Goal: Task Accomplishment & Management: Manage account settings

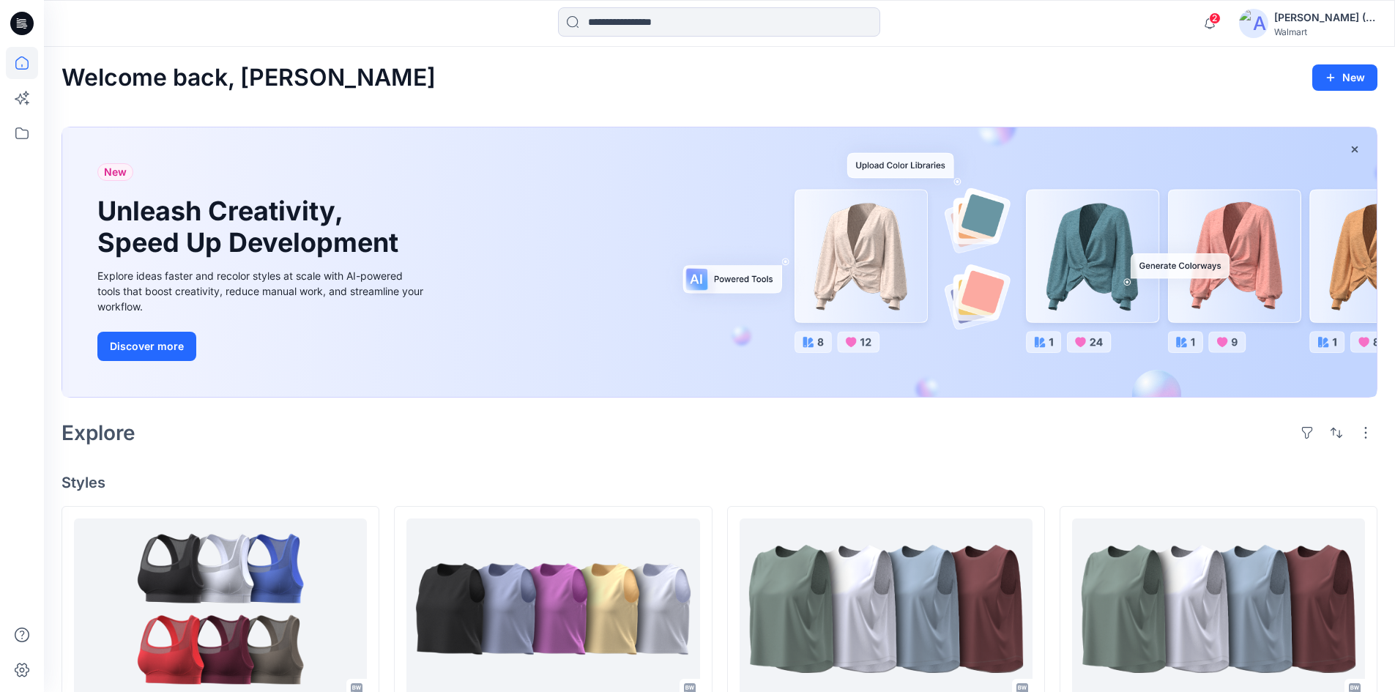
scroll to position [1360, 0]
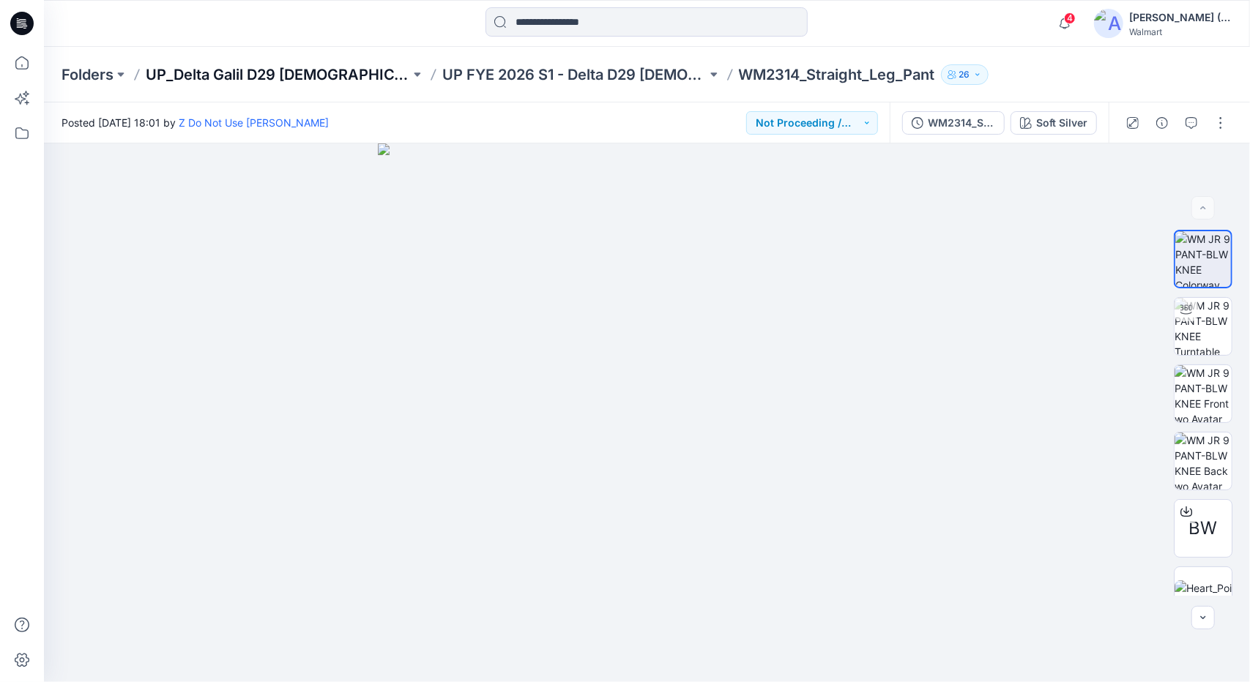
click at [316, 77] on p "UP_Delta Galil D29 Ladies Sleep" at bounding box center [278, 74] width 264 height 20
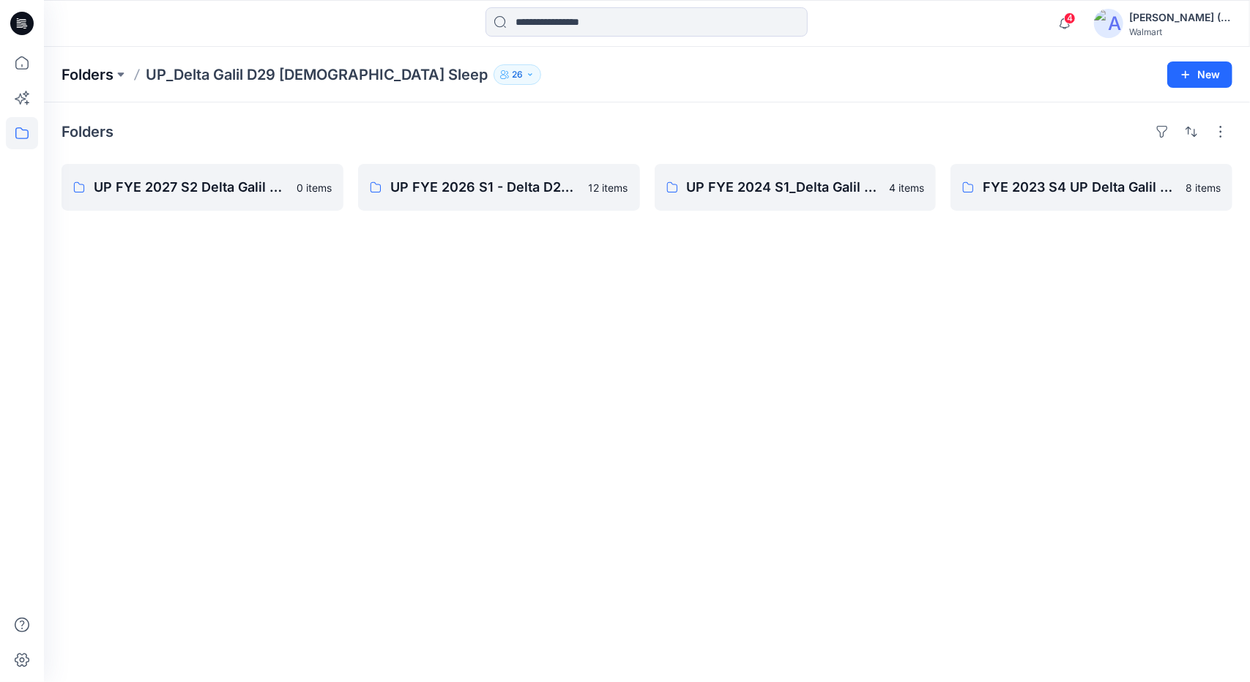
click at [82, 70] on p "Folders" at bounding box center [87, 74] width 52 height 20
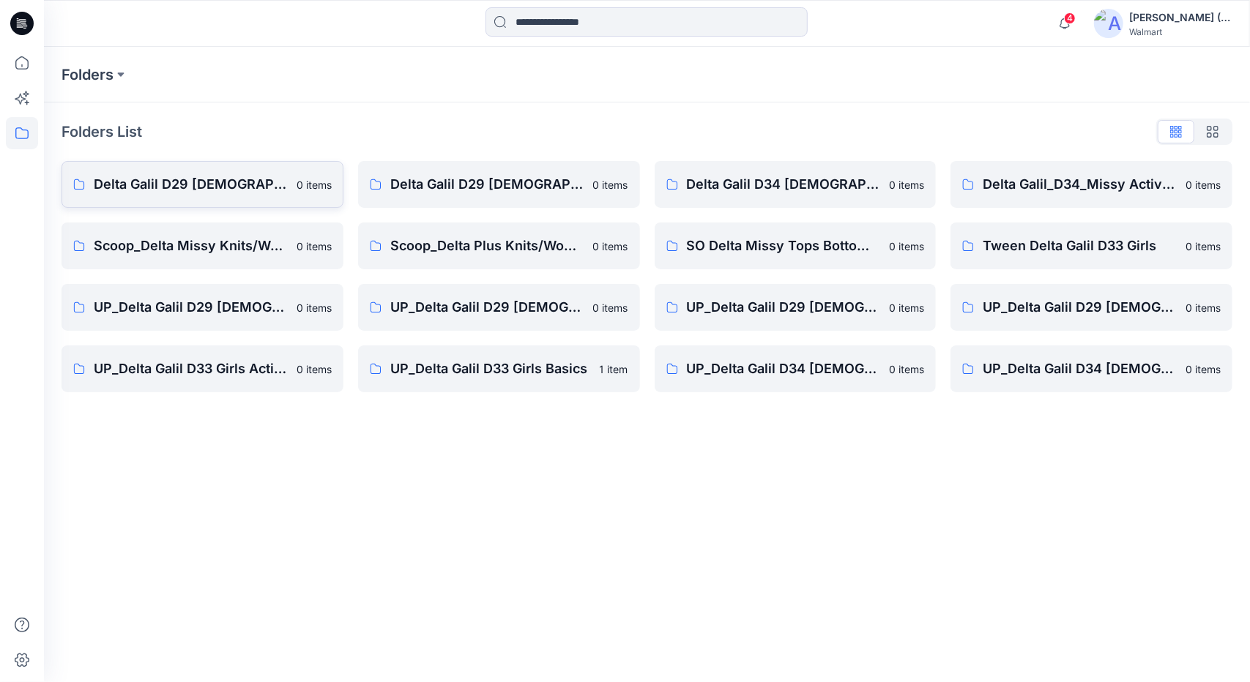
click at [146, 187] on p "Delta Galil D29 [DEMOGRAPHIC_DATA] Intimates" at bounding box center [191, 184] width 194 height 20
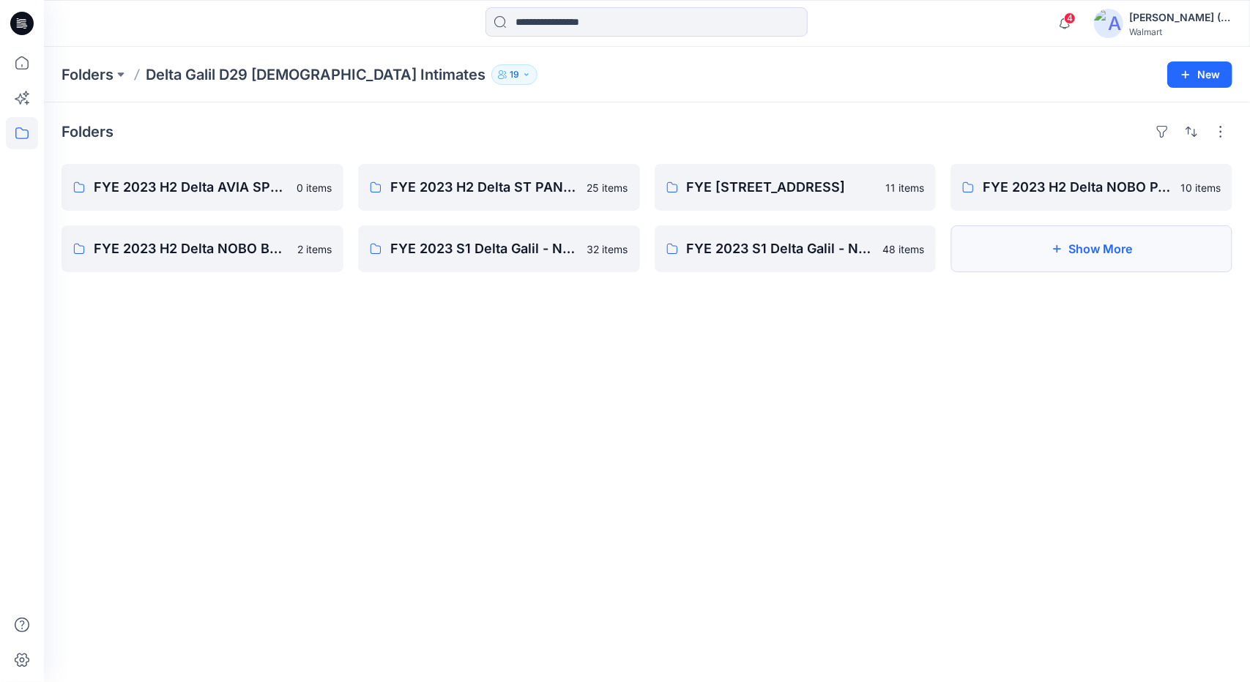
click at [1056, 266] on button "Show More" at bounding box center [1091, 248] width 282 height 47
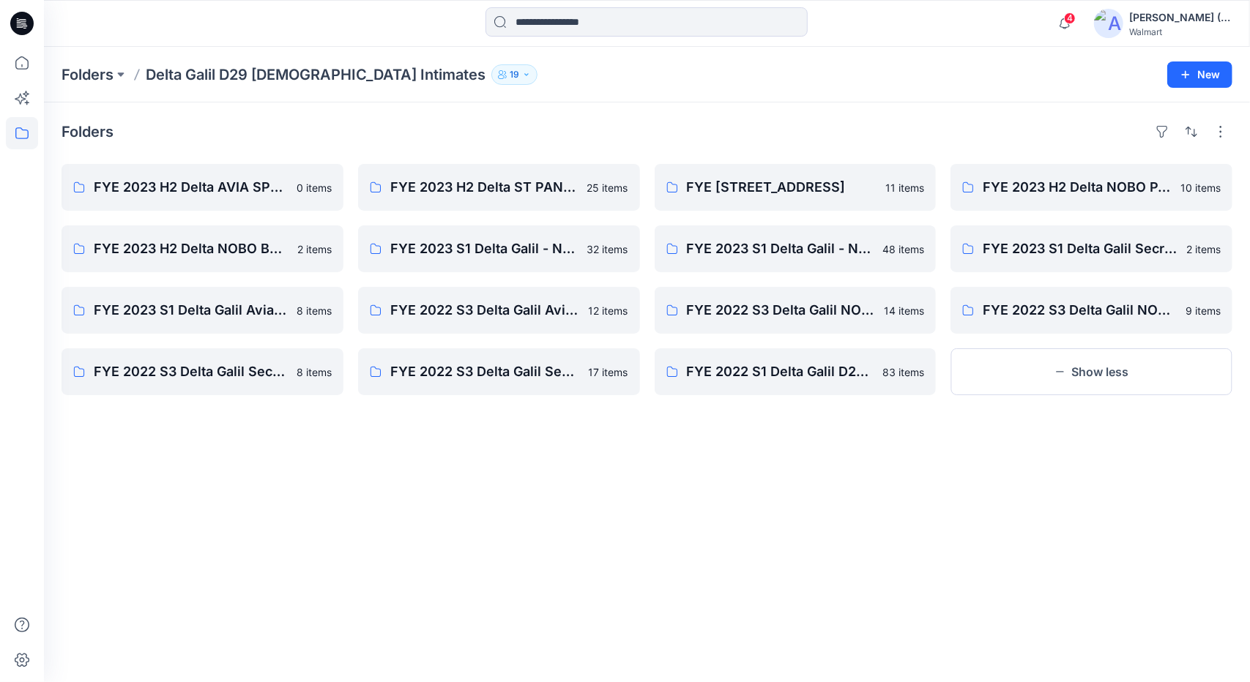
click at [160, 75] on p "Delta Galil D29 Ladies Intimates" at bounding box center [316, 74] width 340 height 20
click at [335, 80] on p "Delta Galil D29 Ladies Intimates" at bounding box center [316, 74] width 340 height 20
click at [111, 80] on p "Folders" at bounding box center [87, 74] width 52 height 20
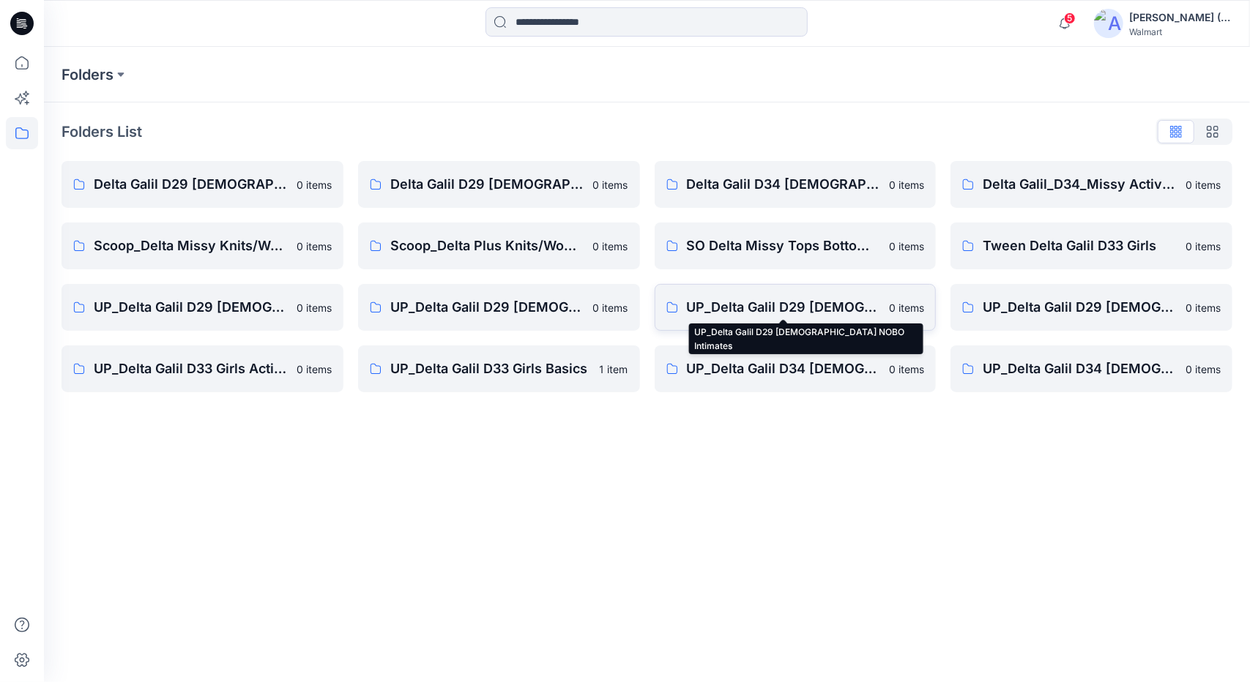
click at [829, 314] on p "UP_Delta Galil D29 [DEMOGRAPHIC_DATA] NOBO Intimates" at bounding box center [784, 307] width 194 height 20
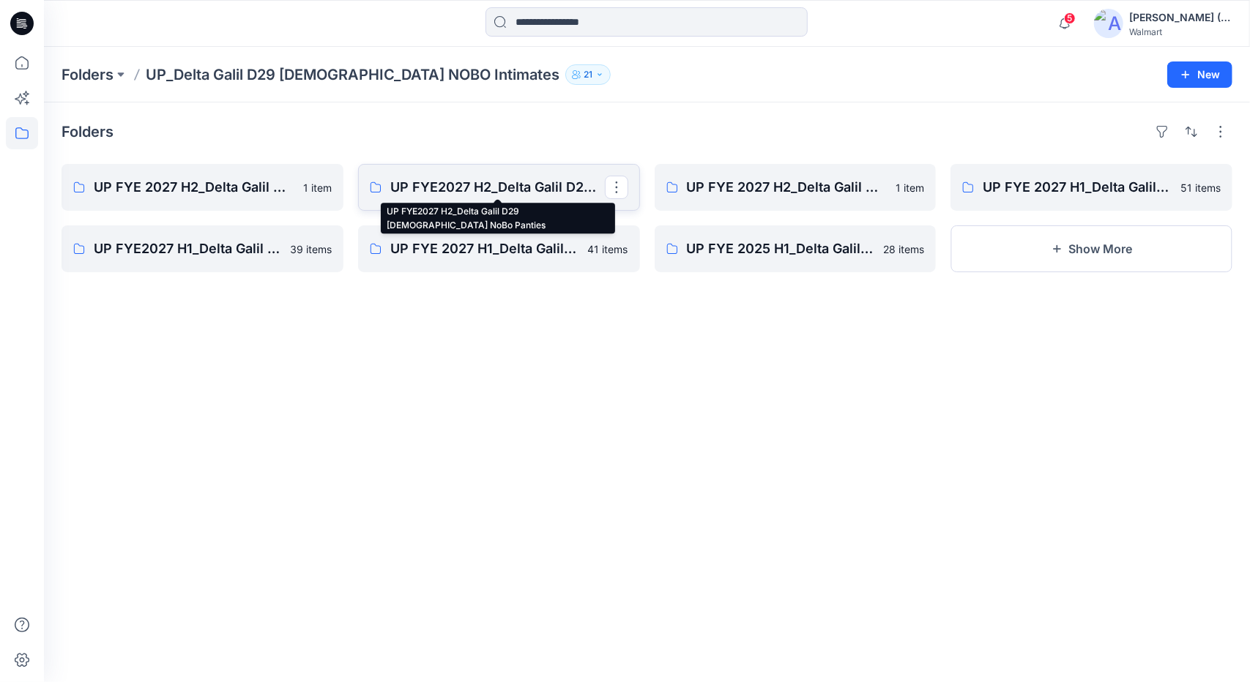
click at [552, 187] on p "UP FYE2027 H2_Delta Galil D29 [DEMOGRAPHIC_DATA] NoBo Panties" at bounding box center [497, 187] width 215 height 20
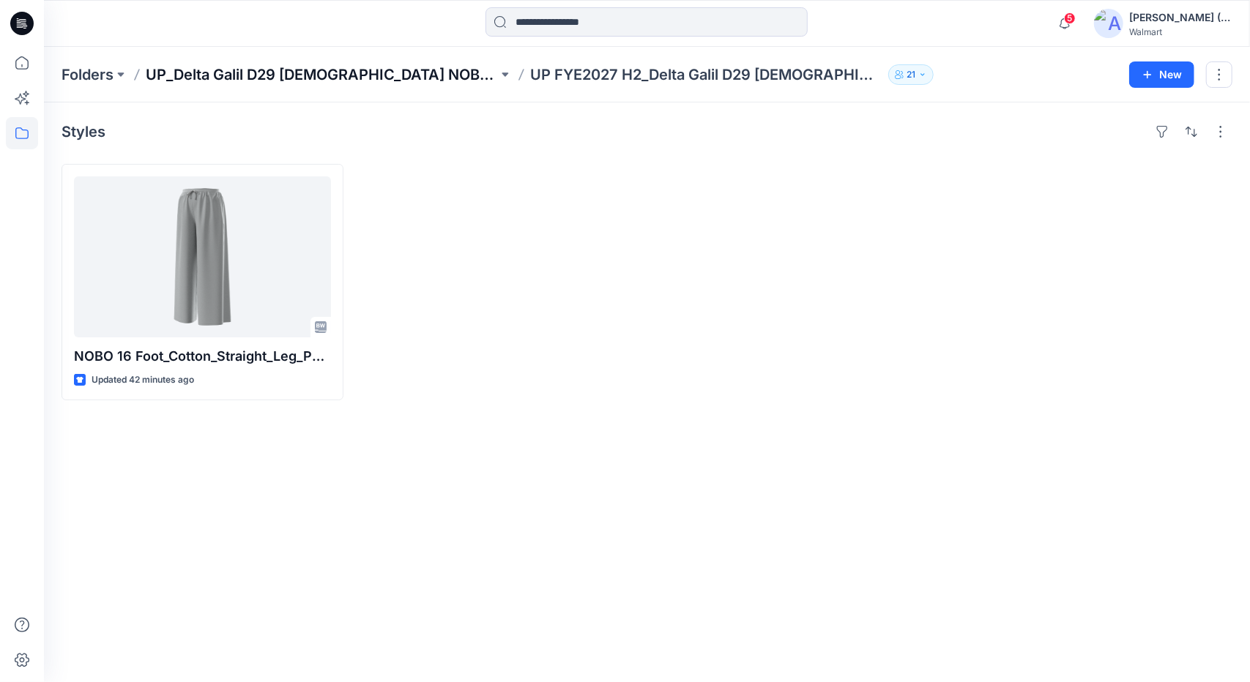
click at [428, 81] on p "UP_Delta Galil D29 [DEMOGRAPHIC_DATA] NOBO Intimates" at bounding box center [322, 74] width 352 height 20
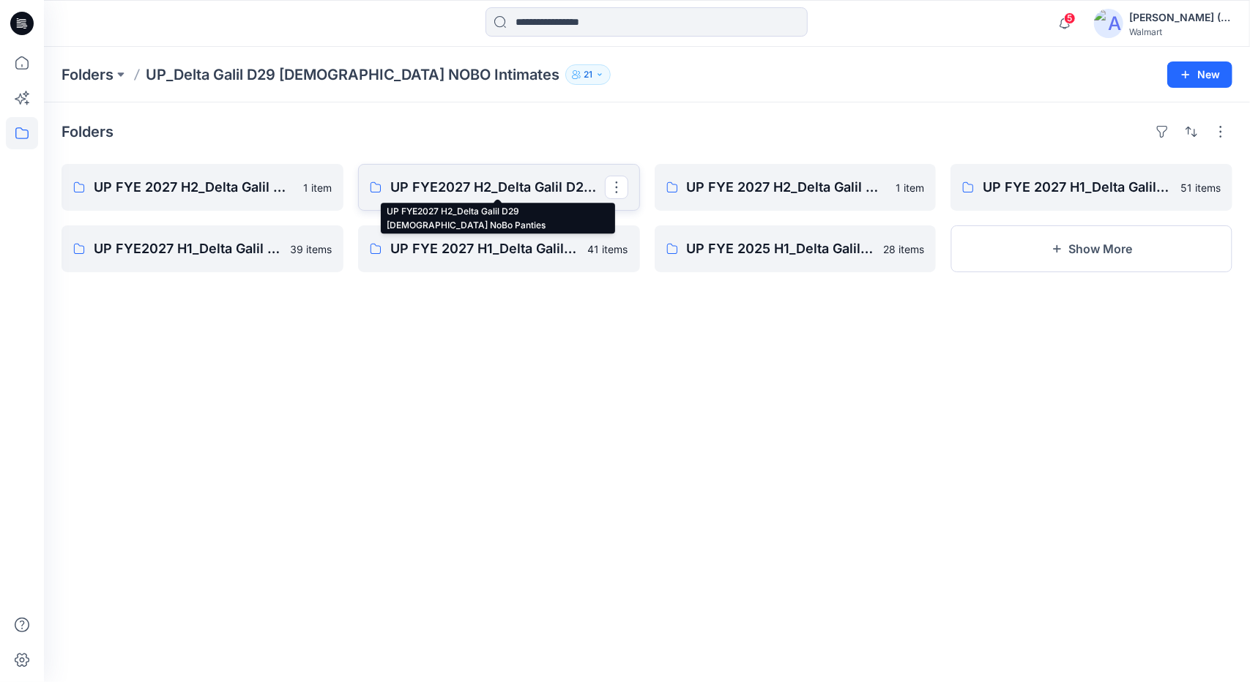
click at [511, 177] on p "UP FYE2027 H2_Delta Galil D29 [DEMOGRAPHIC_DATA] NoBo Panties" at bounding box center [497, 187] width 215 height 20
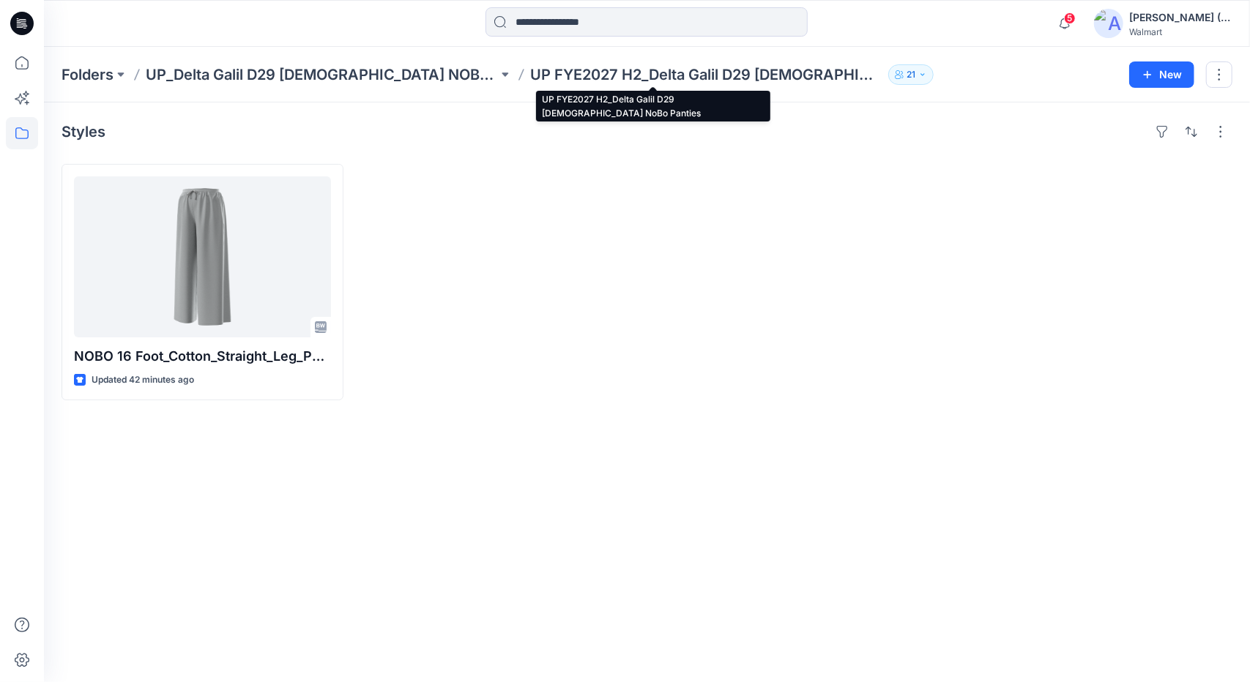
click at [564, 78] on p "UP FYE2027 H2_Delta Galil D29 [DEMOGRAPHIC_DATA] NoBo Panties" at bounding box center [706, 74] width 352 height 20
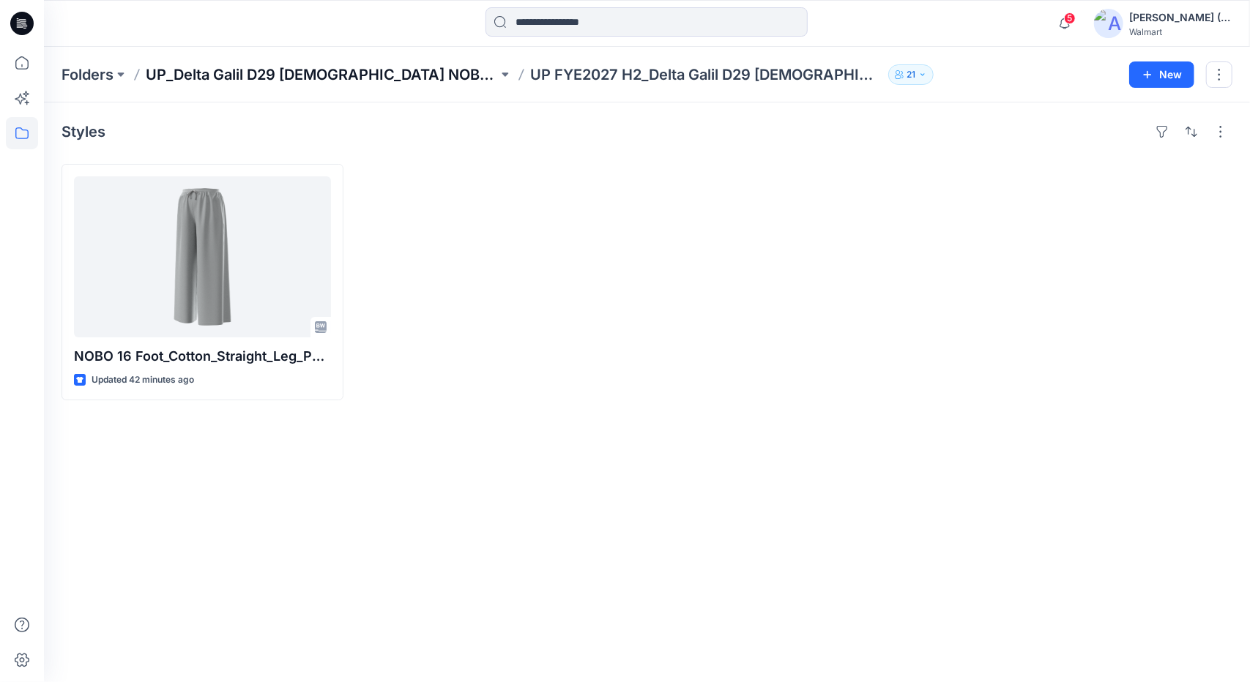
click at [410, 77] on p "UP_Delta Galil D29 [DEMOGRAPHIC_DATA] NOBO Intimates" at bounding box center [322, 74] width 352 height 20
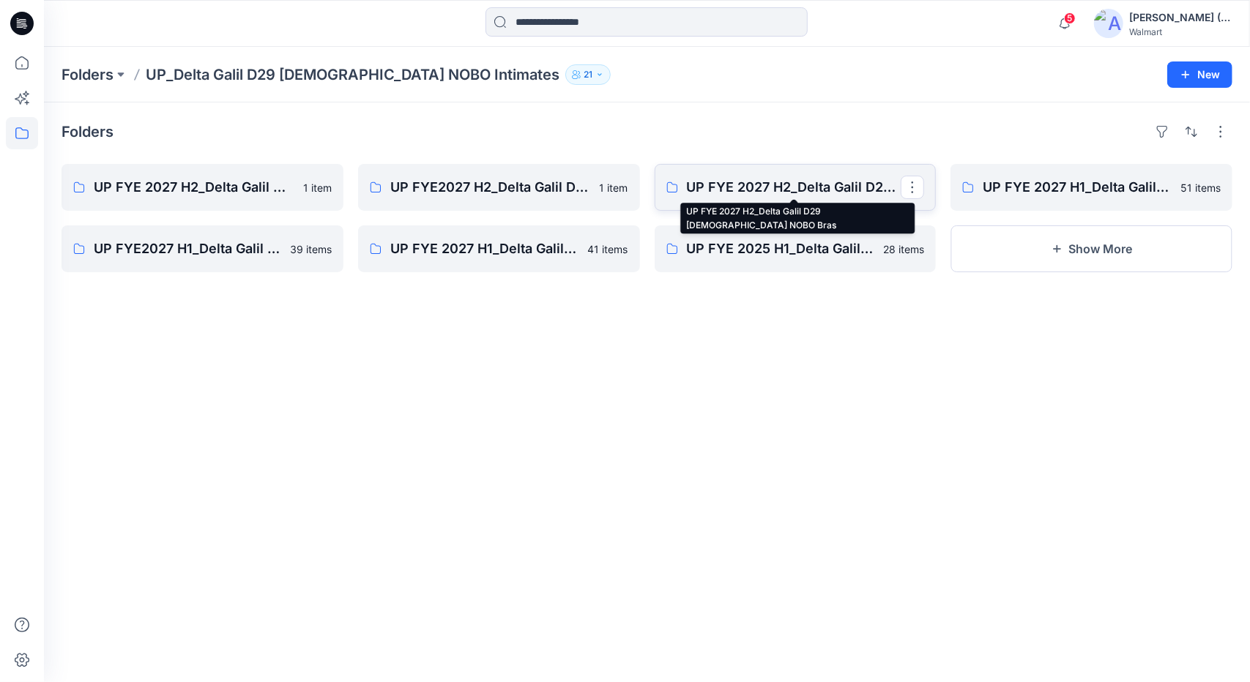
click at [775, 184] on p "UP FYE 2027 H2_Delta Galil D29 [DEMOGRAPHIC_DATA] NOBO Bras" at bounding box center [794, 187] width 215 height 20
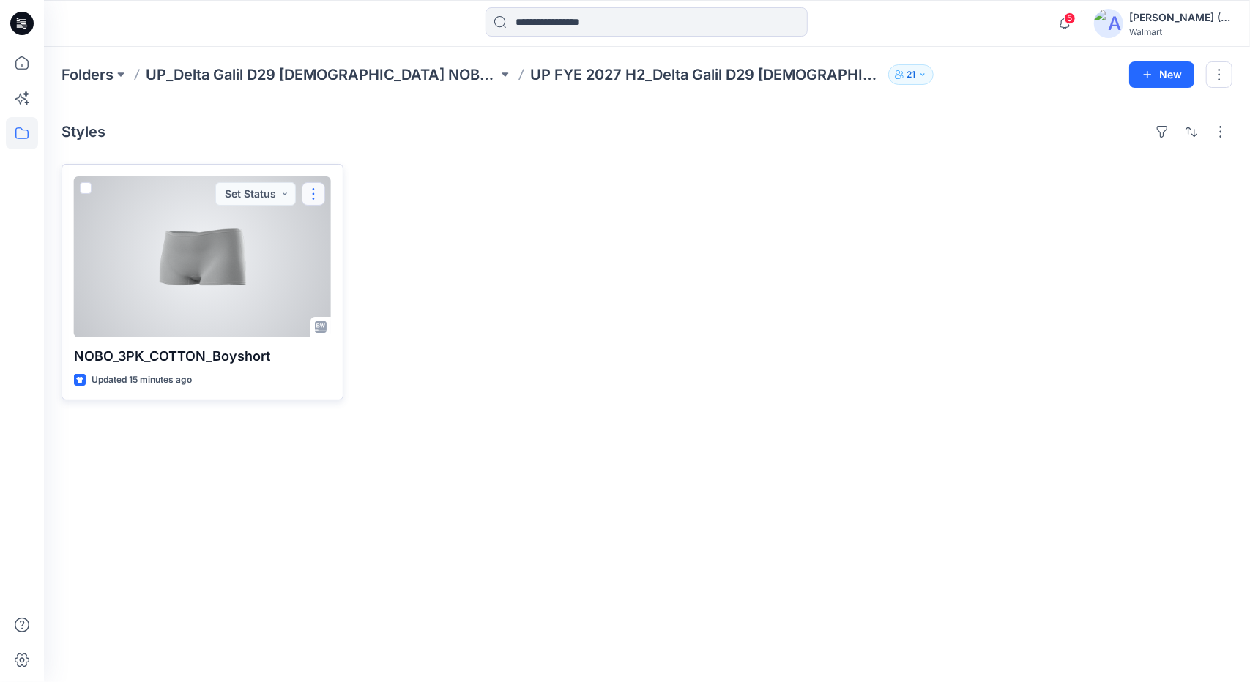
click at [313, 190] on button "button" at bounding box center [313, 193] width 23 height 23
click at [354, 283] on p "Duplicate to..." at bounding box center [364, 281] width 67 height 15
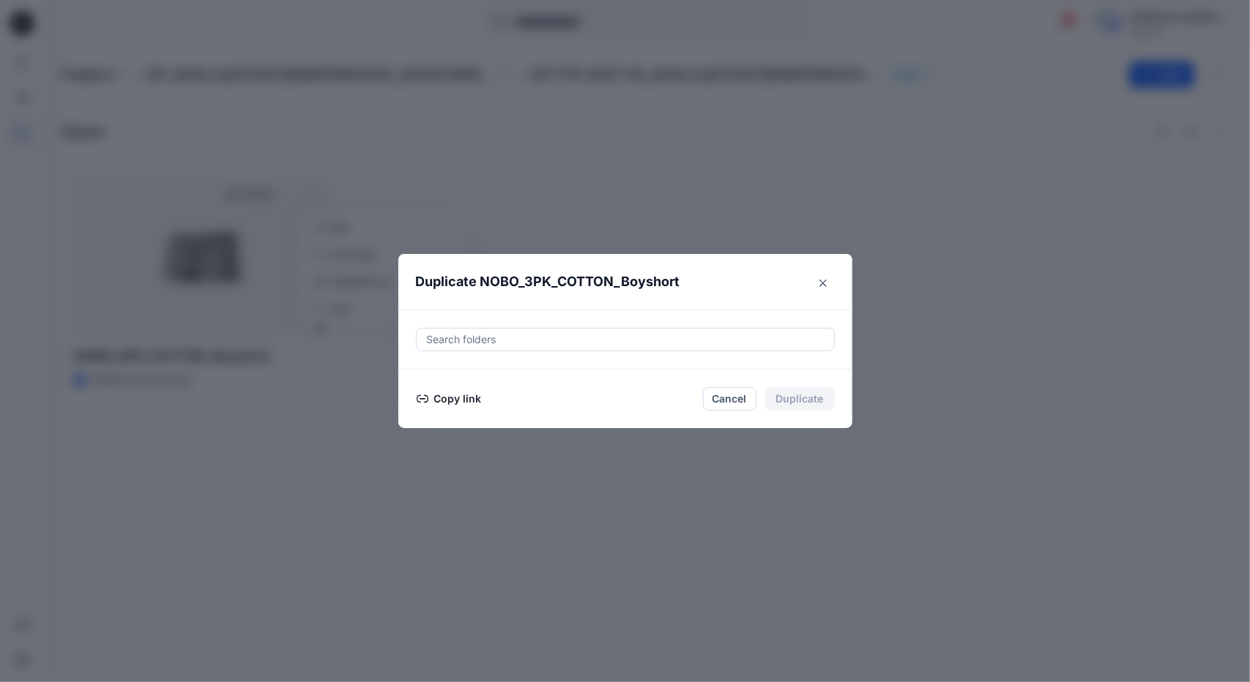
click at [529, 333] on div at bounding box center [625, 340] width 400 height 18
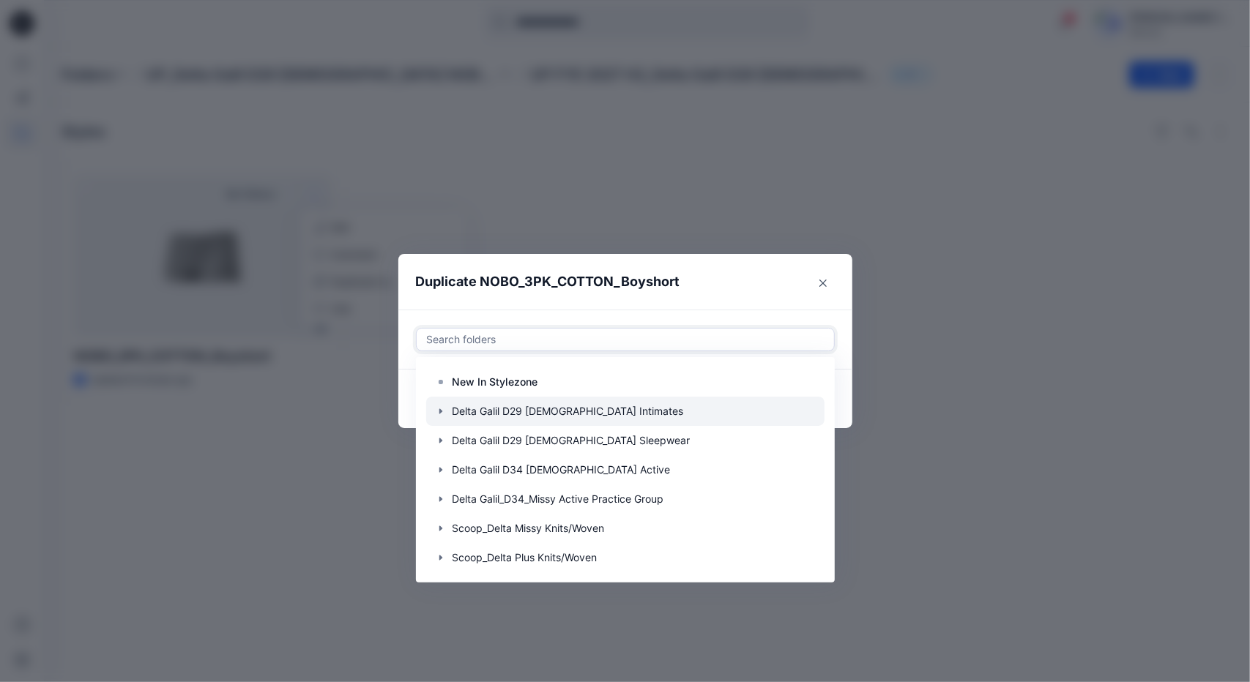
click at [441, 407] on icon "button" at bounding box center [441, 412] width 12 height 12
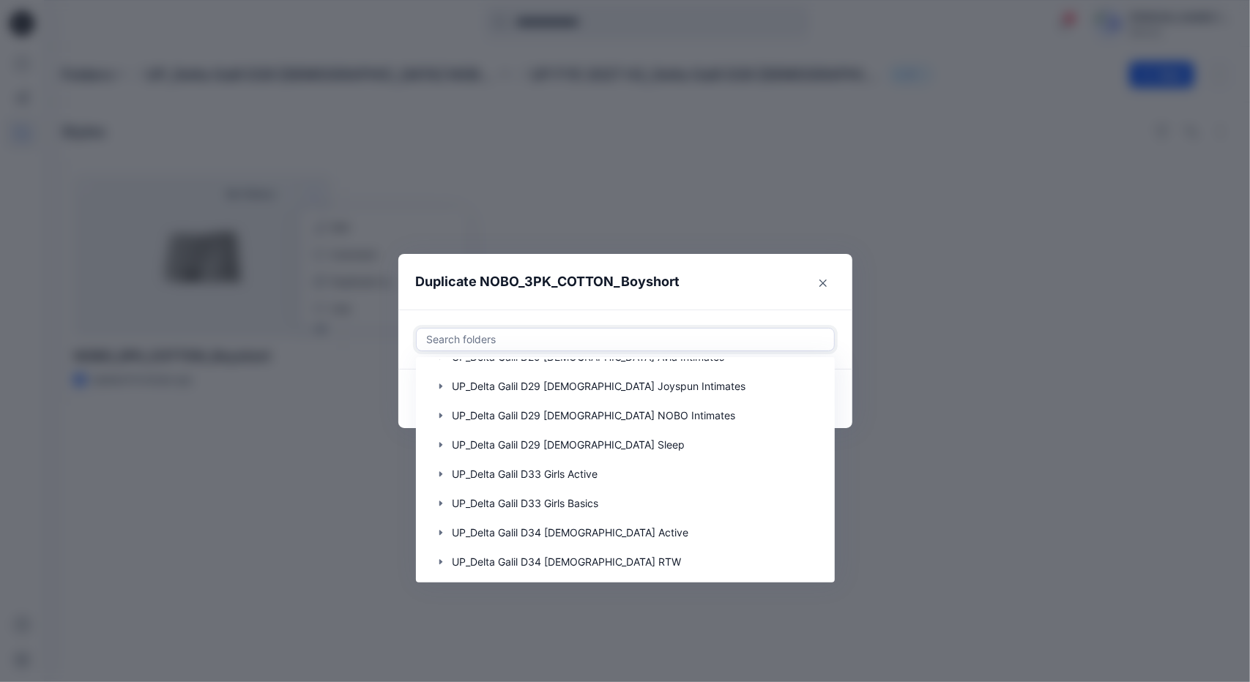
scroll to position [732, 0]
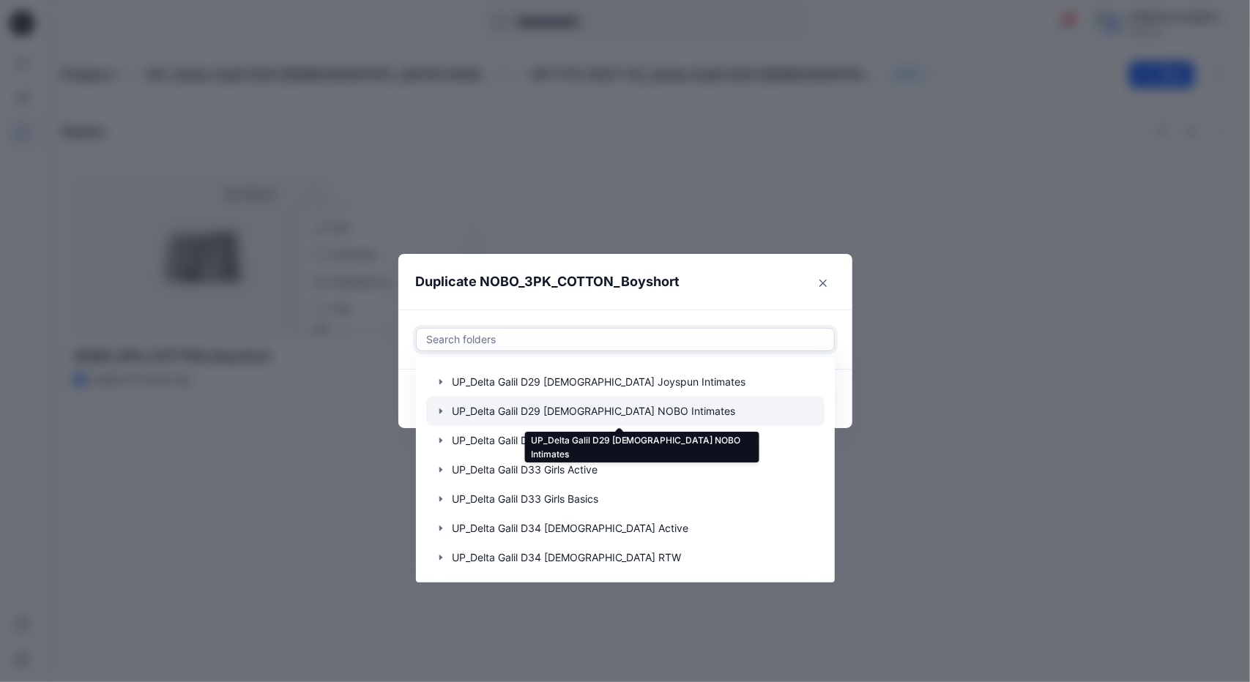
click at [567, 408] on div at bounding box center [625, 411] width 398 height 29
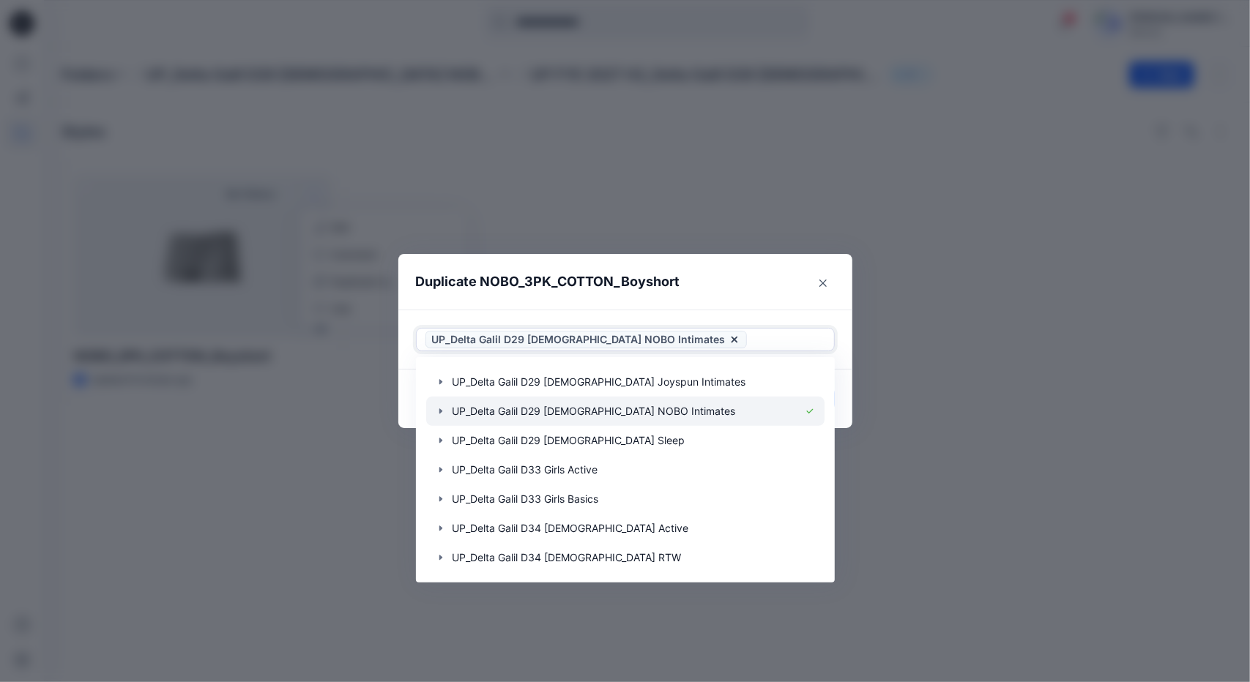
click at [438, 414] on icon "button" at bounding box center [441, 412] width 12 height 12
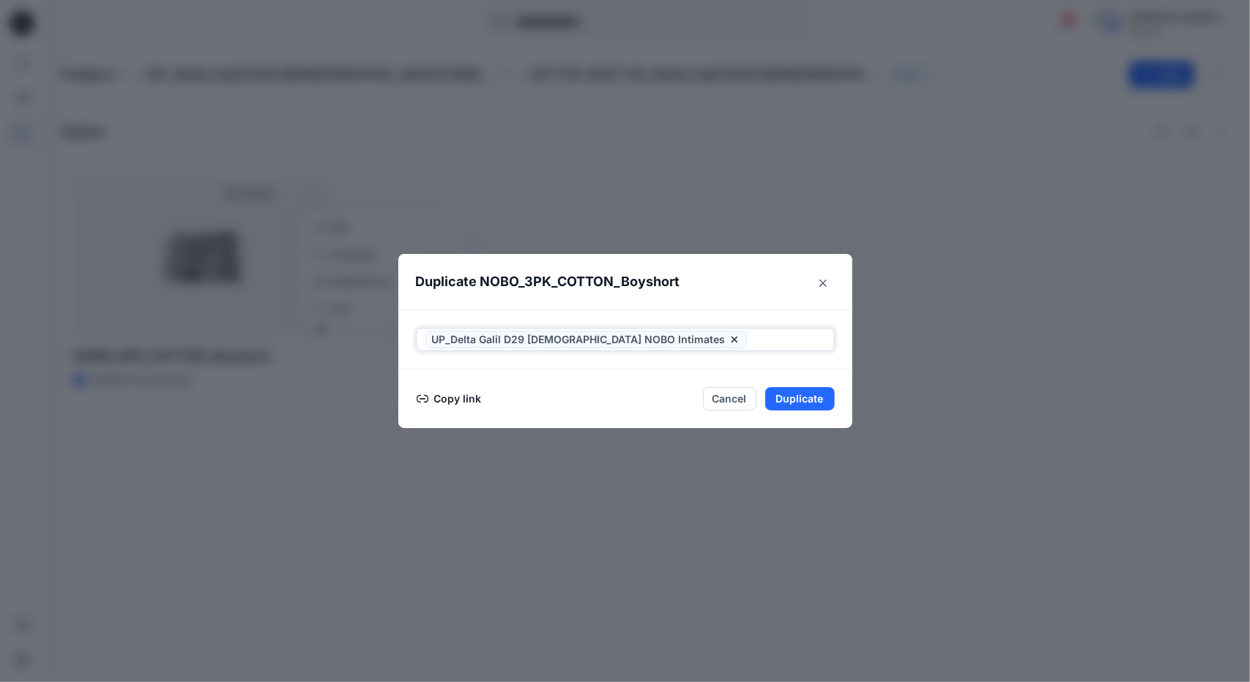
click at [728, 336] on icon at bounding box center [734, 340] width 12 height 12
click at [533, 346] on div at bounding box center [625, 340] width 400 height 18
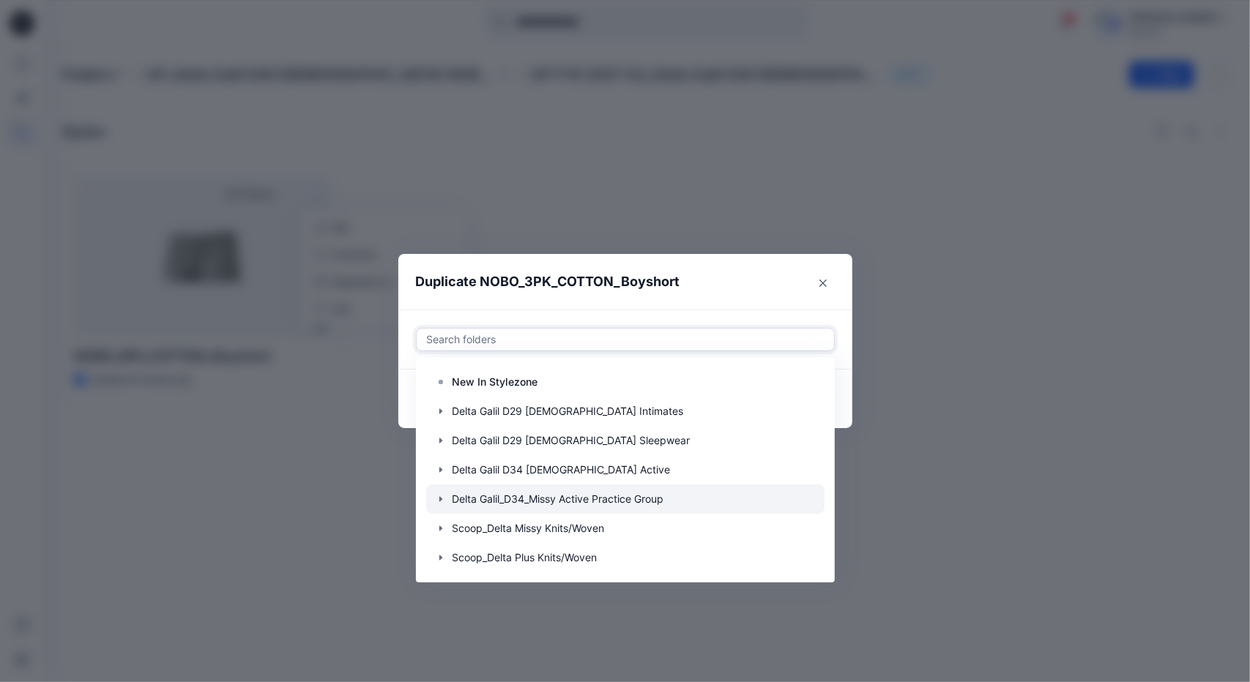
scroll to position [293, 0]
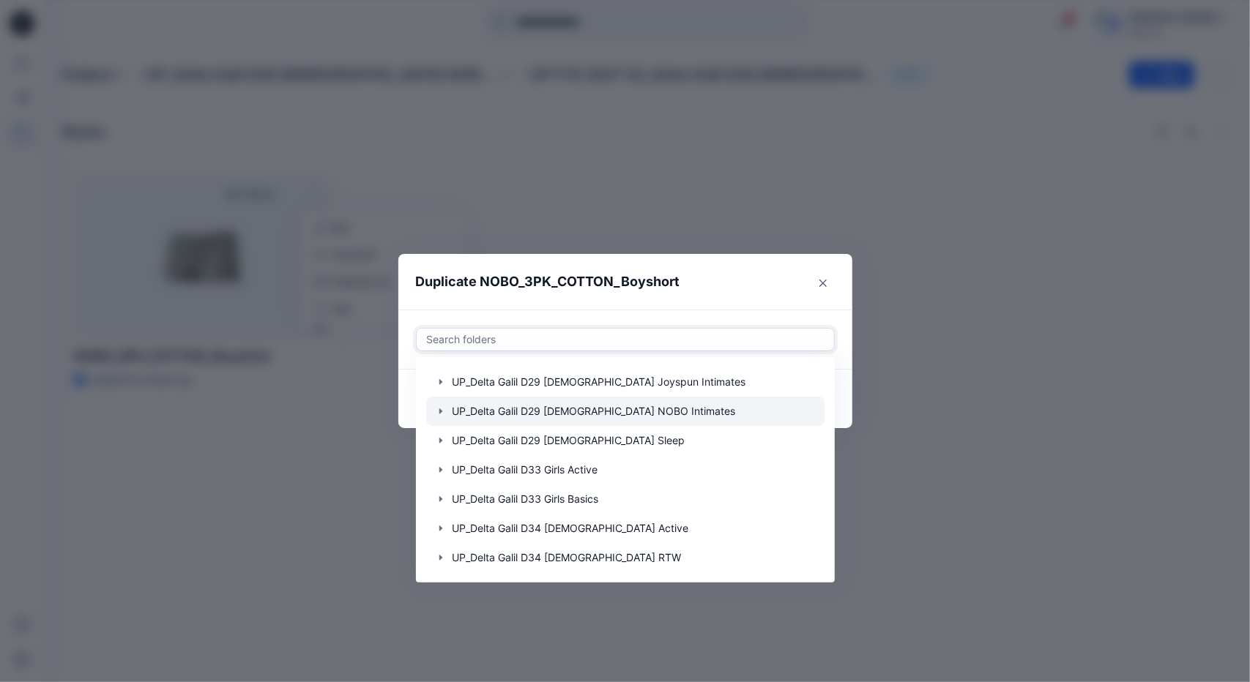
click at [441, 412] on icon "button" at bounding box center [440, 411] width 3 height 5
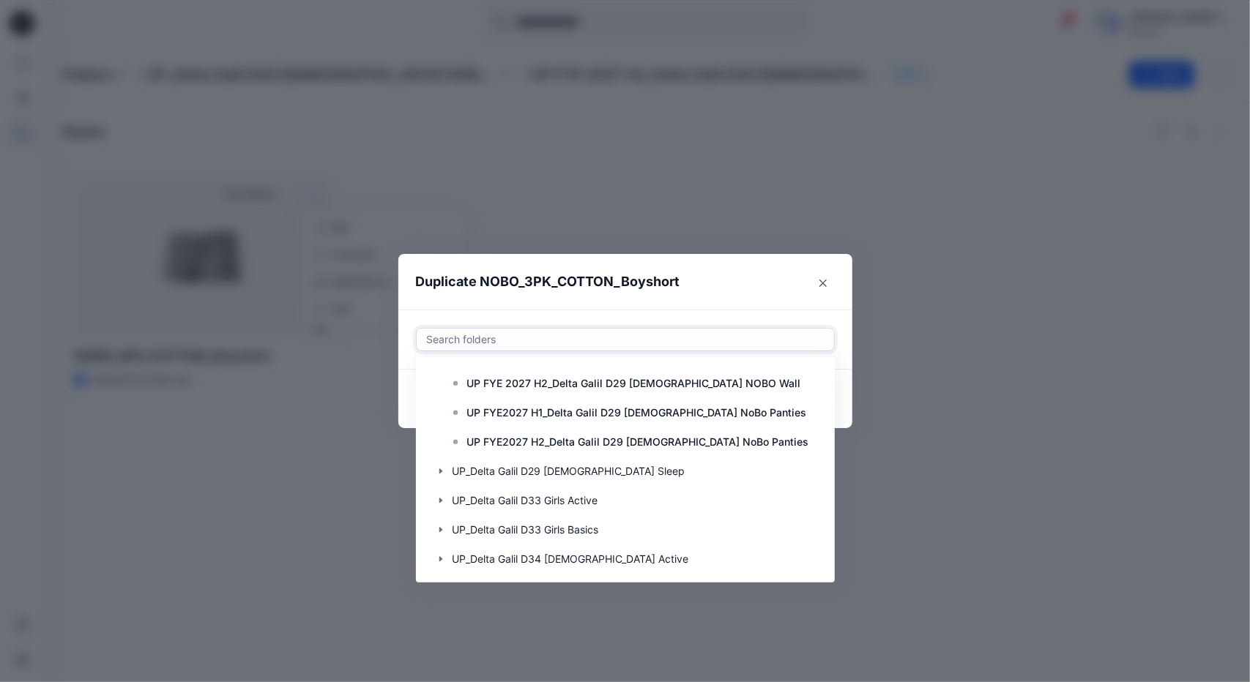
scroll to position [879, 0]
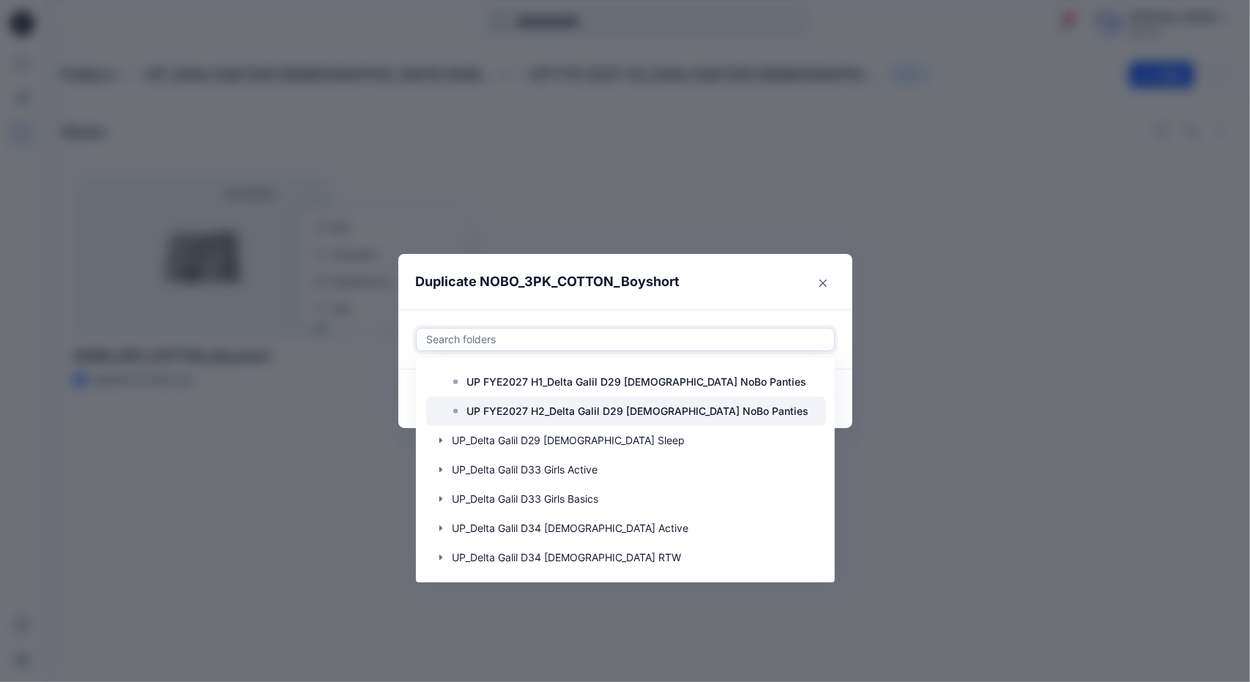
click at [655, 414] on p "UP FYE2027 H2_Delta Galil D29 [DEMOGRAPHIC_DATA] NoBo Panties" at bounding box center [638, 412] width 342 height 18
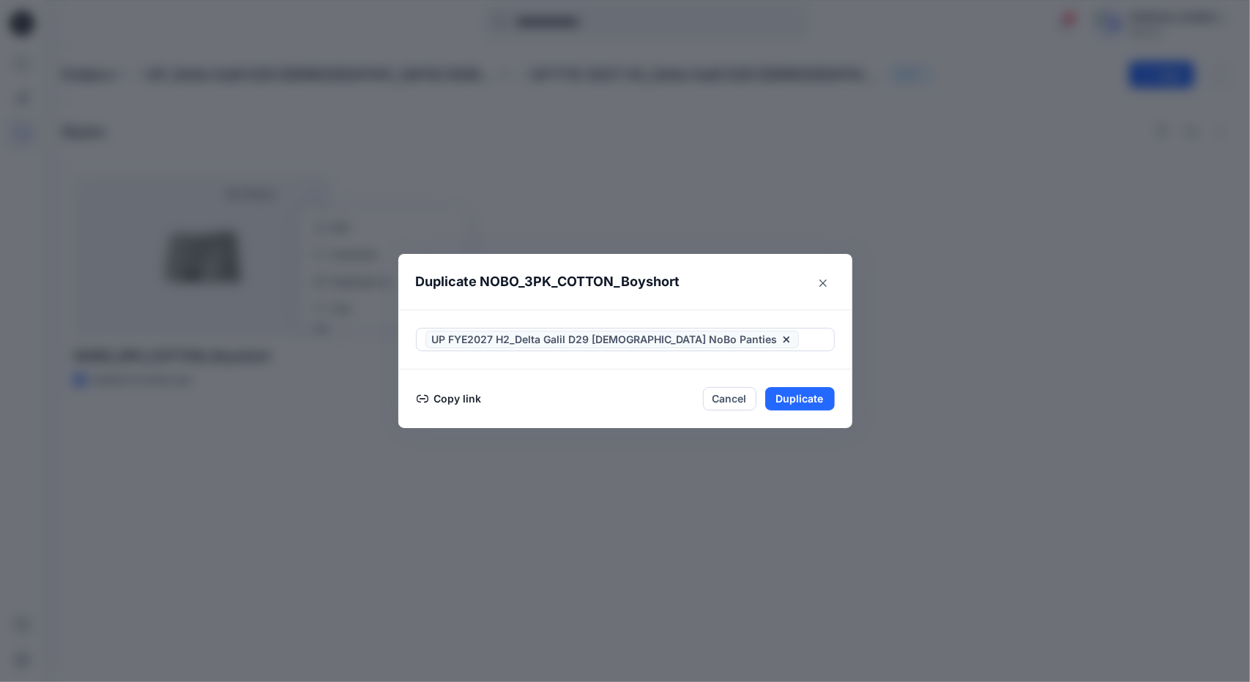
click at [766, 286] on header "Duplicate NOBO_3PK_COTTON_Boyshort" at bounding box center [610, 282] width 425 height 56
click at [799, 393] on button "Duplicate" at bounding box center [800, 398] width 70 height 23
click at [804, 399] on button "Close" at bounding box center [811, 398] width 48 height 23
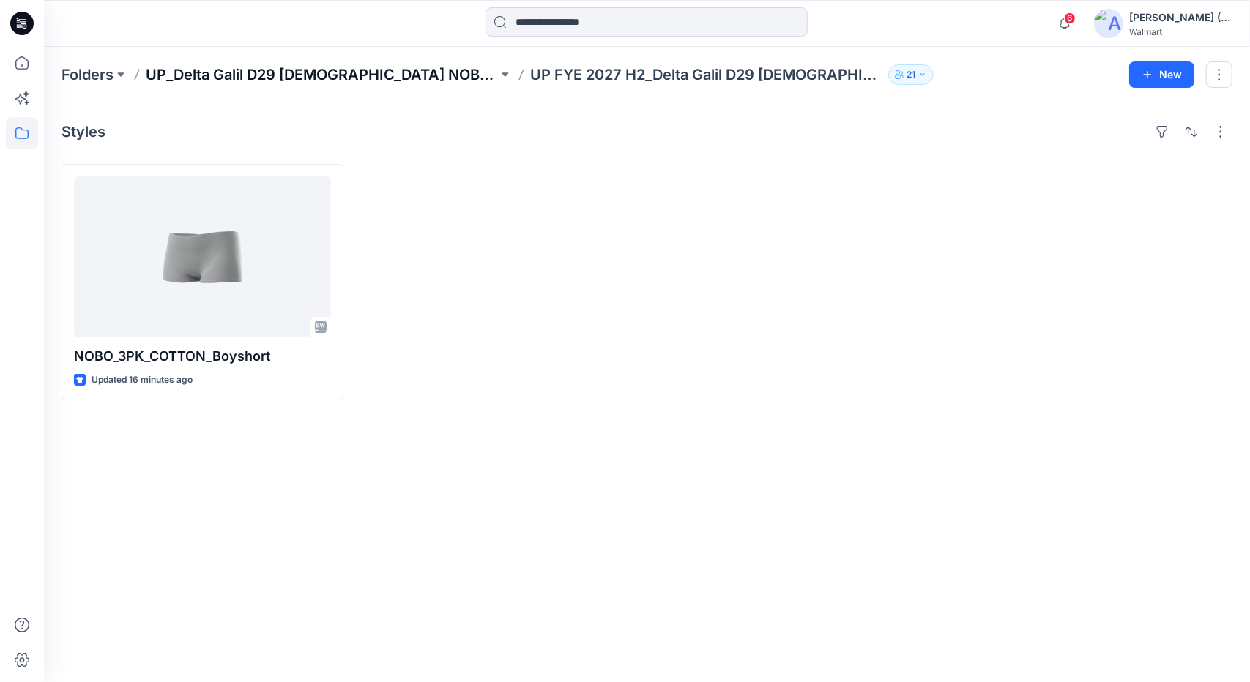
click at [319, 69] on p "UP_Delta Galil D29 [DEMOGRAPHIC_DATA] NOBO Intimates" at bounding box center [322, 74] width 352 height 20
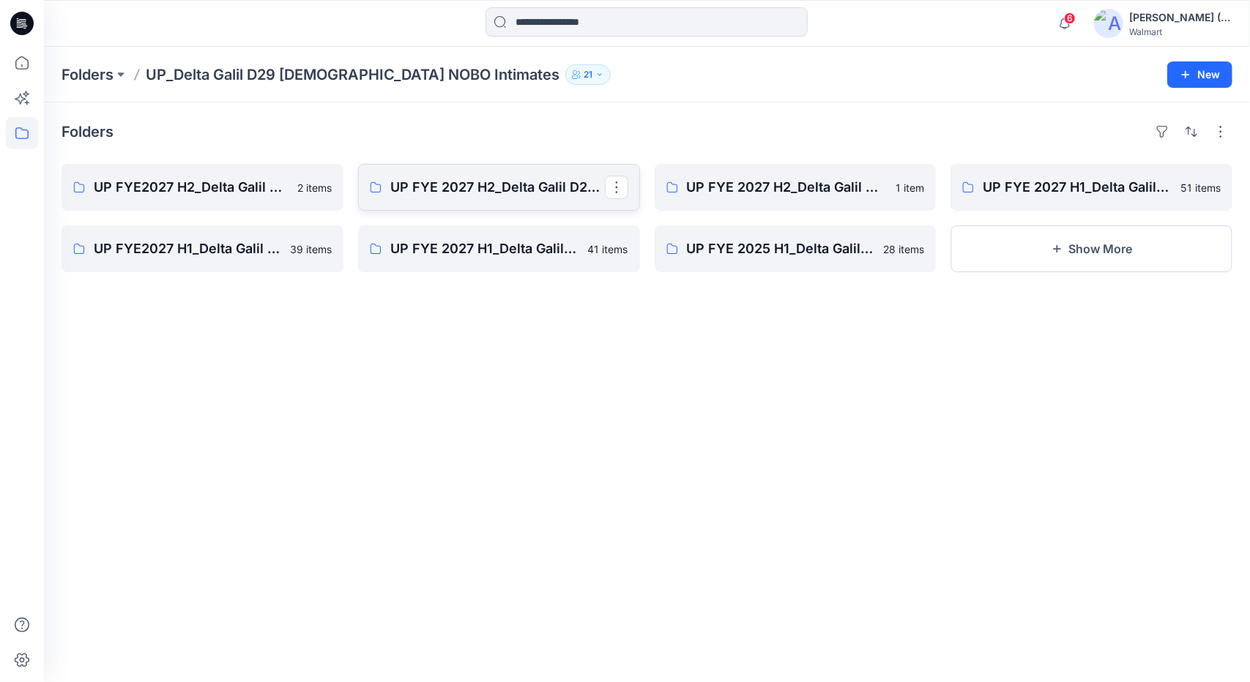
click at [457, 171] on link "UP FYE 2027 H2_Delta Galil D29 Ladies NOBO Wall" at bounding box center [499, 187] width 282 height 47
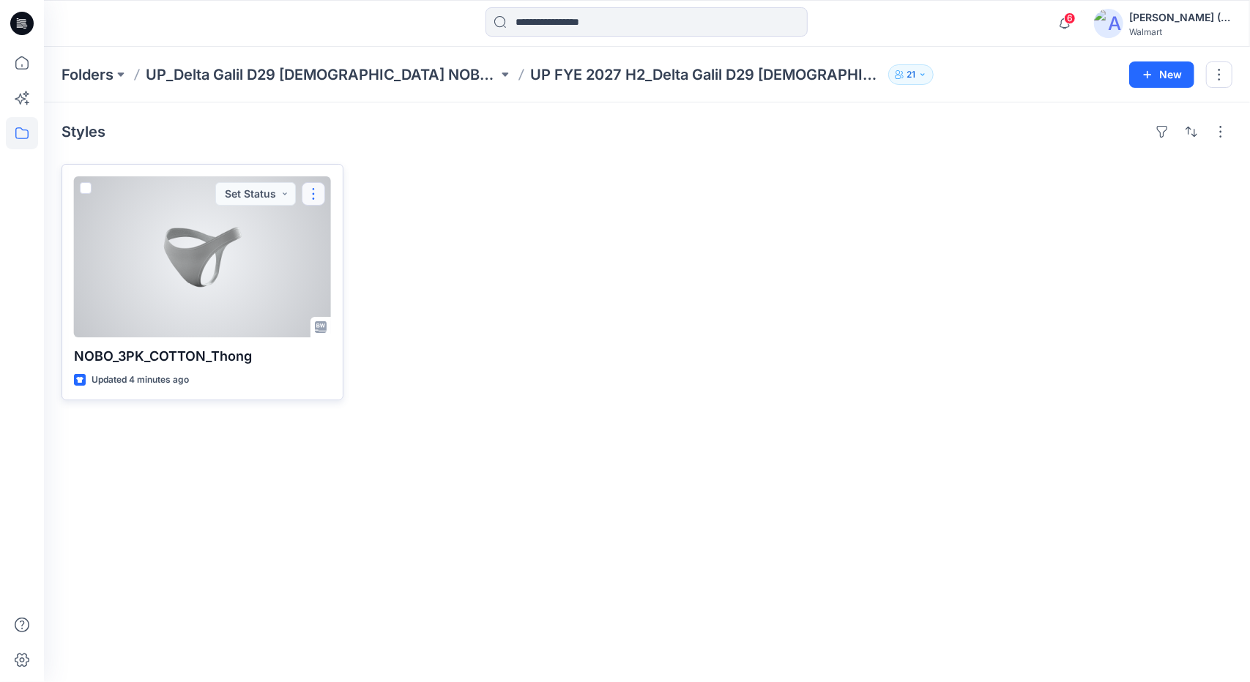
click at [310, 195] on button "button" at bounding box center [313, 193] width 23 height 23
click at [376, 279] on p "Duplicate to..." at bounding box center [364, 281] width 67 height 15
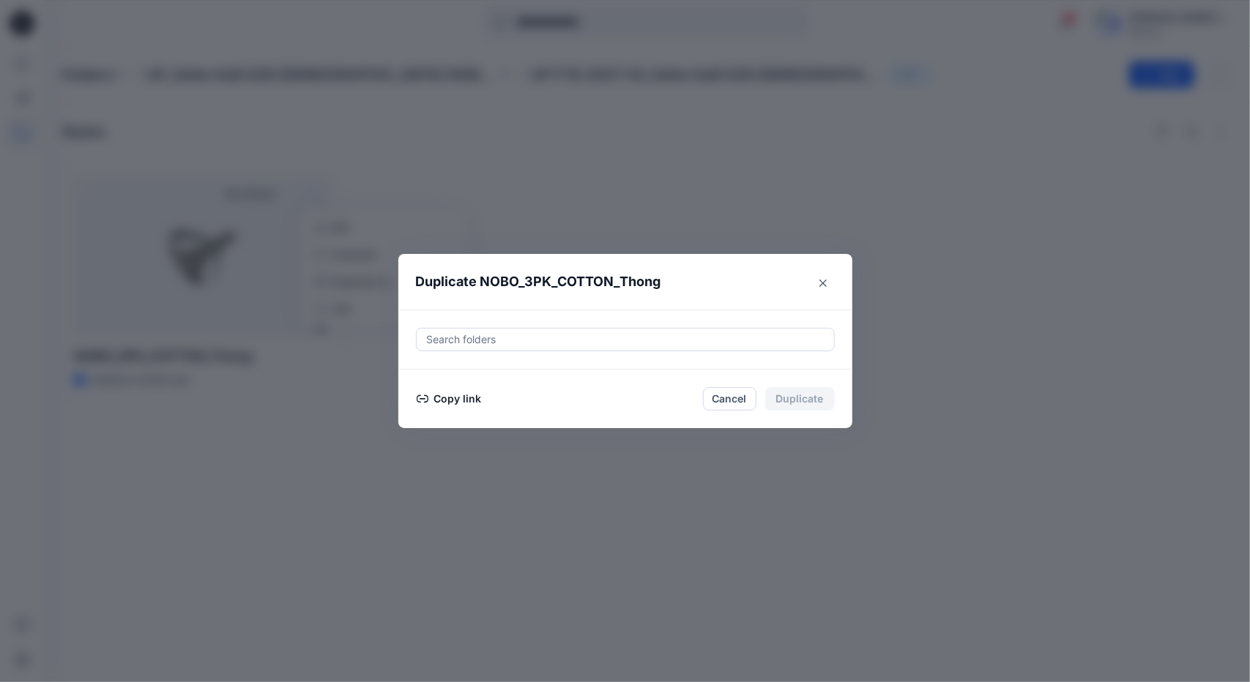
click at [562, 336] on div at bounding box center [625, 340] width 400 height 18
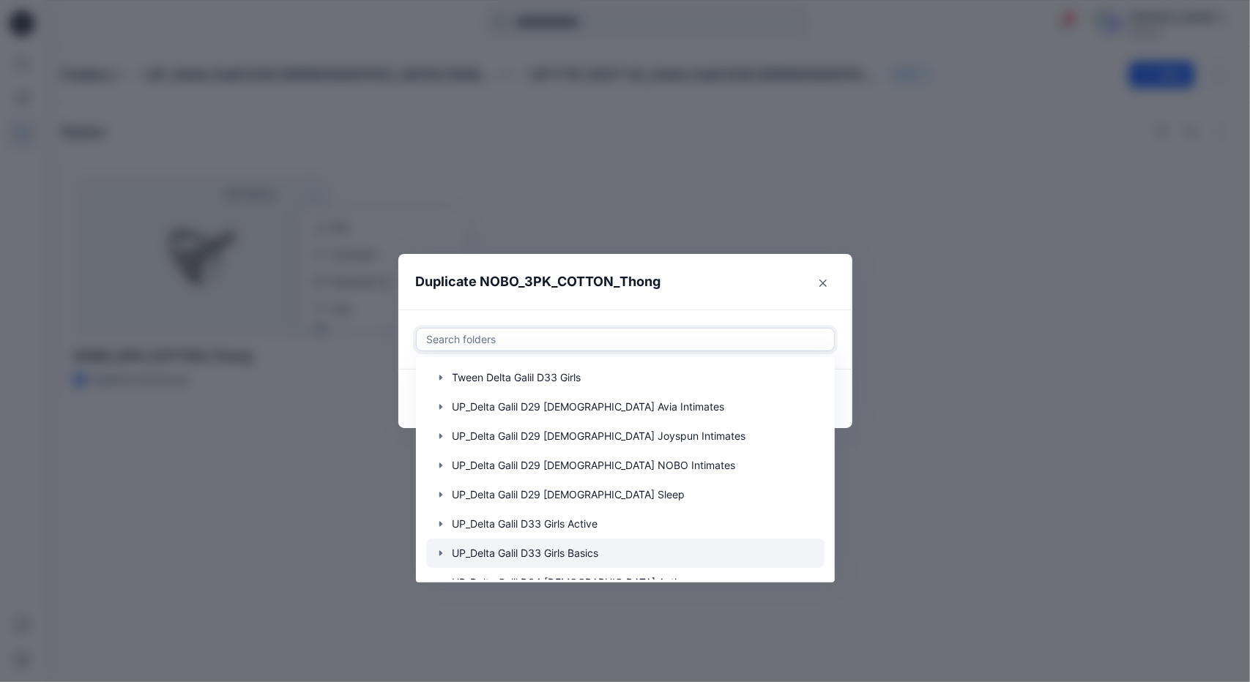
scroll to position [293, 0]
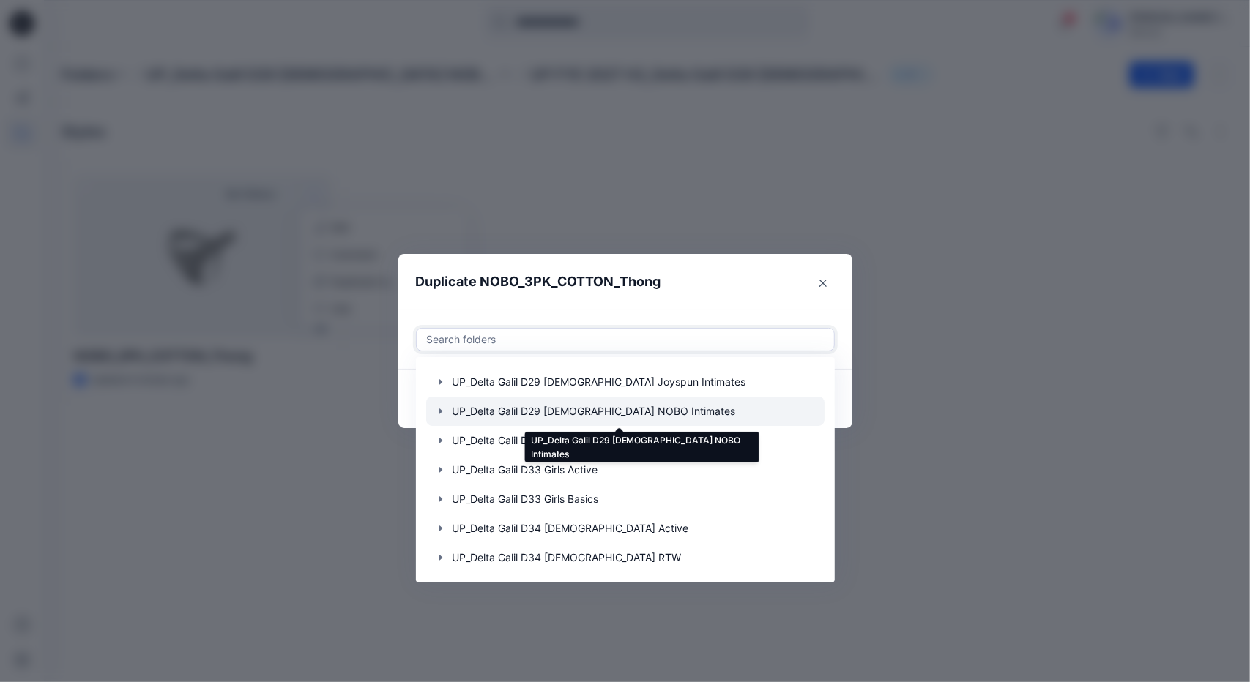
click at [600, 418] on div at bounding box center [625, 411] width 398 height 29
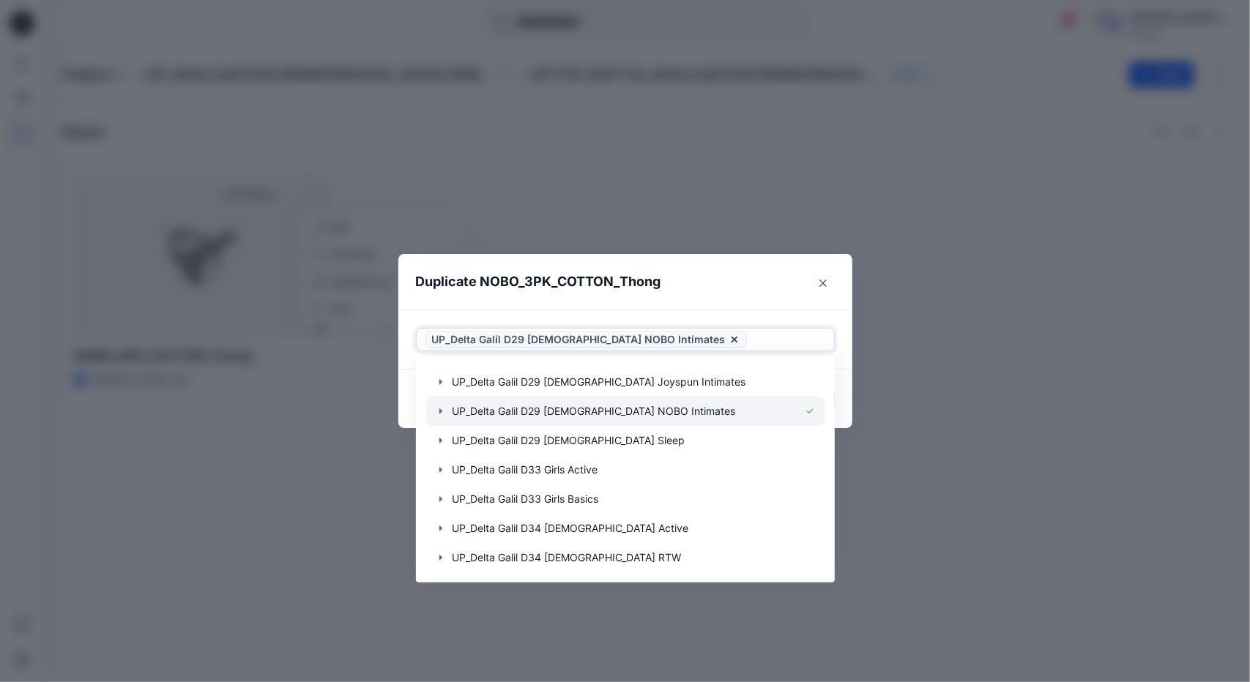
click at [437, 411] on icon "button" at bounding box center [441, 412] width 12 height 12
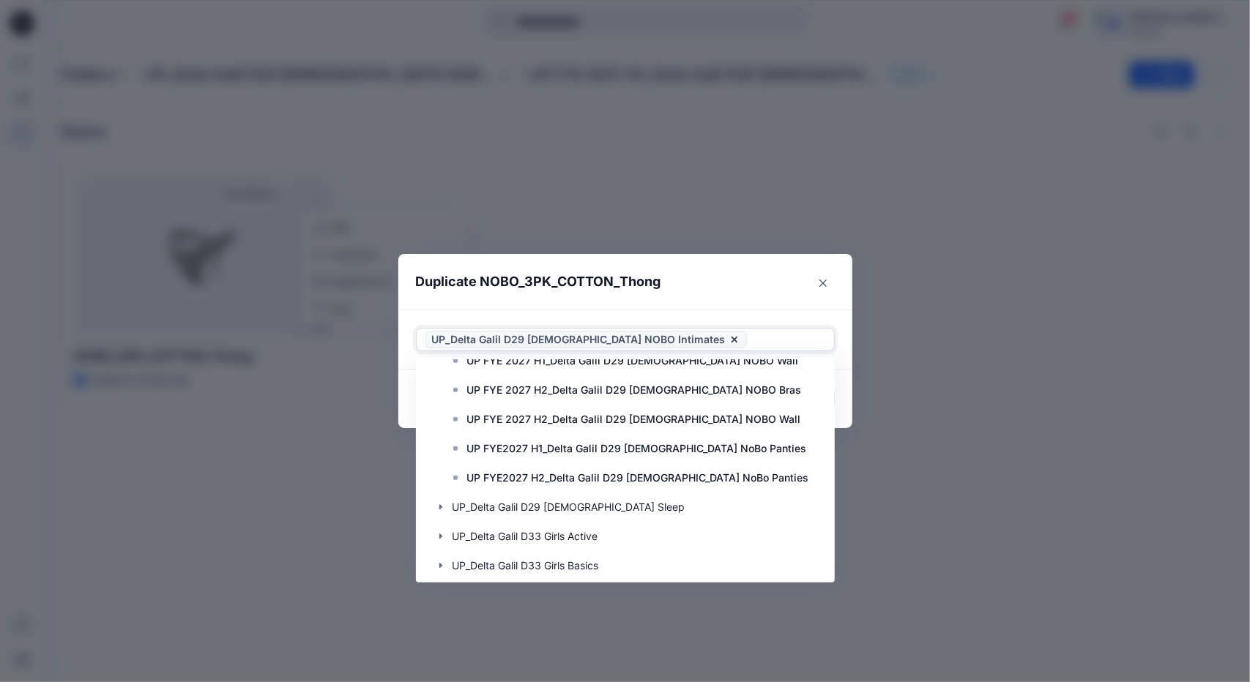
scroll to position [879, 0]
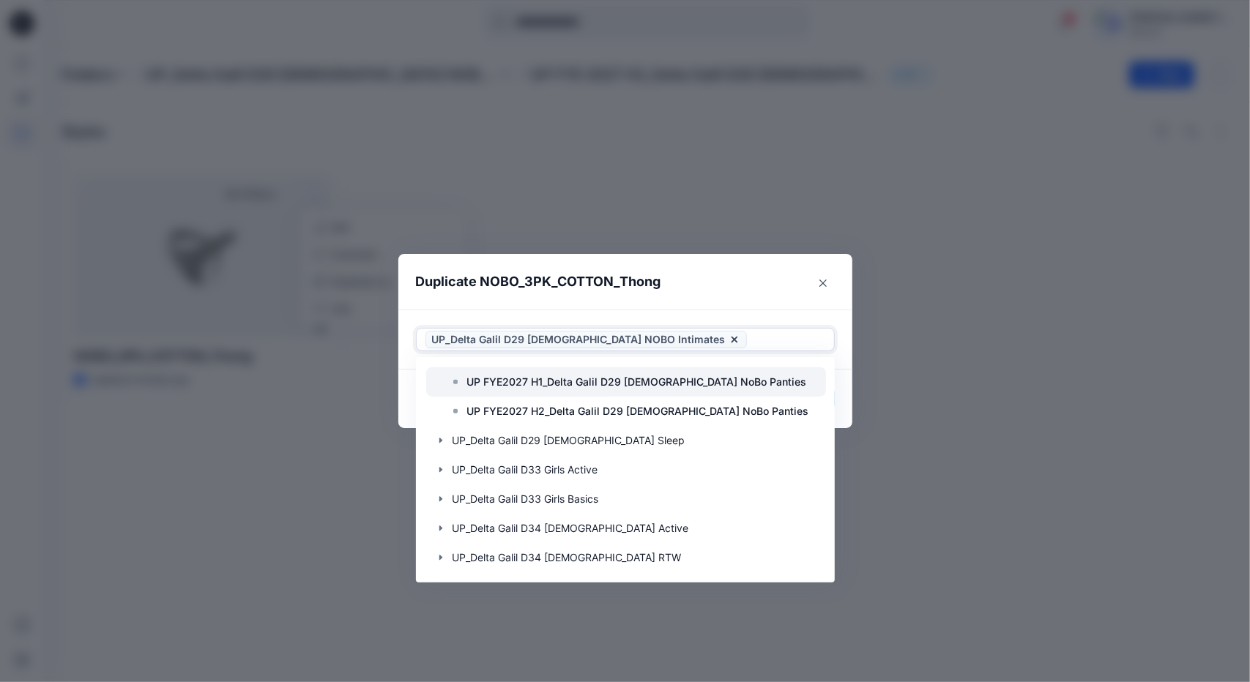
click at [685, 386] on p "UP FYE2027 H1_Delta Galil D29 Ladies NoBo Panties" at bounding box center [637, 382] width 340 height 18
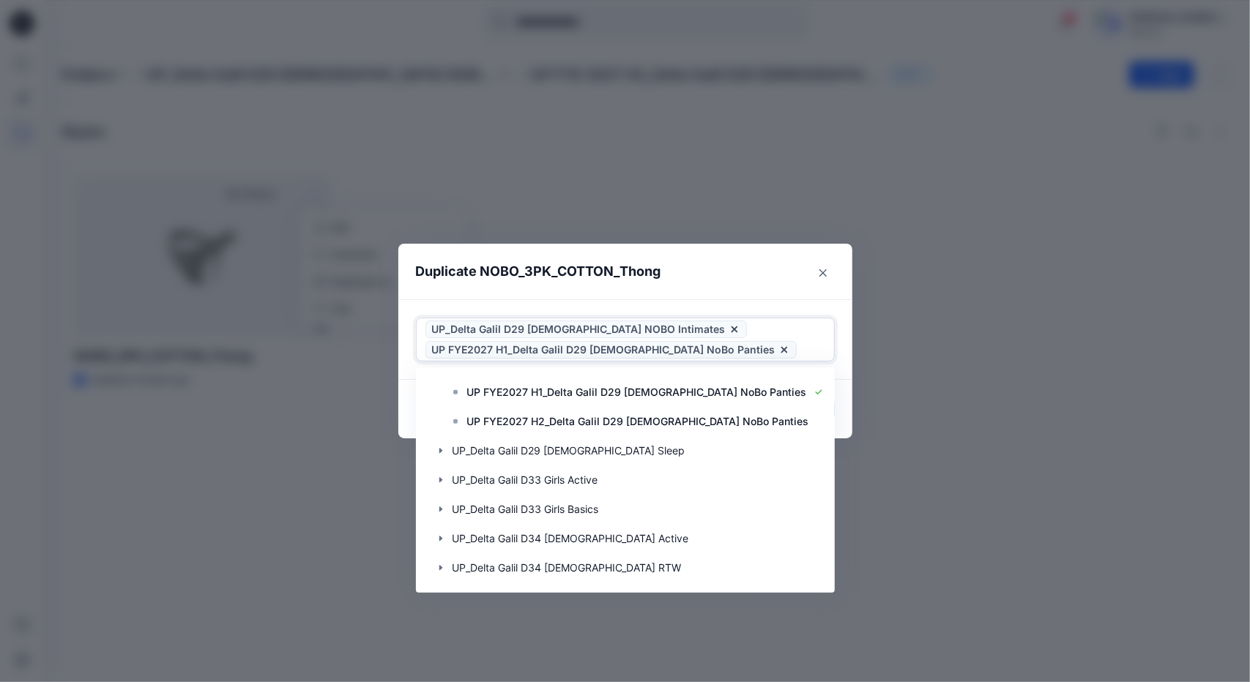
click at [731, 330] on icon at bounding box center [734, 330] width 6 height 6
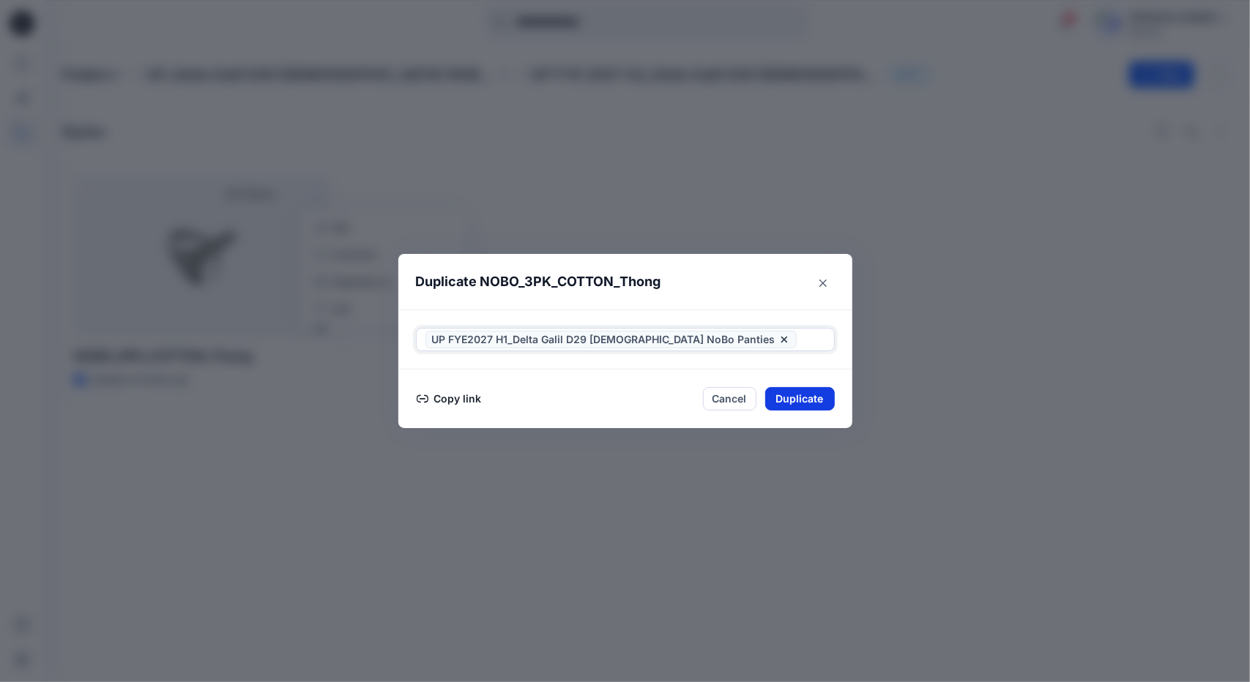
click at [808, 400] on button "Duplicate" at bounding box center [800, 398] width 70 height 23
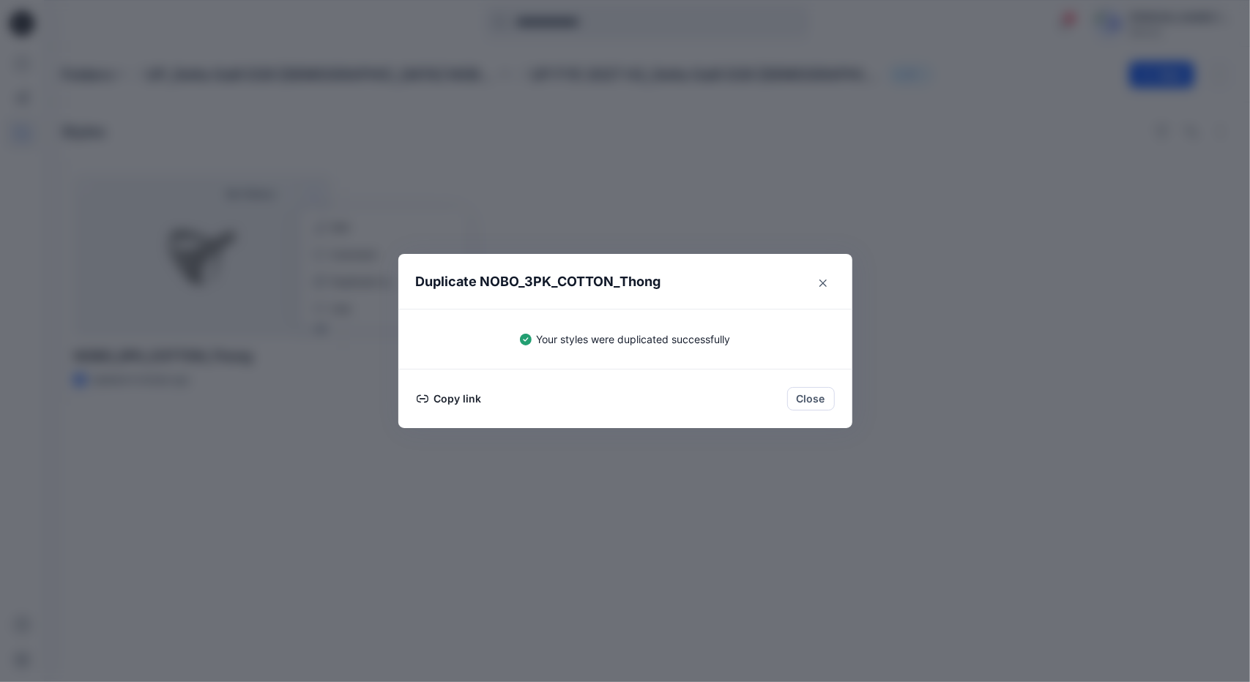
click at [808, 400] on button "Close" at bounding box center [811, 398] width 48 height 23
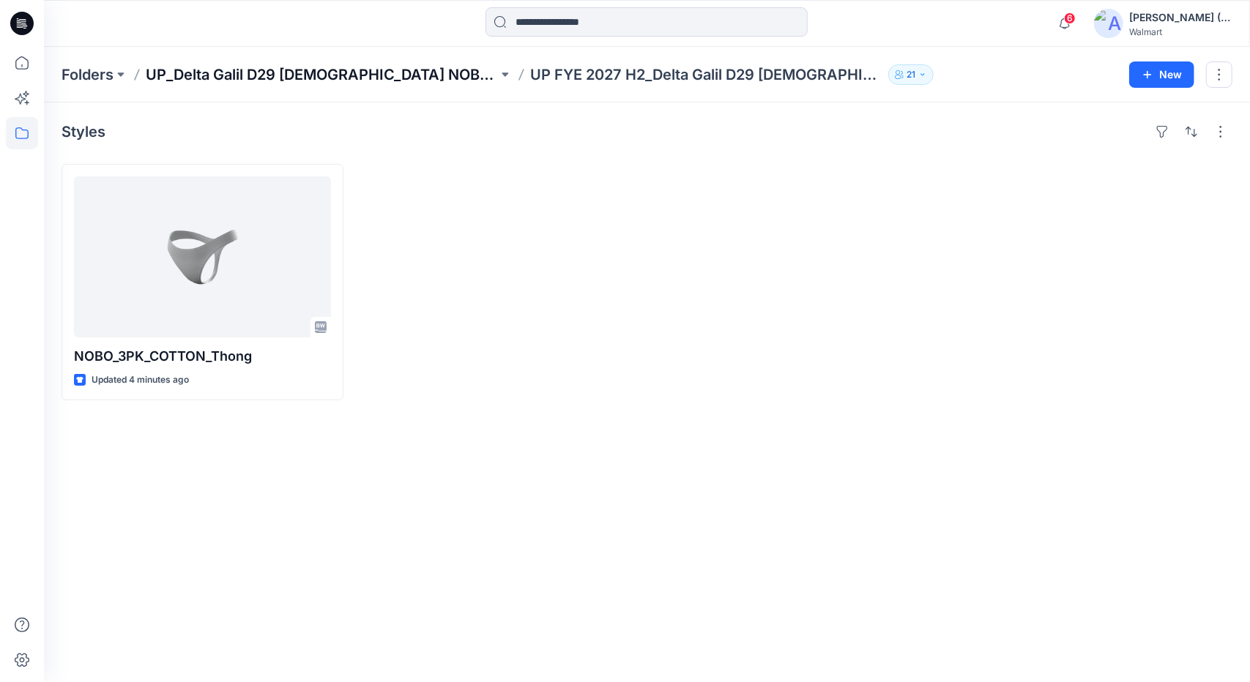
click at [341, 72] on p "UP_Delta Galil D29 [DEMOGRAPHIC_DATA] NOBO Intimates" at bounding box center [322, 74] width 352 height 20
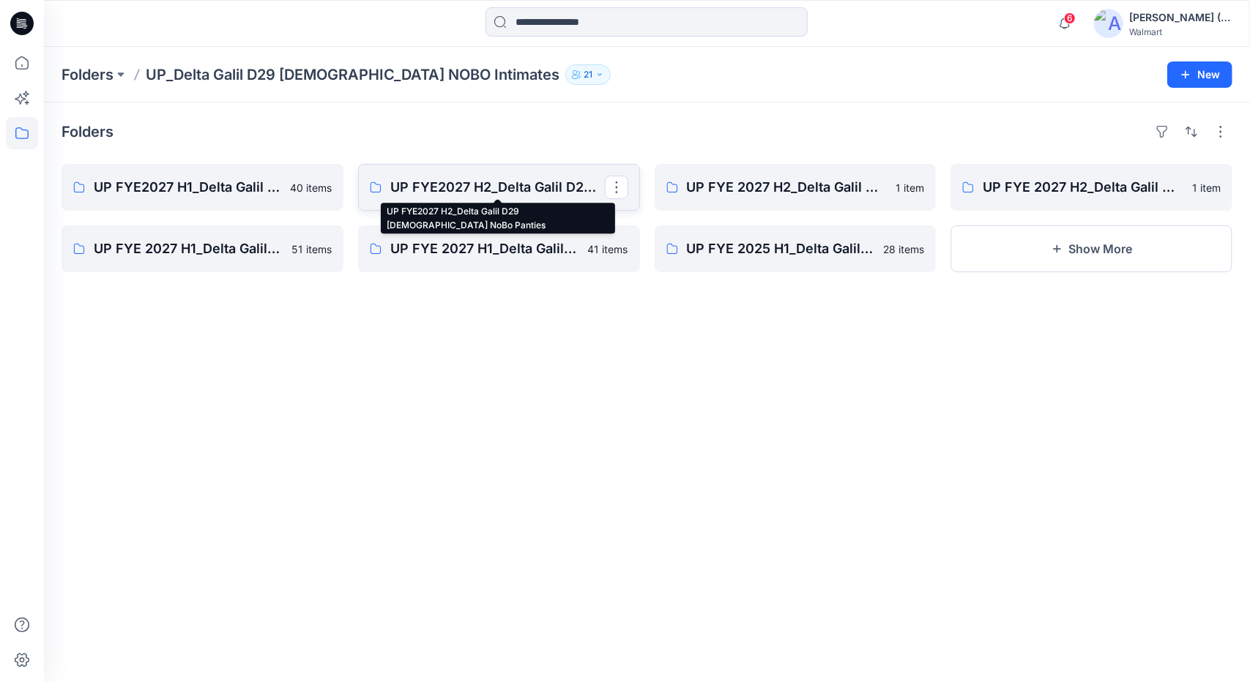
click at [499, 185] on p "UP FYE2027 H2_Delta Galil D29 [DEMOGRAPHIC_DATA] NoBo Panties" at bounding box center [497, 187] width 215 height 20
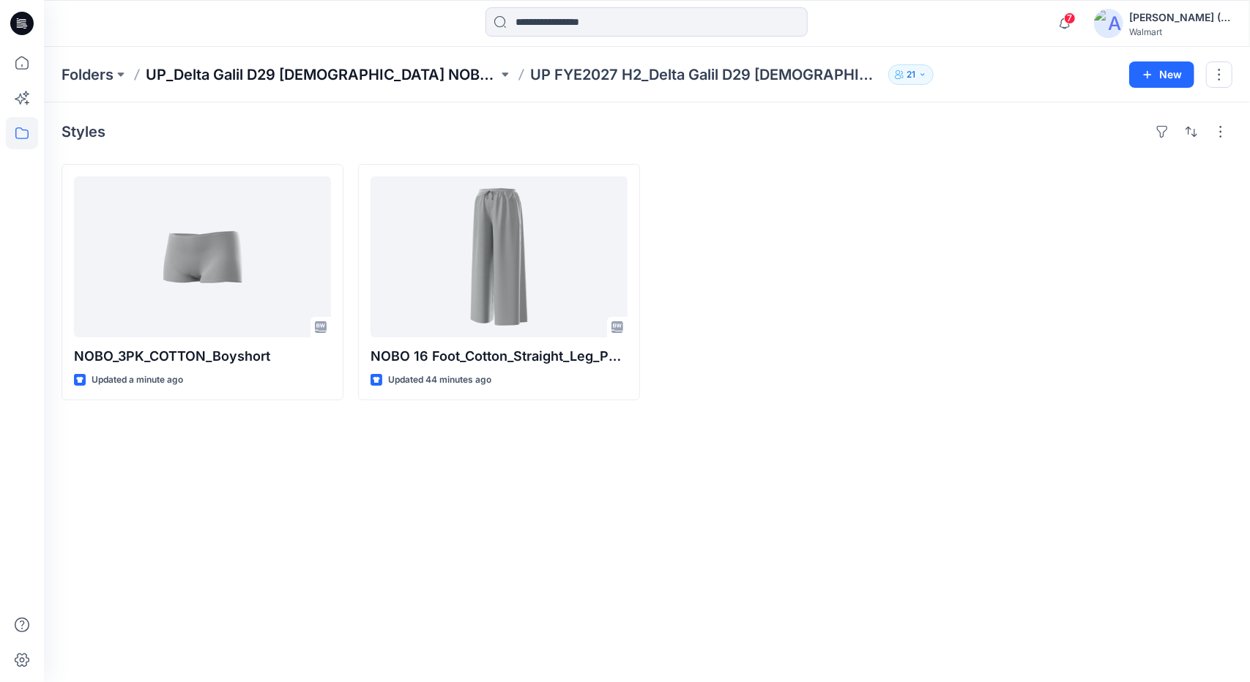
click at [313, 70] on p "UP_Delta Galil D29 [DEMOGRAPHIC_DATA] NOBO Intimates" at bounding box center [322, 74] width 352 height 20
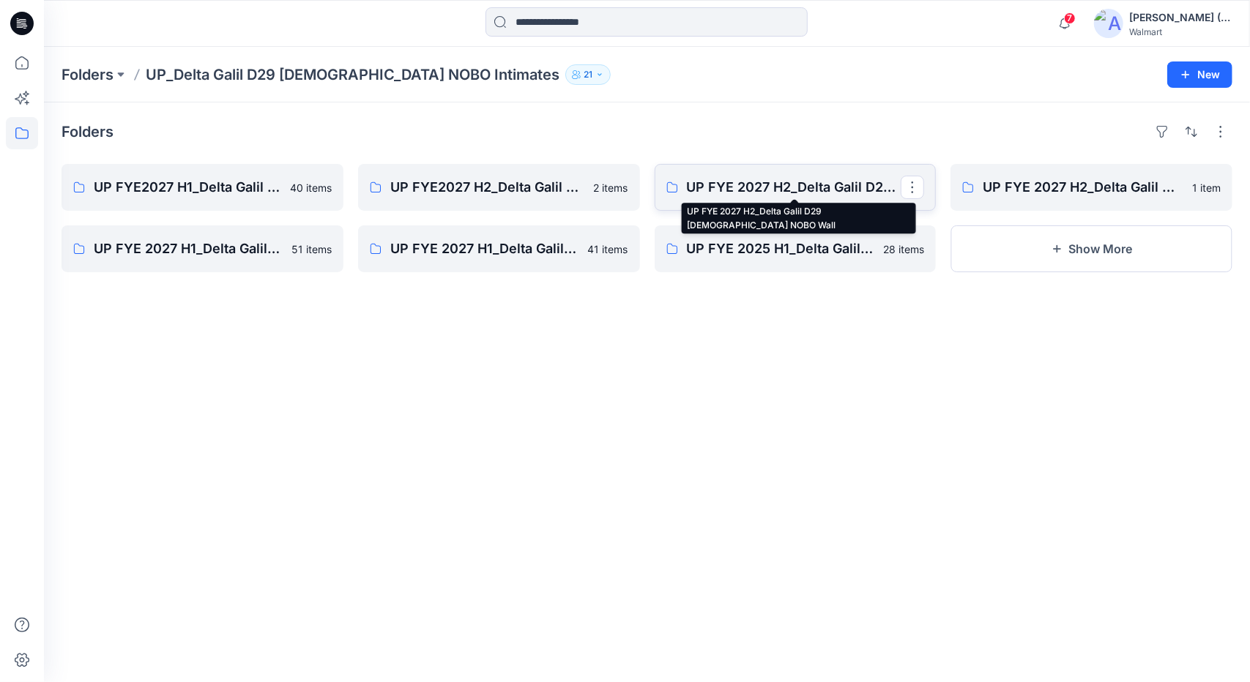
click at [710, 185] on p "UP FYE 2027 H2_Delta Galil D29 Ladies NOBO Wall" at bounding box center [794, 187] width 215 height 20
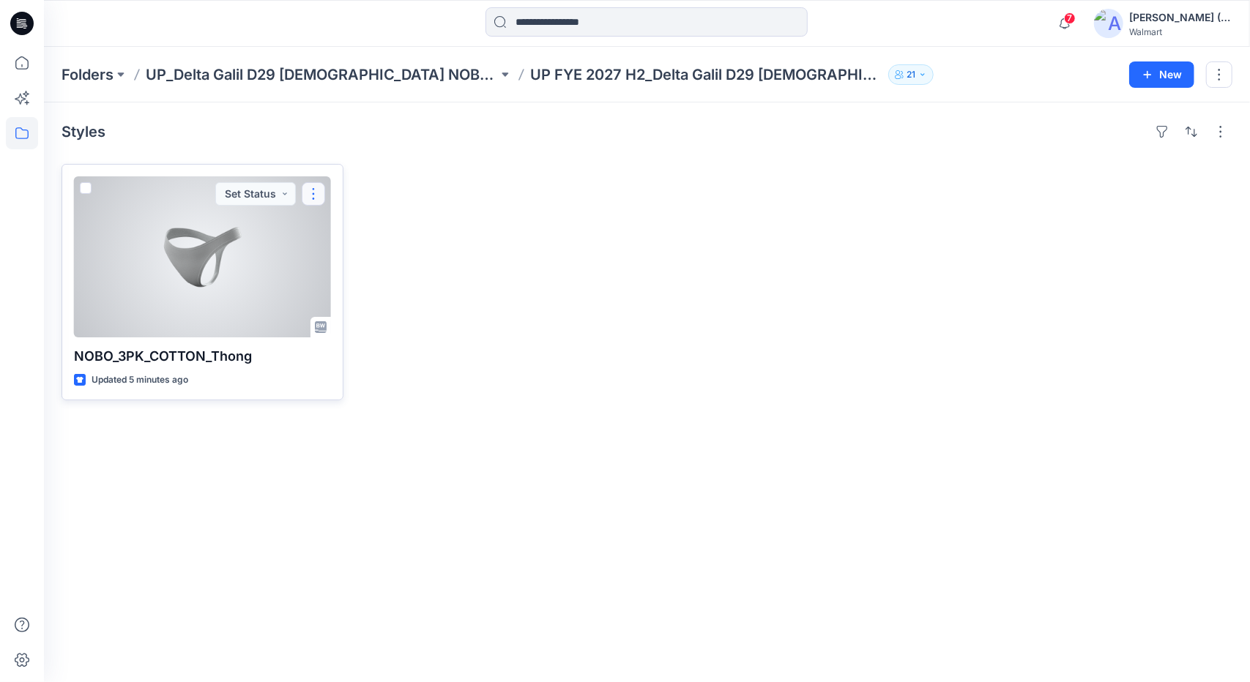
click at [310, 195] on button "button" at bounding box center [313, 193] width 23 height 23
click at [380, 281] on p "Duplicate to..." at bounding box center [364, 281] width 67 height 15
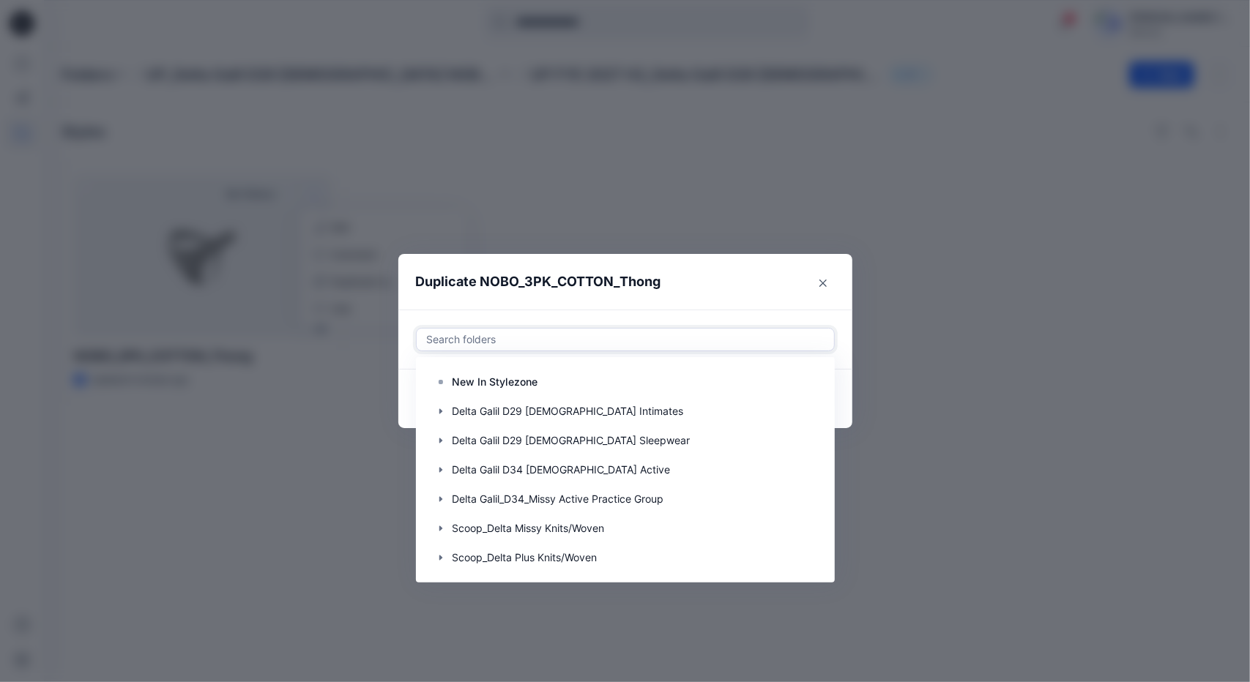
click at [622, 338] on div at bounding box center [625, 340] width 400 height 18
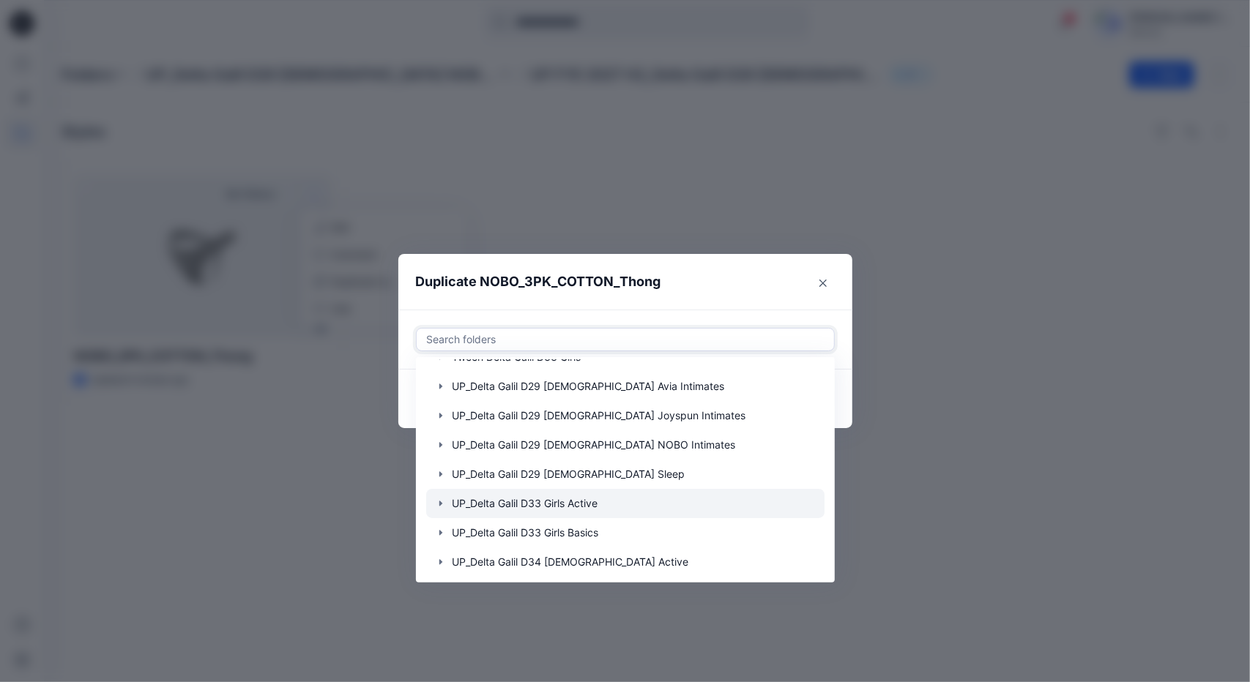
scroll to position [293, 0]
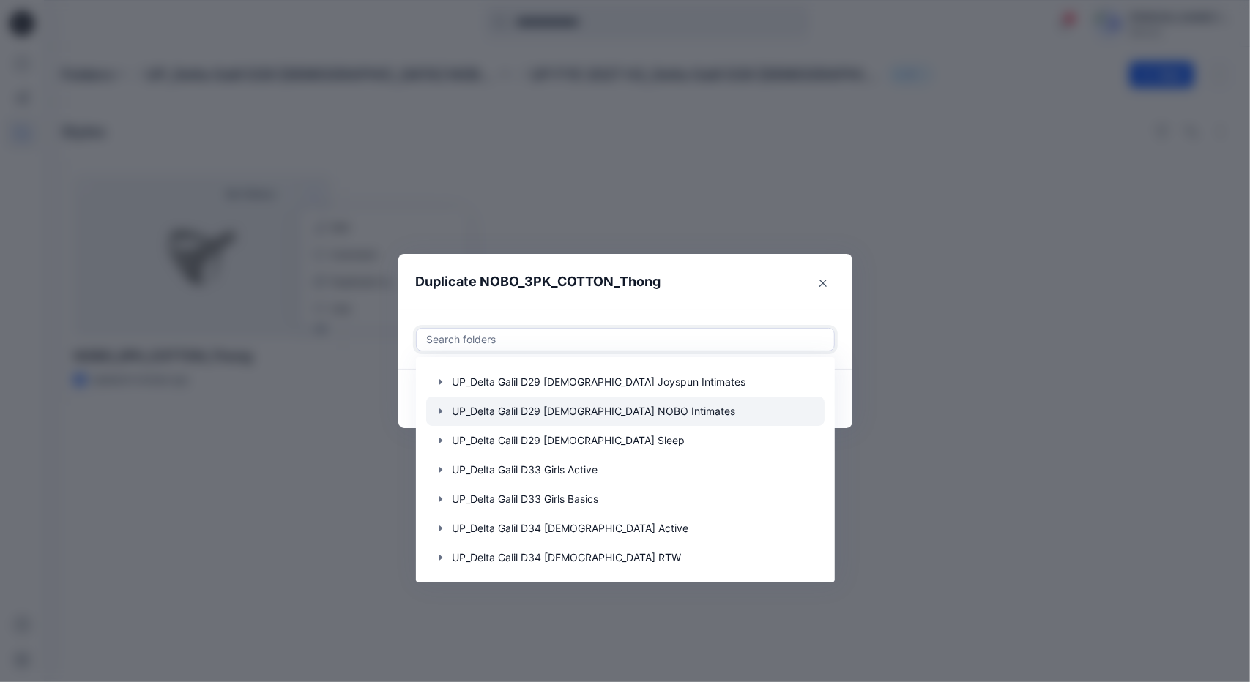
click at [438, 412] on icon "button" at bounding box center [441, 412] width 12 height 12
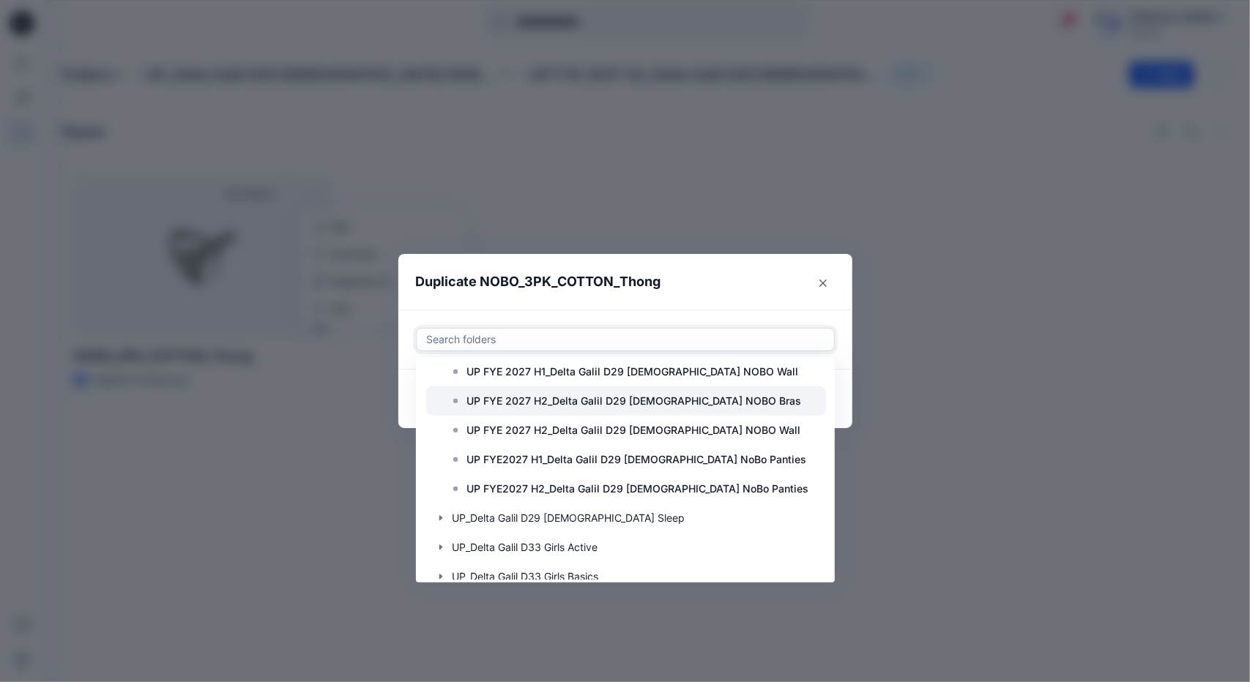
scroll to position [805, 0]
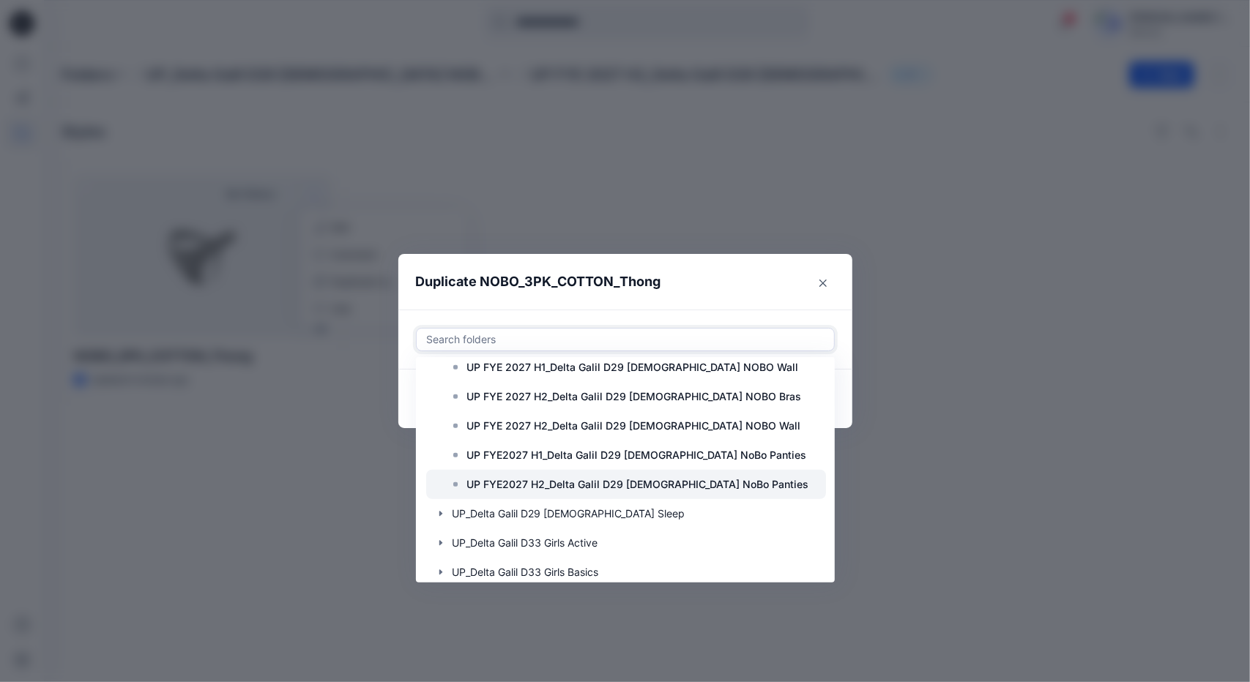
click at [556, 484] on p "UP FYE2027 H2_Delta Galil D29 [DEMOGRAPHIC_DATA] NoBo Panties" at bounding box center [638, 485] width 342 height 18
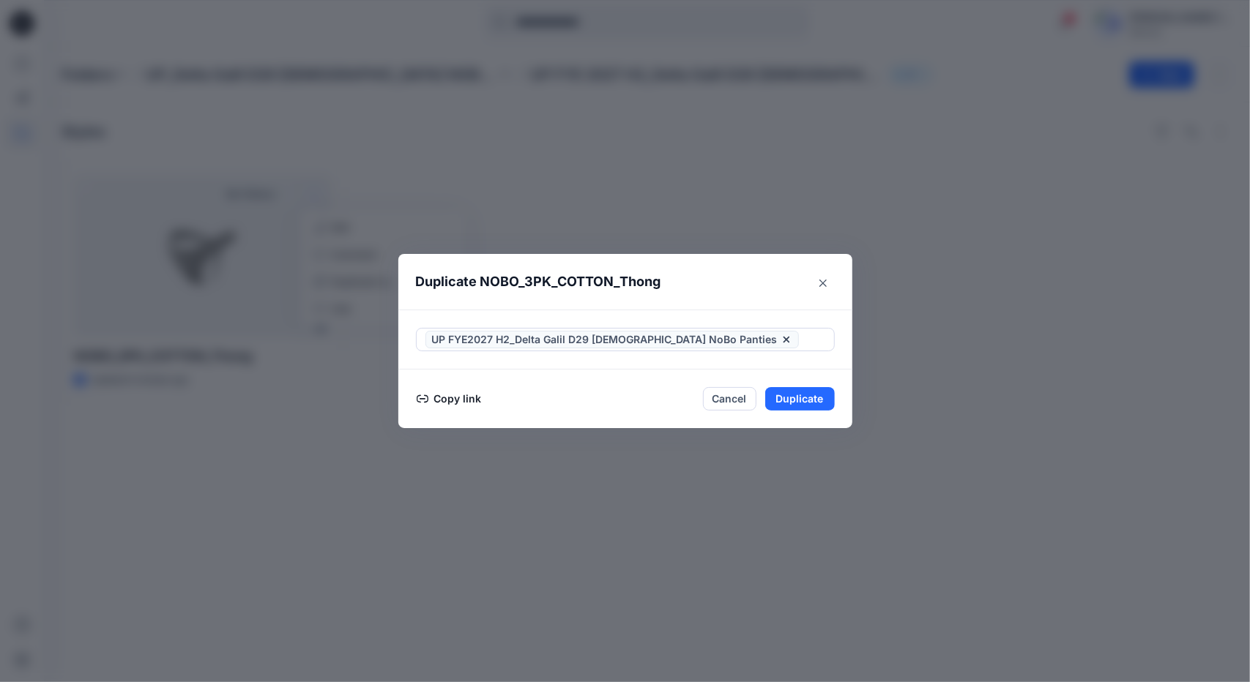
click at [750, 282] on header "Duplicate NOBO_3PK_COTTON_Thong" at bounding box center [610, 282] width 425 height 56
click at [789, 398] on button "Duplicate" at bounding box center [800, 398] width 70 height 23
click at [397, 76] on div "Duplicate NOBO_3PK_COTTON_Thong Your styles were duplicated successfully Copy l…" at bounding box center [625, 341] width 1250 height 682
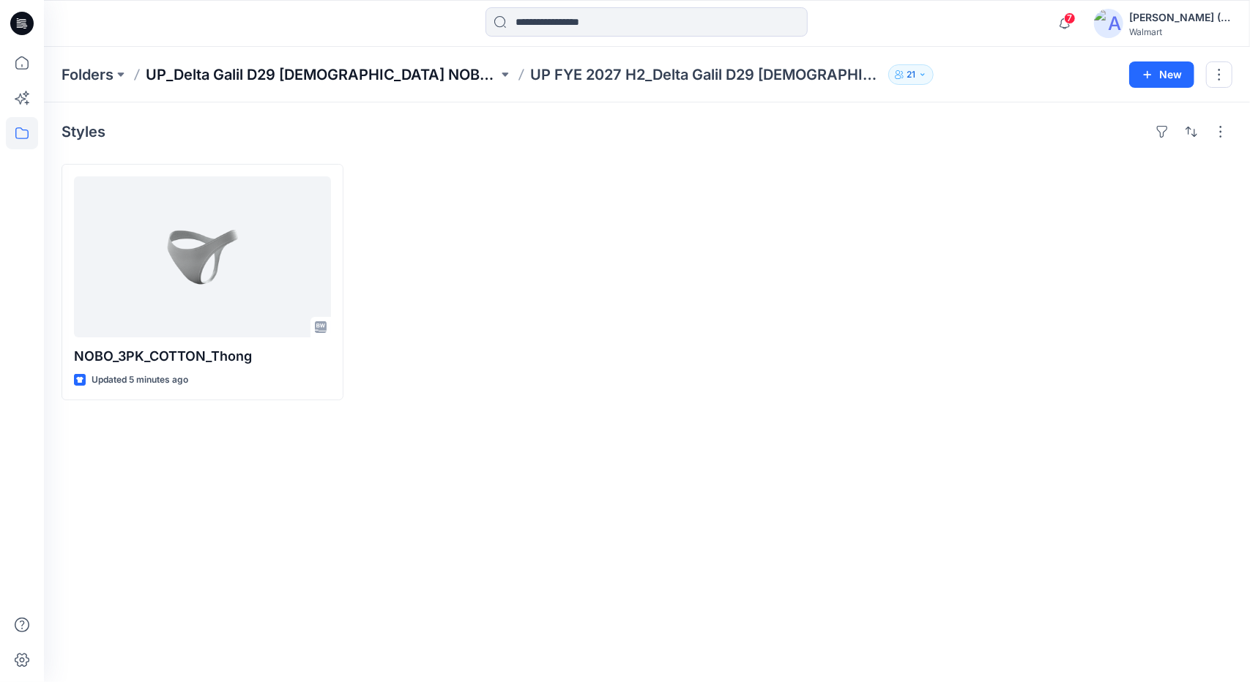
click at [397, 76] on p "UP_Delta Galil D29 [DEMOGRAPHIC_DATA] NOBO Intimates" at bounding box center [322, 74] width 352 height 20
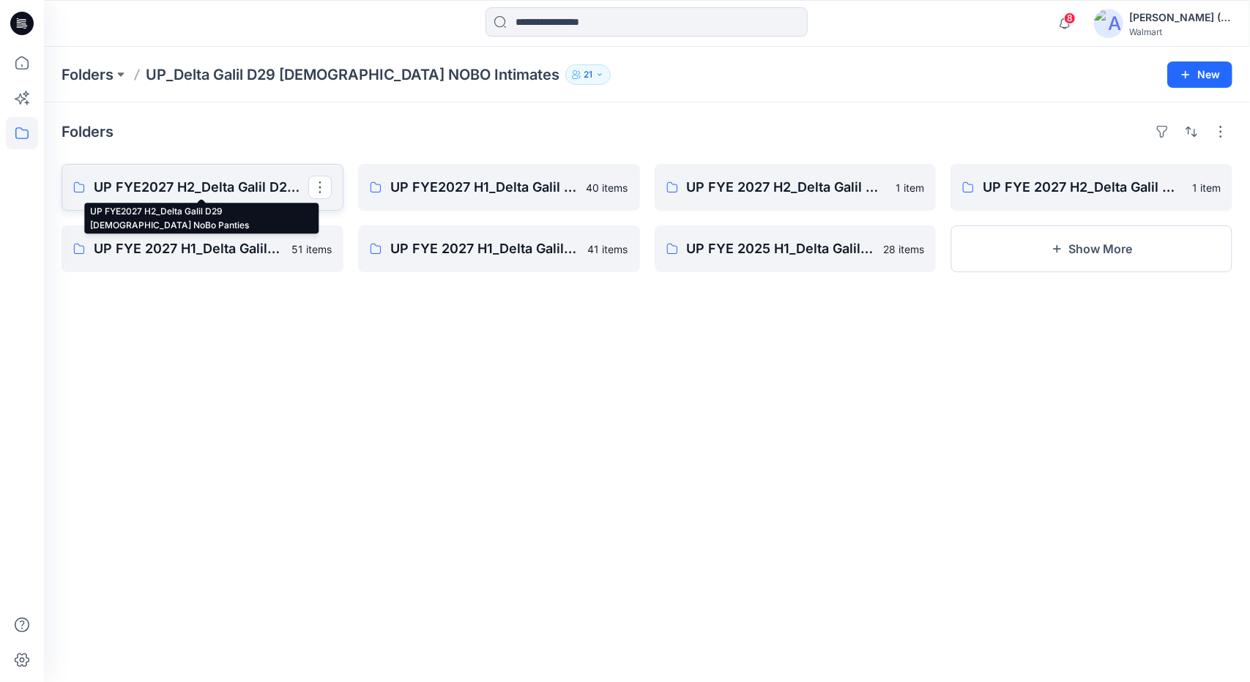
click at [264, 188] on p "UP FYE2027 H2_Delta Galil D29 [DEMOGRAPHIC_DATA] NoBo Panties" at bounding box center [201, 187] width 215 height 20
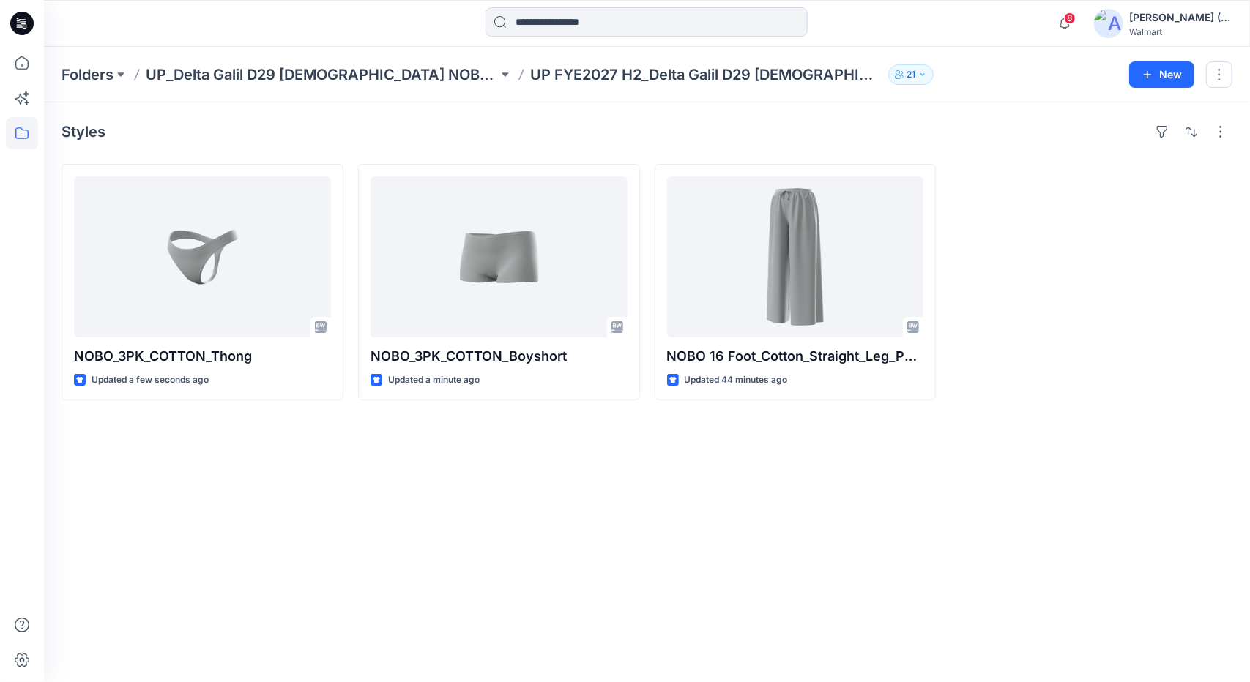
click at [962, 417] on div "Styles NOBO_3PK_COTTON_Thong Updated a few seconds ago NOBO_3PK_COTTON_Boyshort…" at bounding box center [647, 392] width 1206 height 580
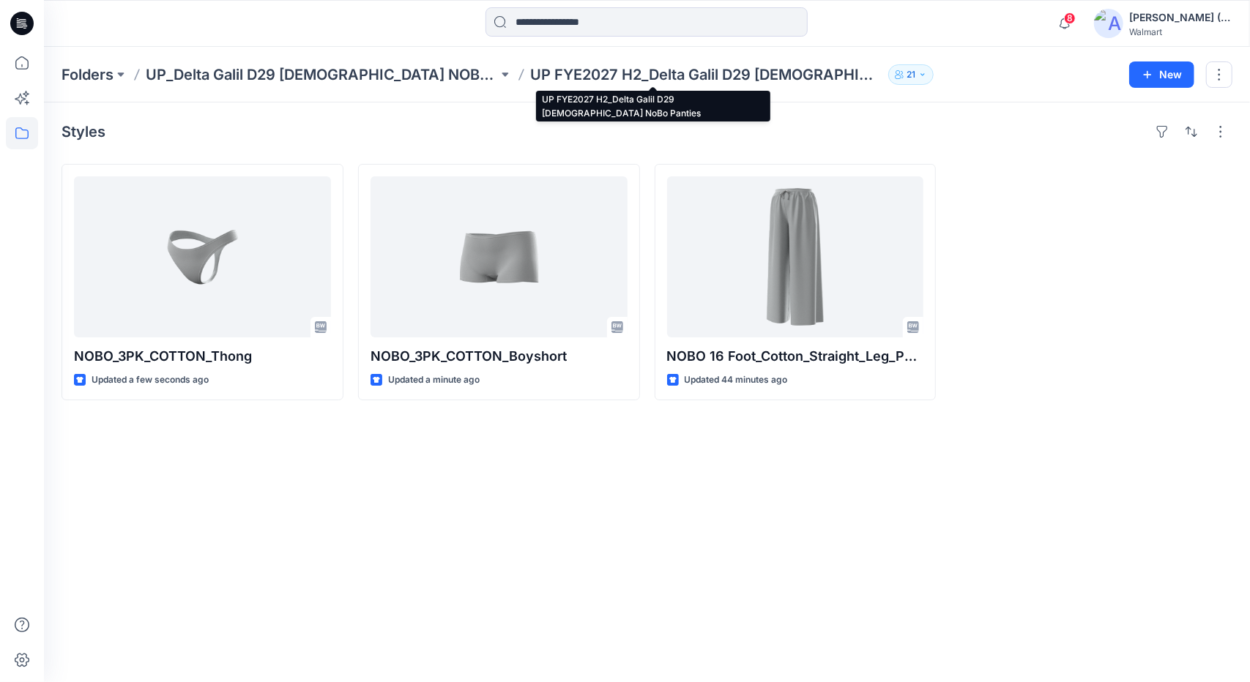
click at [691, 71] on p "UP FYE2027 H2_Delta Galil D29 [DEMOGRAPHIC_DATA] NoBo Panties" at bounding box center [706, 74] width 352 height 20
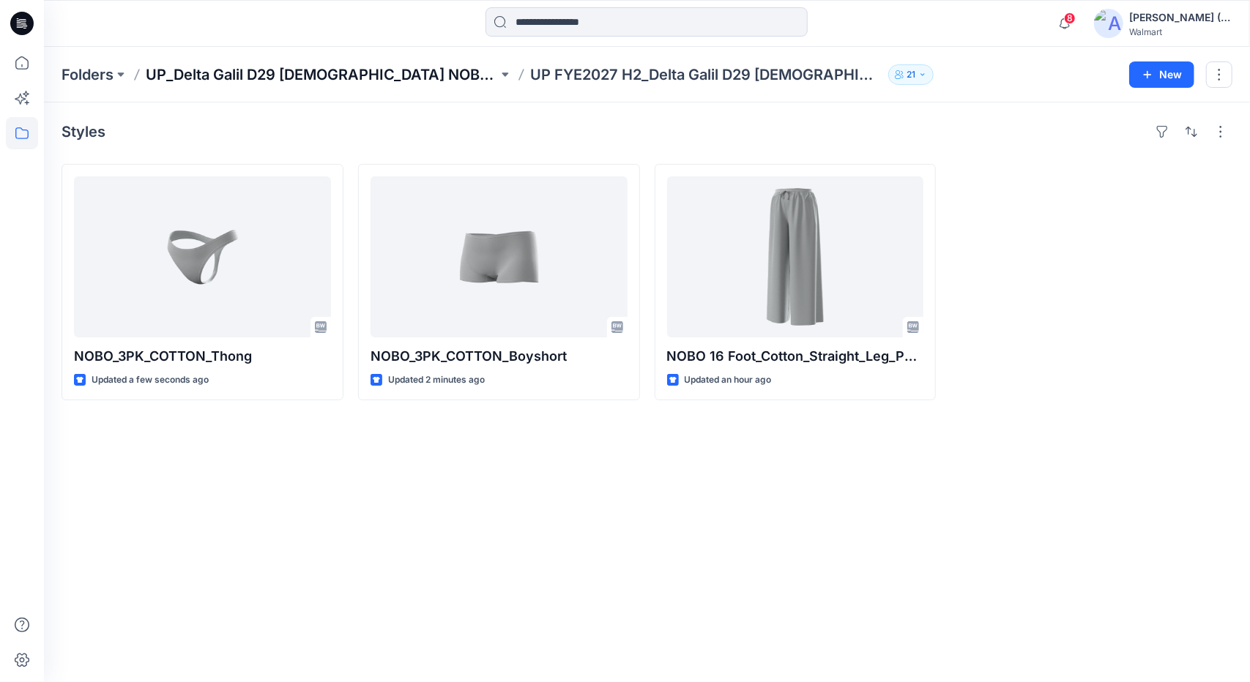
click at [312, 82] on p "UP_Delta Galil D29 [DEMOGRAPHIC_DATA] NOBO Intimates" at bounding box center [322, 74] width 352 height 20
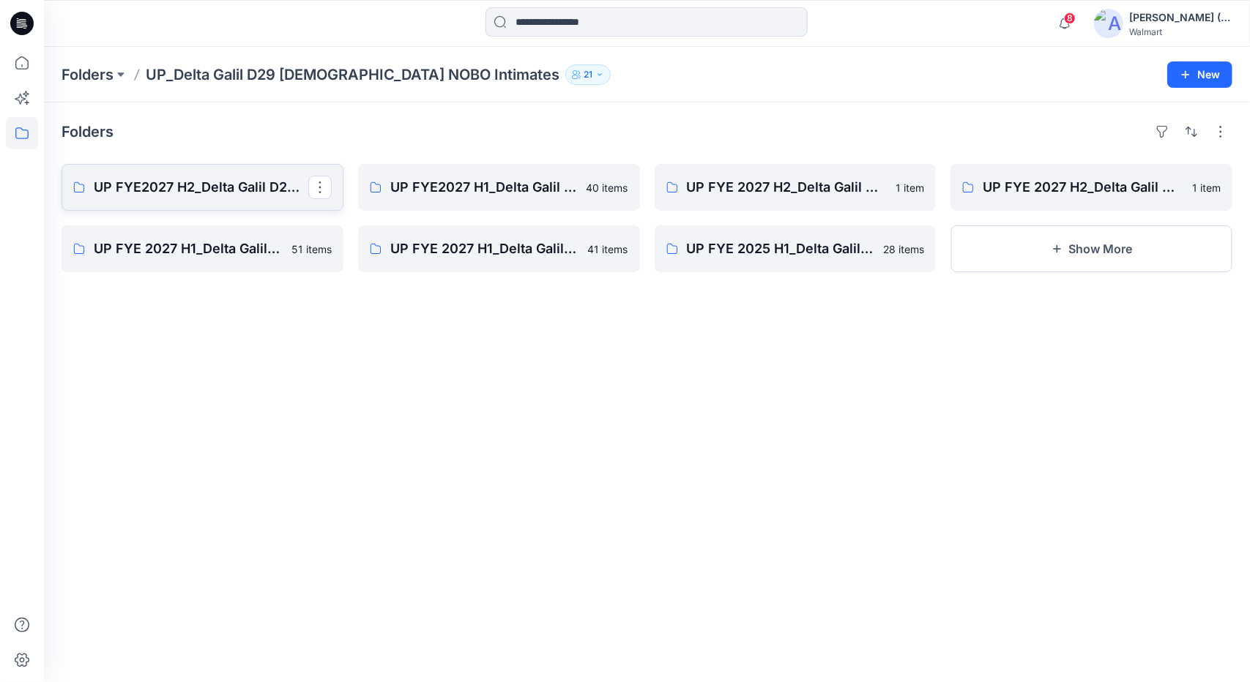
click at [264, 191] on p "UP FYE2027 H2_Delta Galil D29 [DEMOGRAPHIC_DATA] NoBo Panties" at bounding box center [201, 187] width 215 height 20
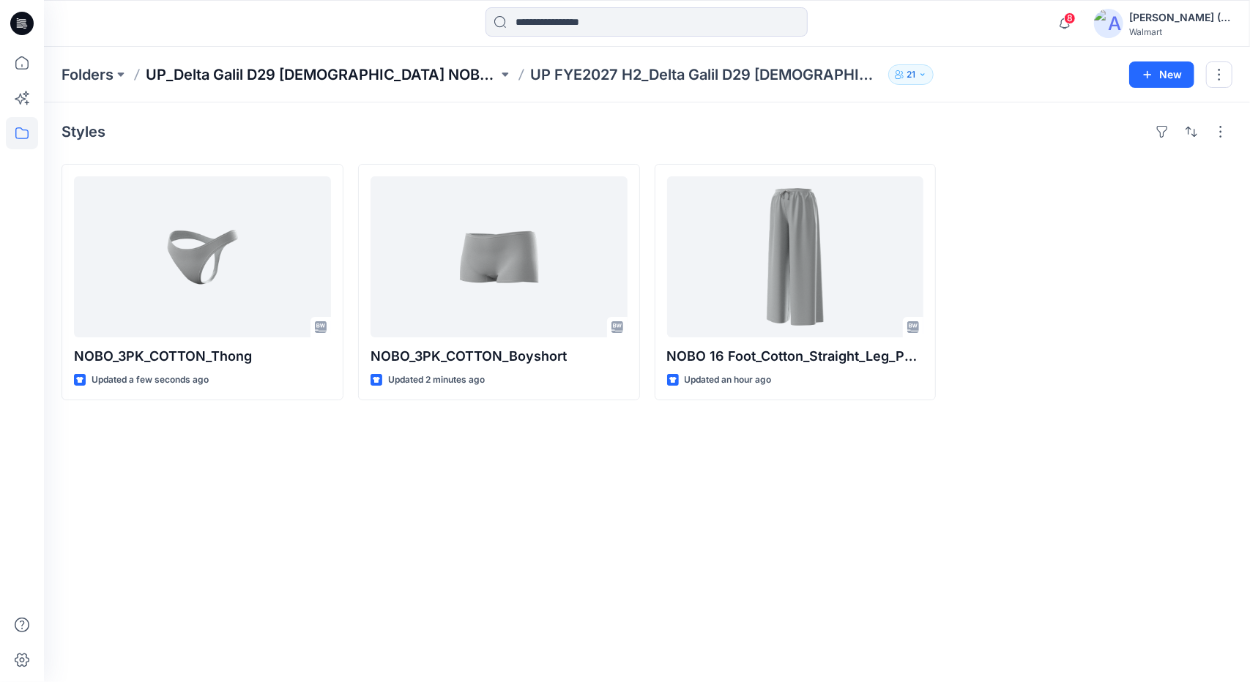
click at [416, 78] on p "UP_Delta Galil D29 [DEMOGRAPHIC_DATA] NOBO Intimates" at bounding box center [322, 74] width 352 height 20
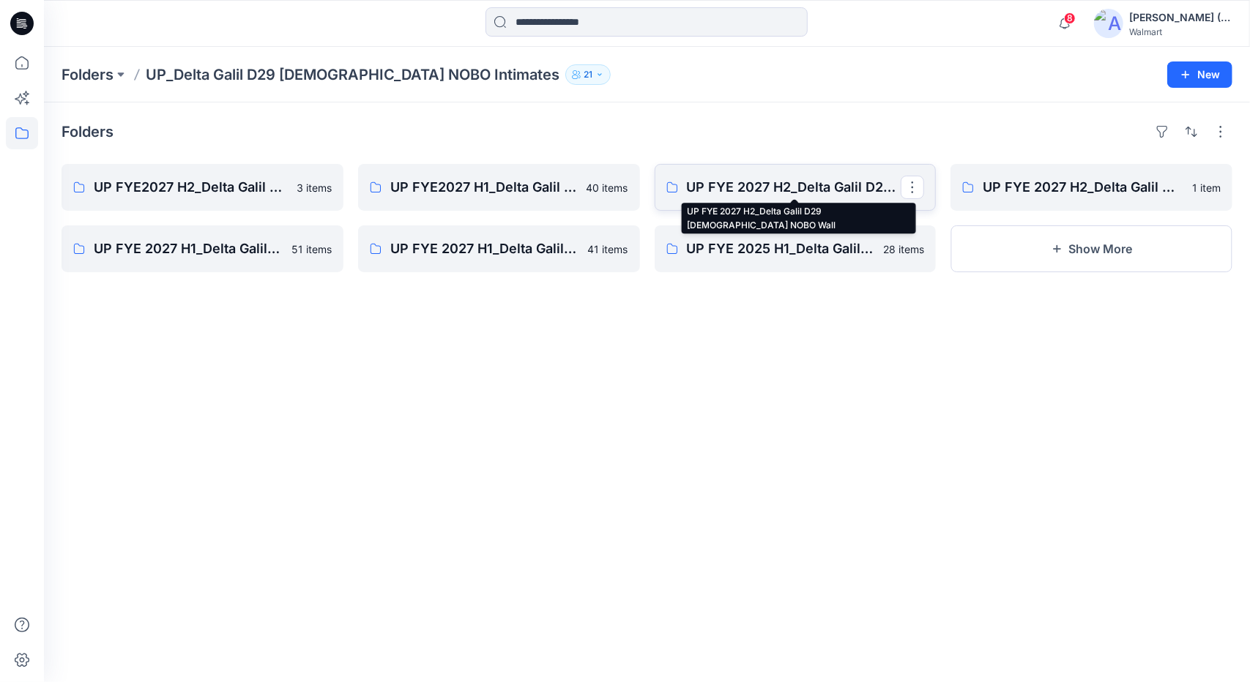
click at [816, 191] on p "UP FYE 2027 H2_Delta Galil D29 Ladies NOBO Wall" at bounding box center [794, 187] width 215 height 20
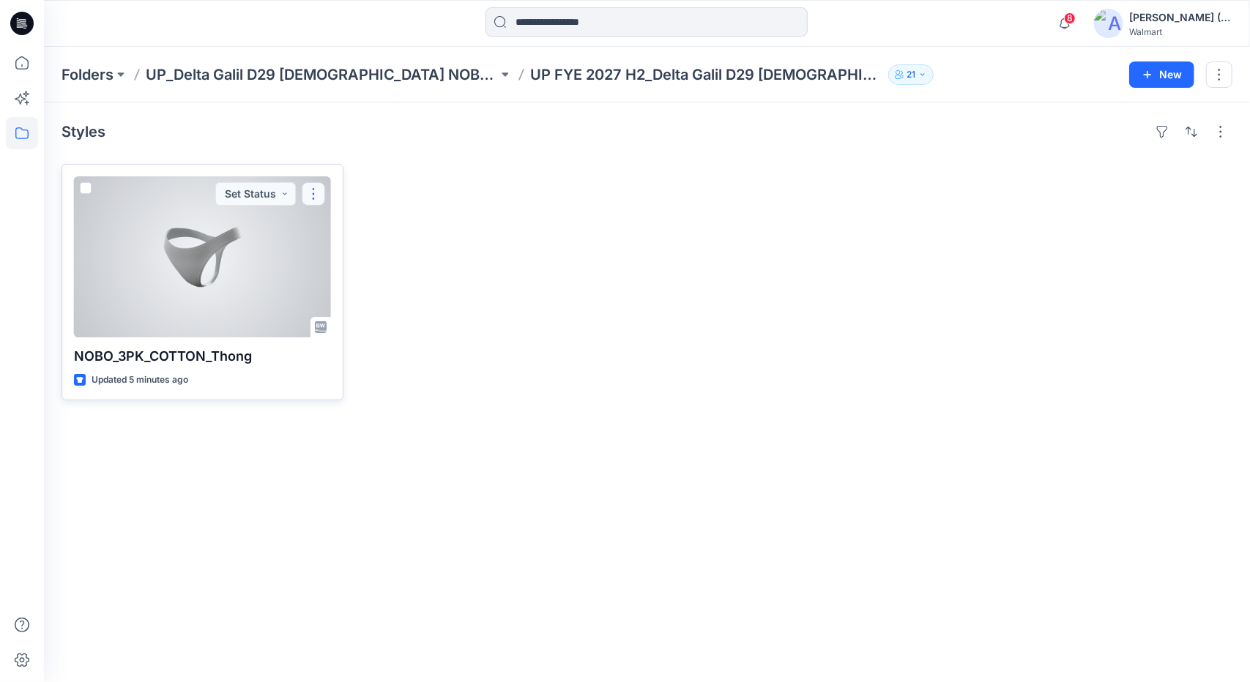
click at [324, 186] on button "button" at bounding box center [313, 193] width 23 height 23
click at [366, 228] on button "Edit" at bounding box center [384, 227] width 158 height 27
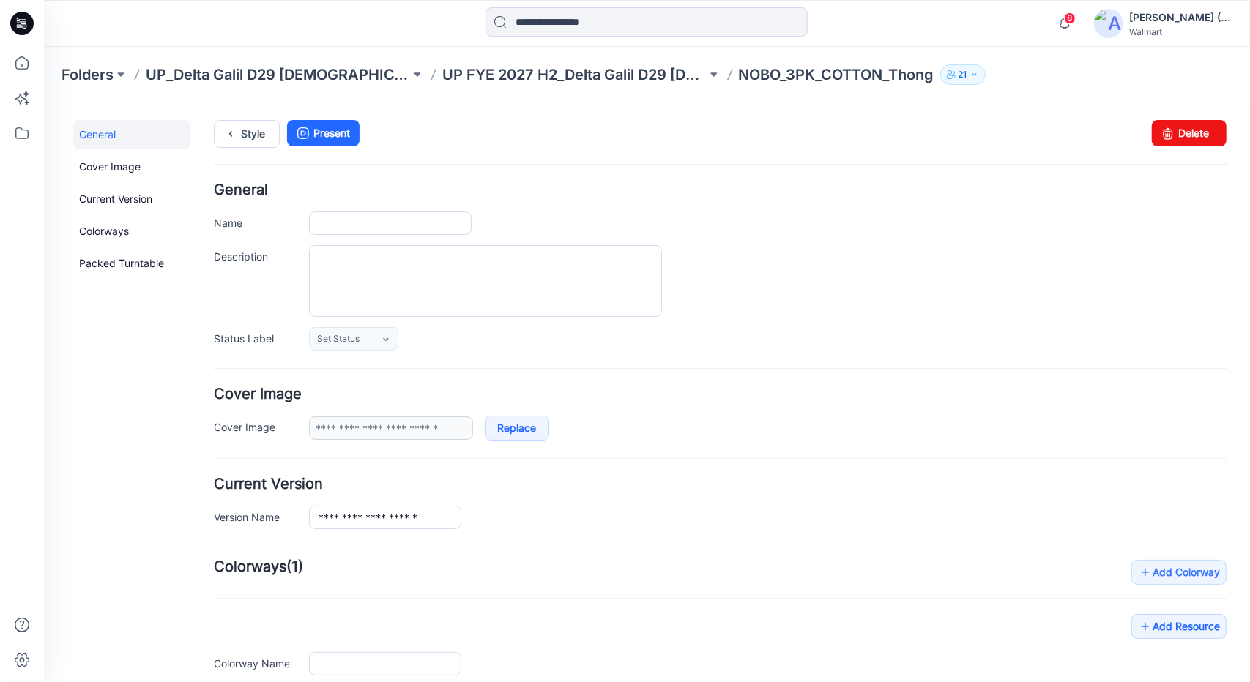
type input "**********"
click at [1157, 143] on icon at bounding box center [1167, 132] width 20 height 26
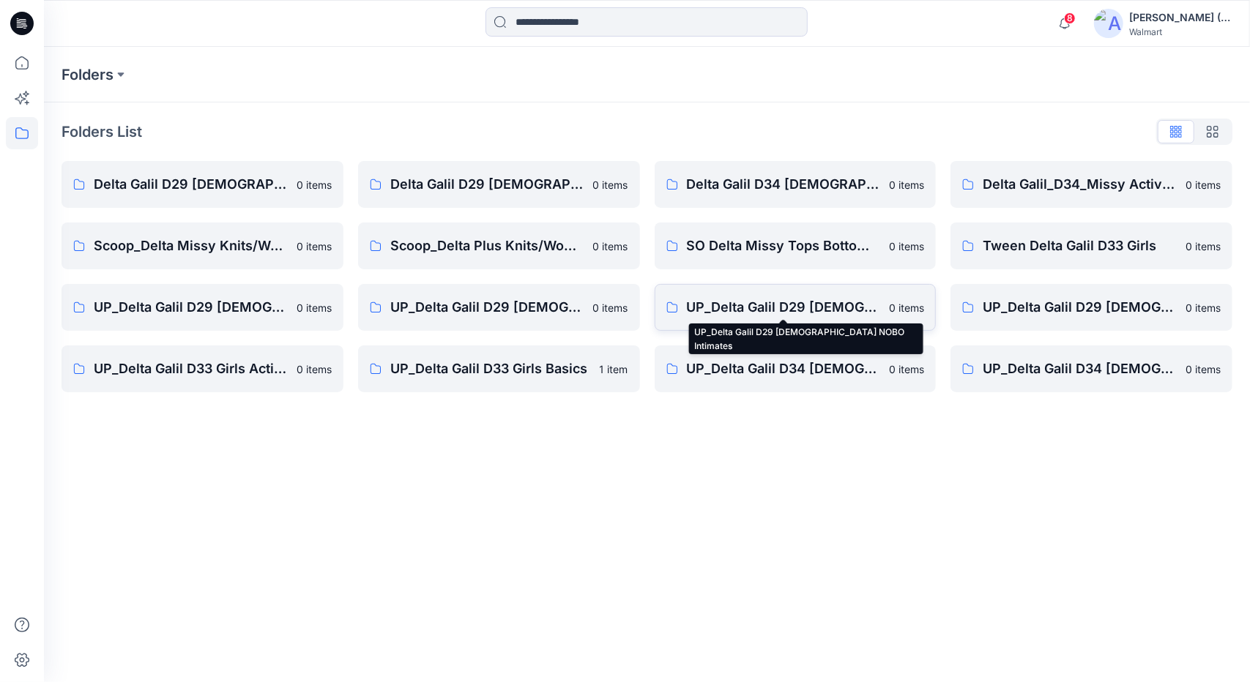
click at [739, 299] on p "UP_Delta Galil D29 [DEMOGRAPHIC_DATA] NOBO Intimates" at bounding box center [784, 307] width 194 height 20
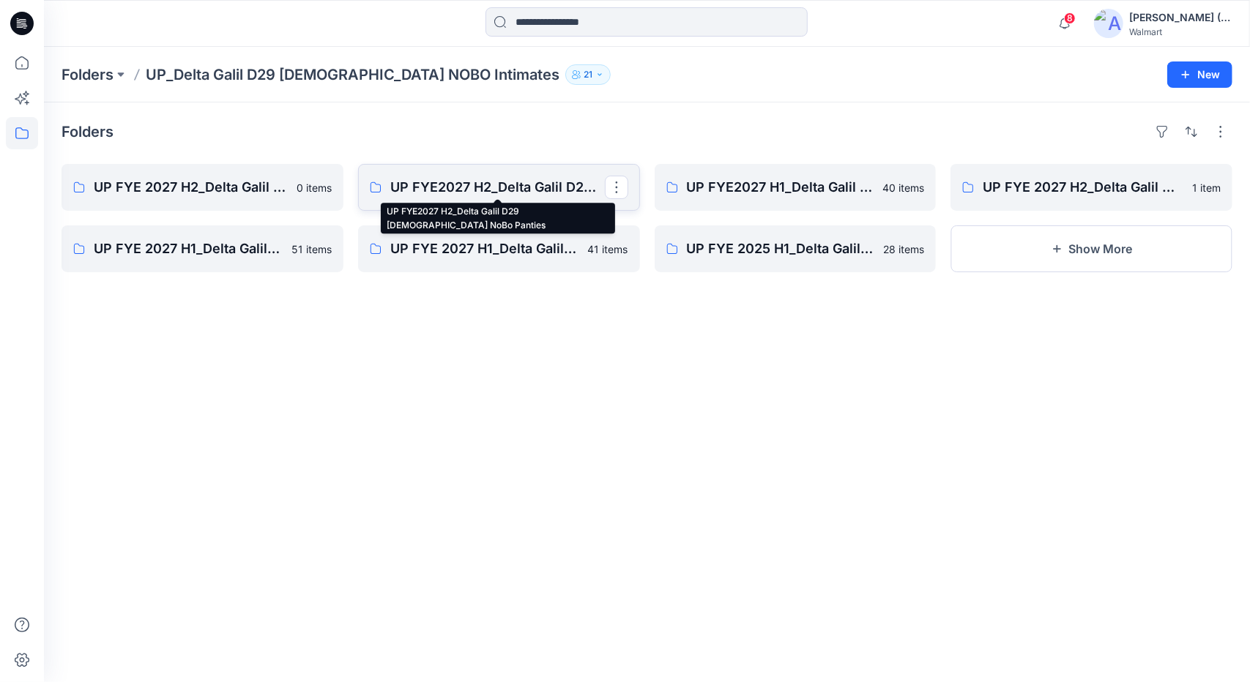
click at [501, 193] on p "UP FYE2027 H2_Delta Galil D29 [DEMOGRAPHIC_DATA] NoBo Panties" at bounding box center [497, 187] width 215 height 20
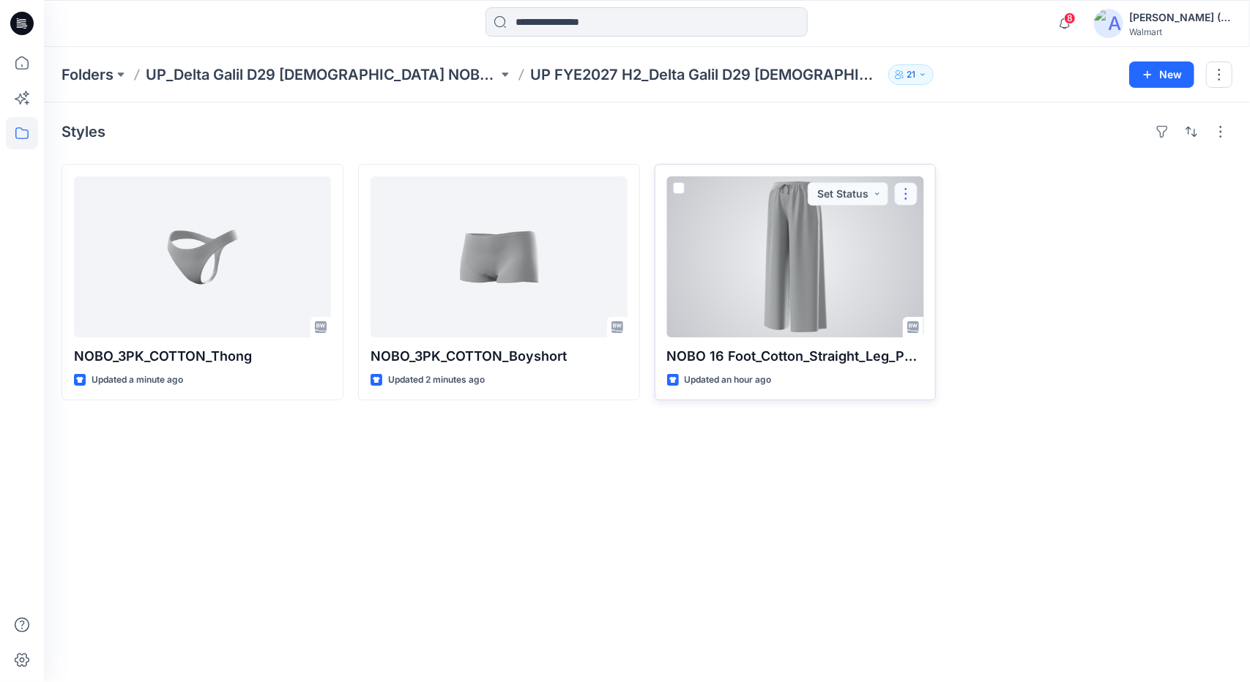
click at [911, 198] on button "button" at bounding box center [905, 193] width 23 height 23
click at [936, 284] on p "Duplicate to..." at bounding box center [956, 281] width 67 height 15
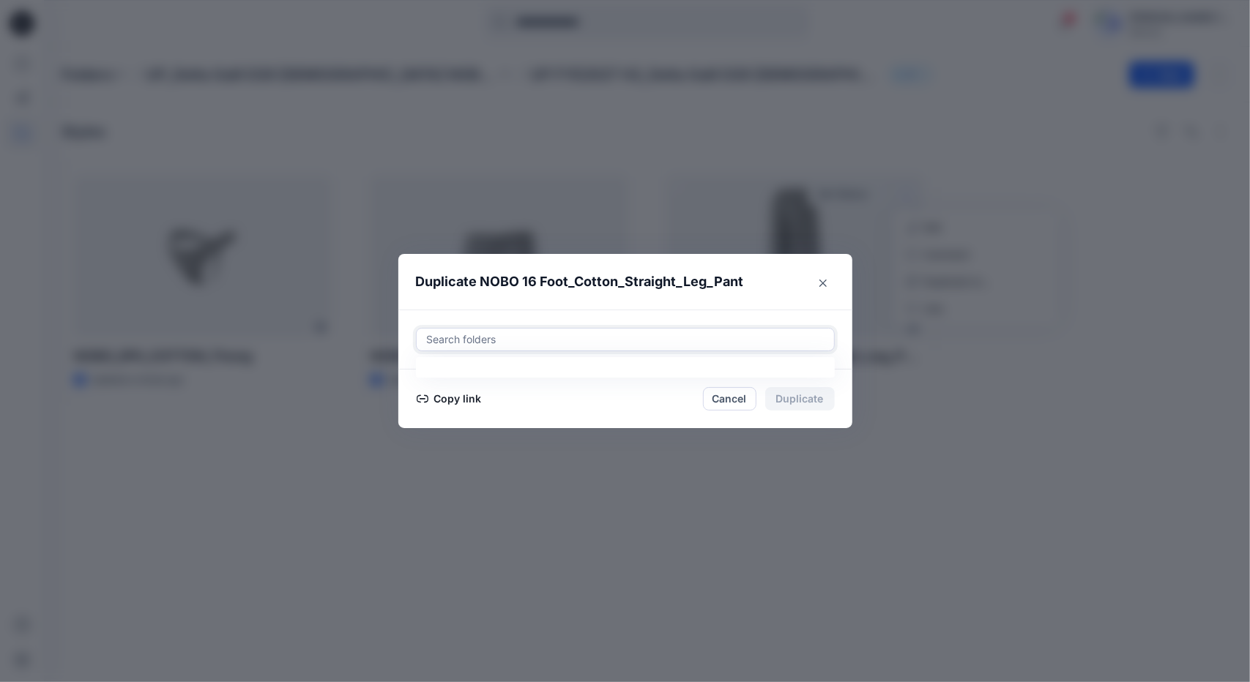
click at [668, 339] on div at bounding box center [625, 340] width 400 height 18
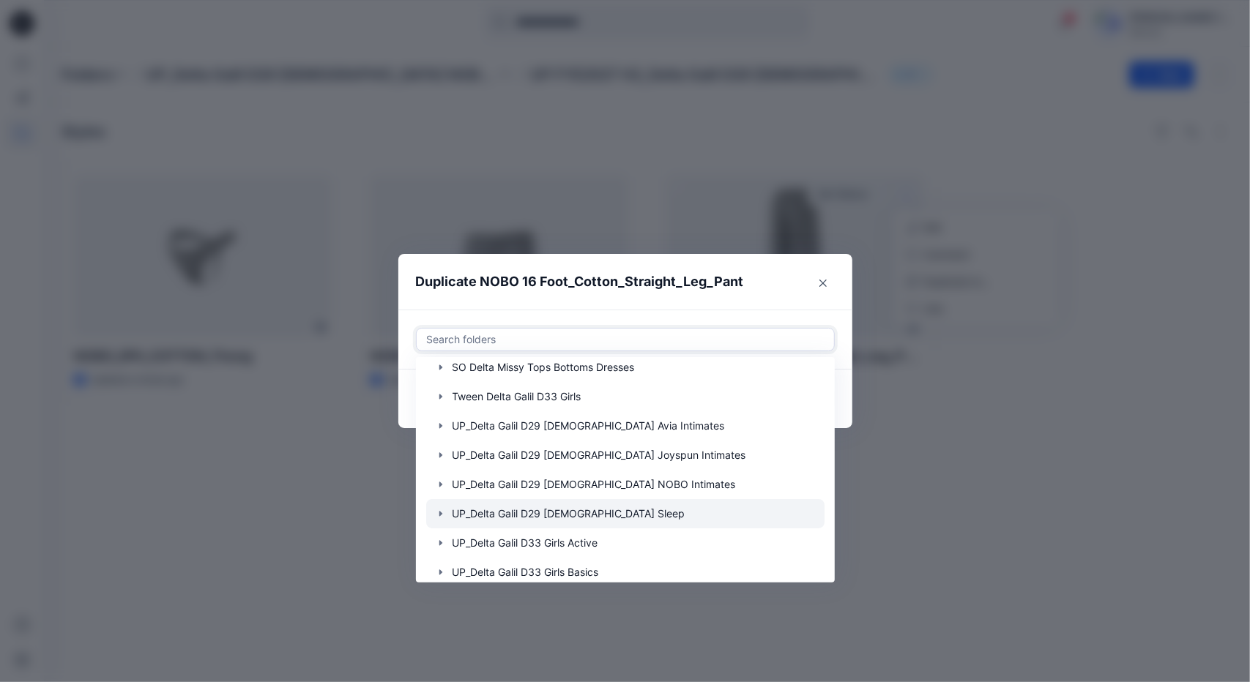
scroll to position [293, 0]
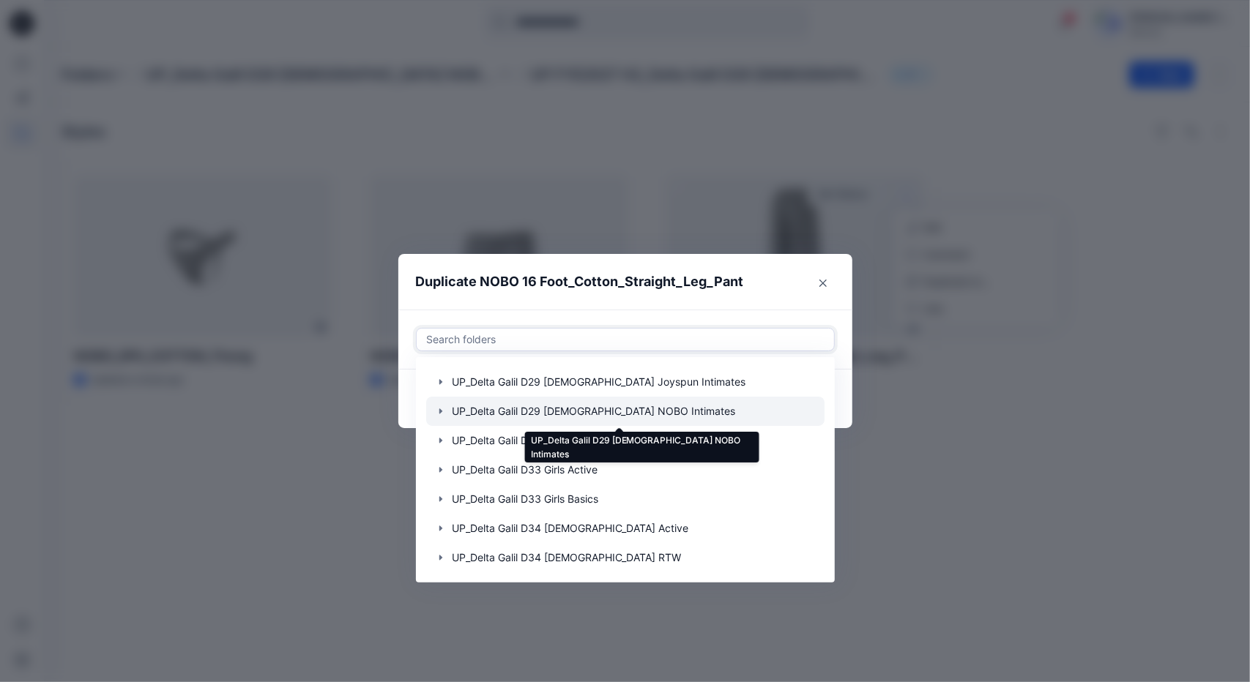
click at [532, 410] on div at bounding box center [625, 411] width 398 height 29
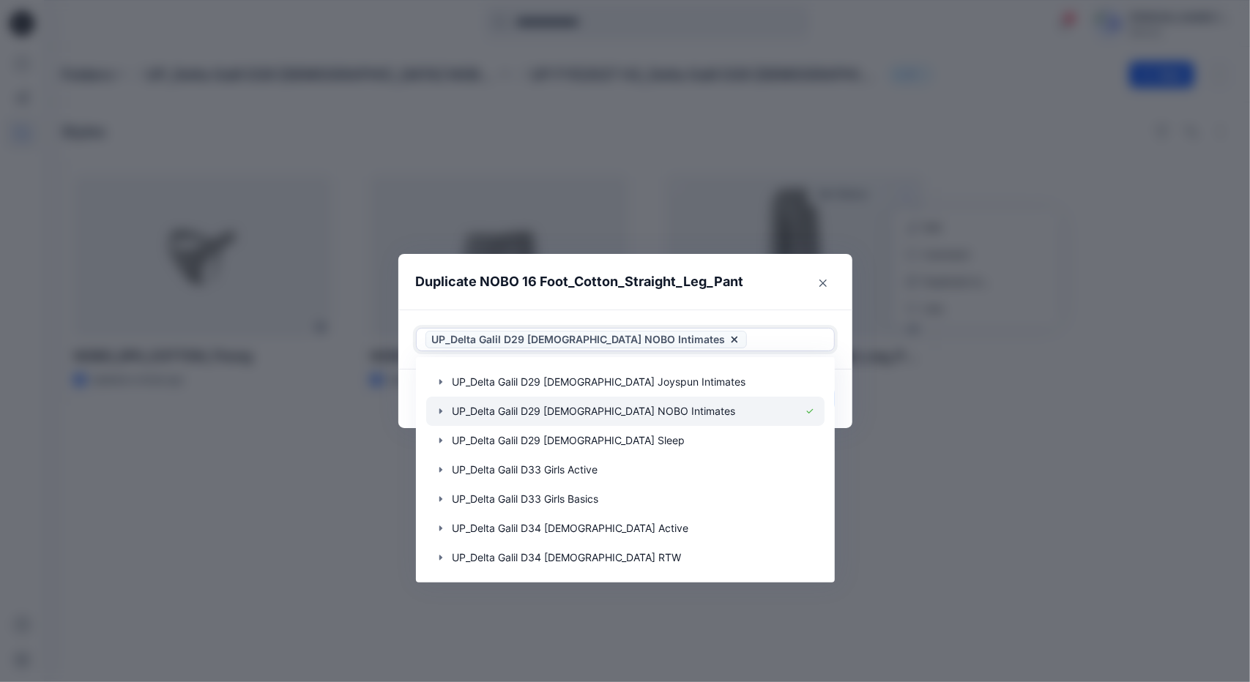
click at [439, 412] on icon "button" at bounding box center [441, 412] width 12 height 12
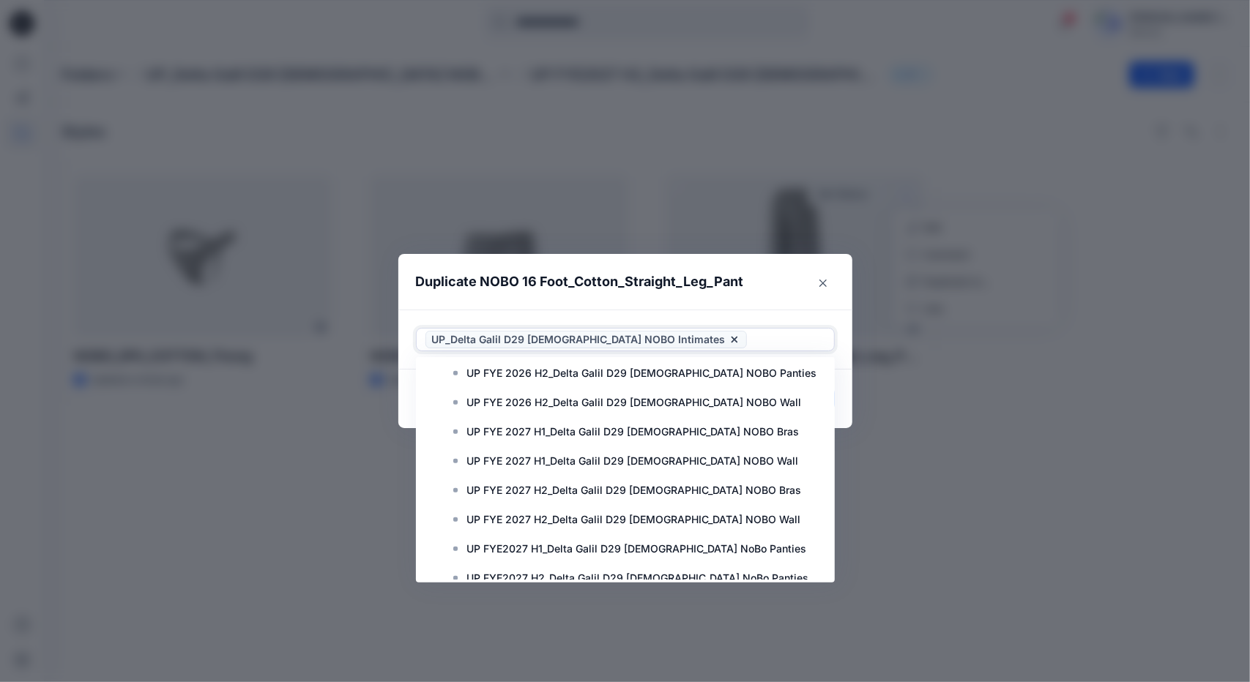
scroll to position [732, 0]
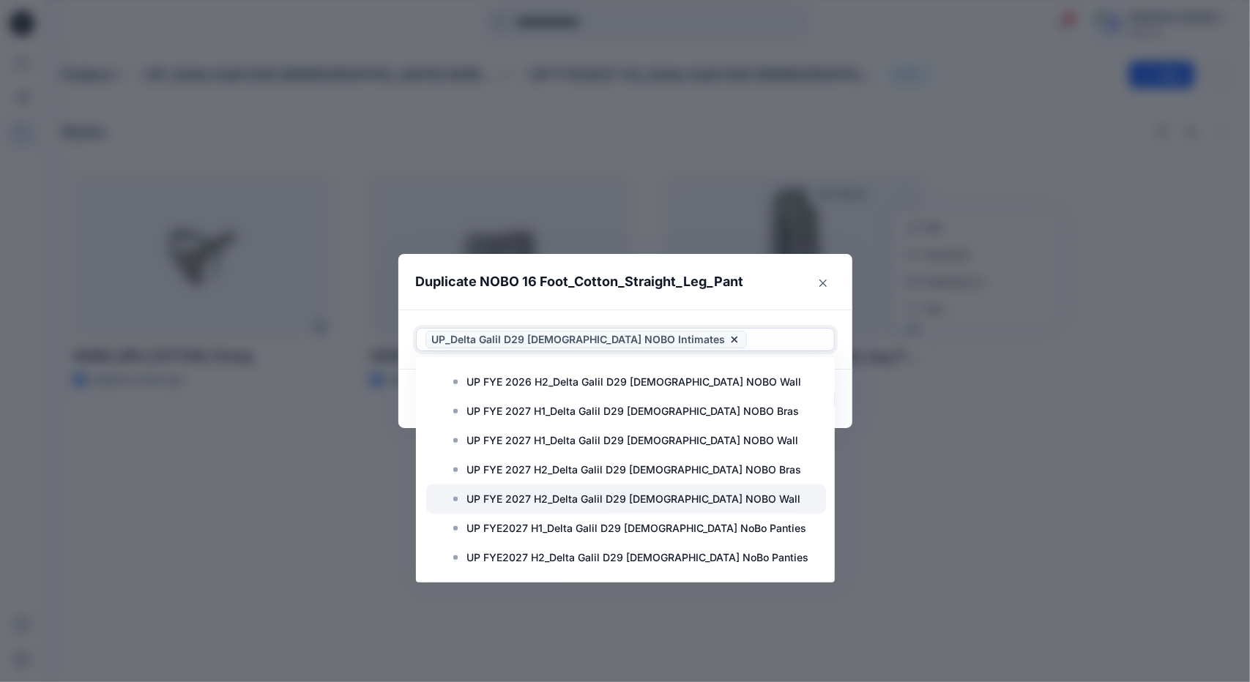
click at [644, 504] on p "UP FYE 2027 H2_Delta Galil D29 Ladies NOBO Wall" at bounding box center [634, 500] width 334 height 18
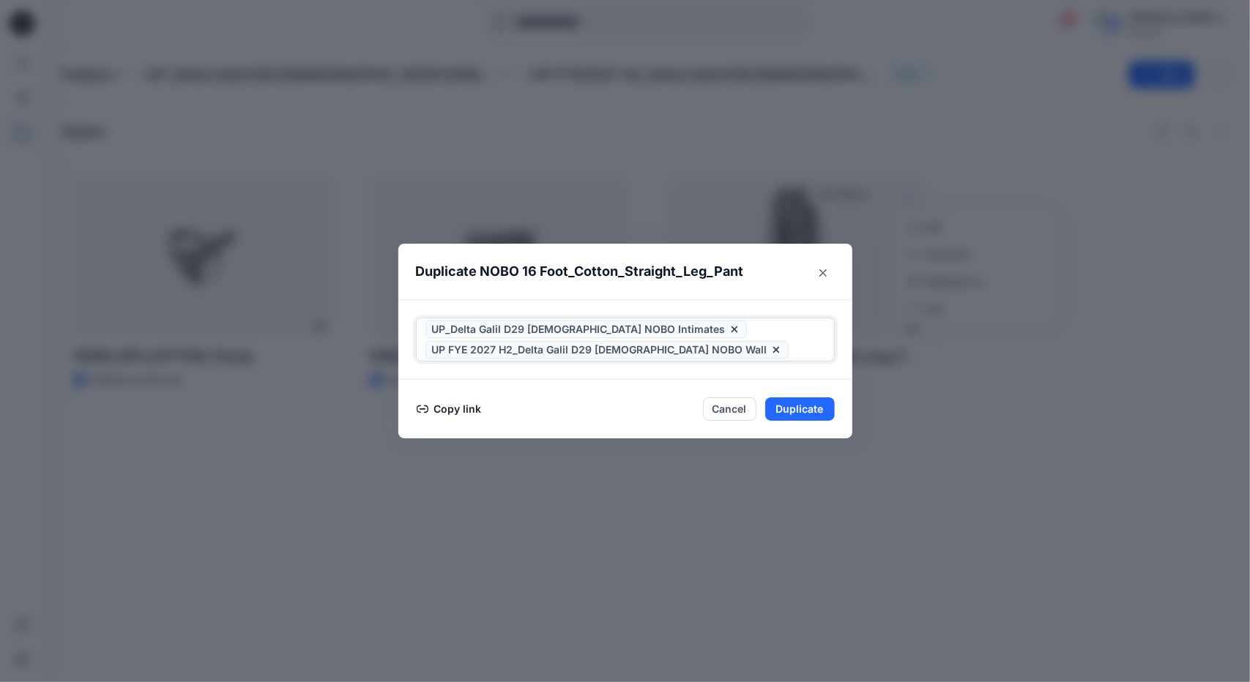
click at [731, 329] on icon at bounding box center [734, 330] width 6 height 6
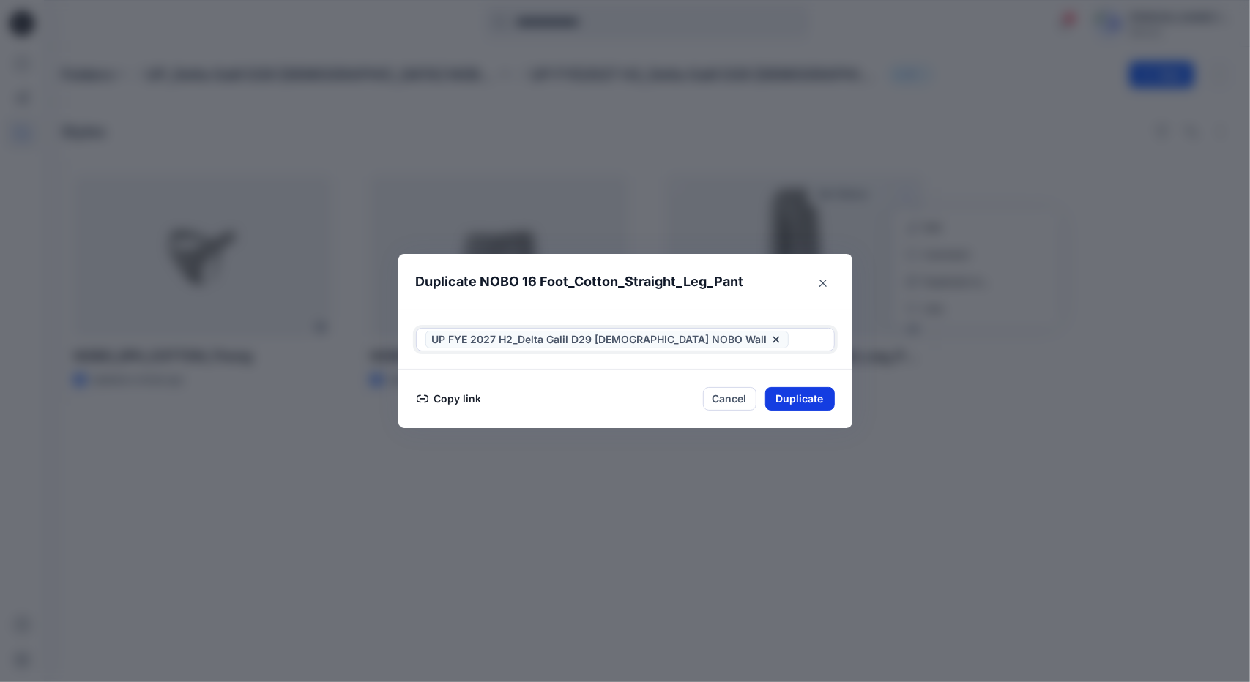
click at [777, 402] on button "Duplicate" at bounding box center [800, 398] width 70 height 23
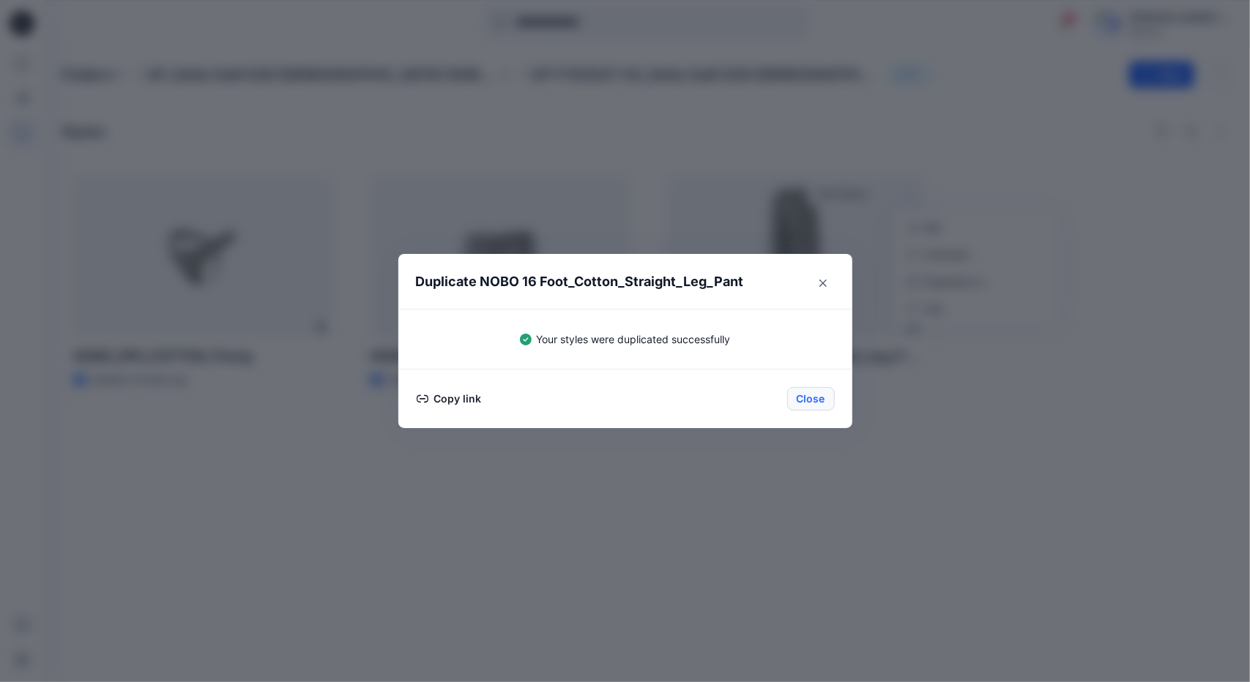
click at [814, 403] on button "Close" at bounding box center [811, 398] width 48 height 23
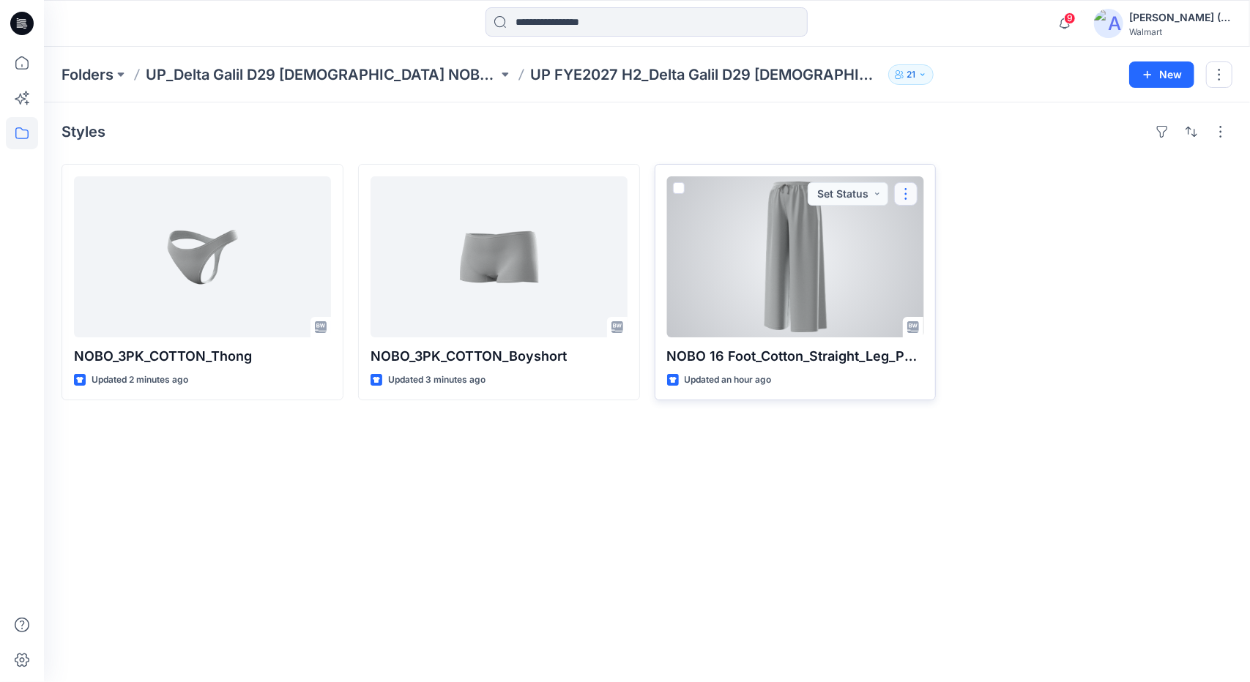
click at [903, 193] on button "button" at bounding box center [905, 193] width 23 height 23
click at [931, 223] on p "Edit" at bounding box center [932, 227] width 18 height 15
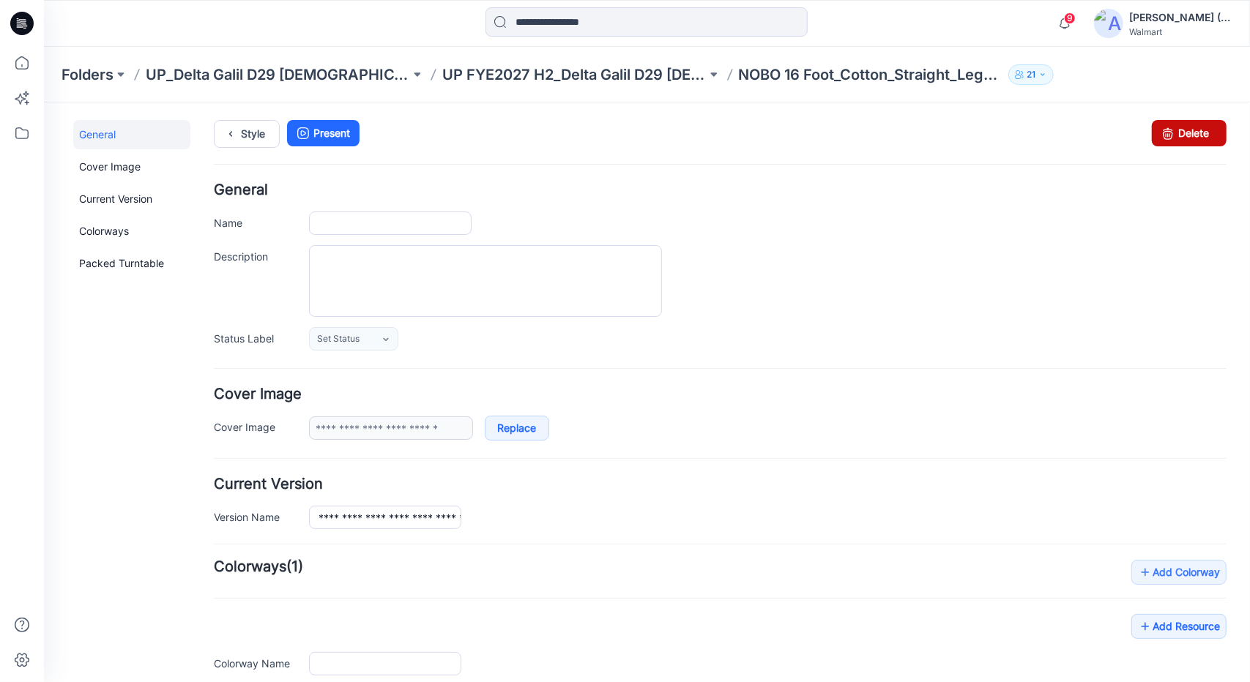
type input "**********"
click at [1194, 136] on link "Delete" at bounding box center [1188, 132] width 75 height 26
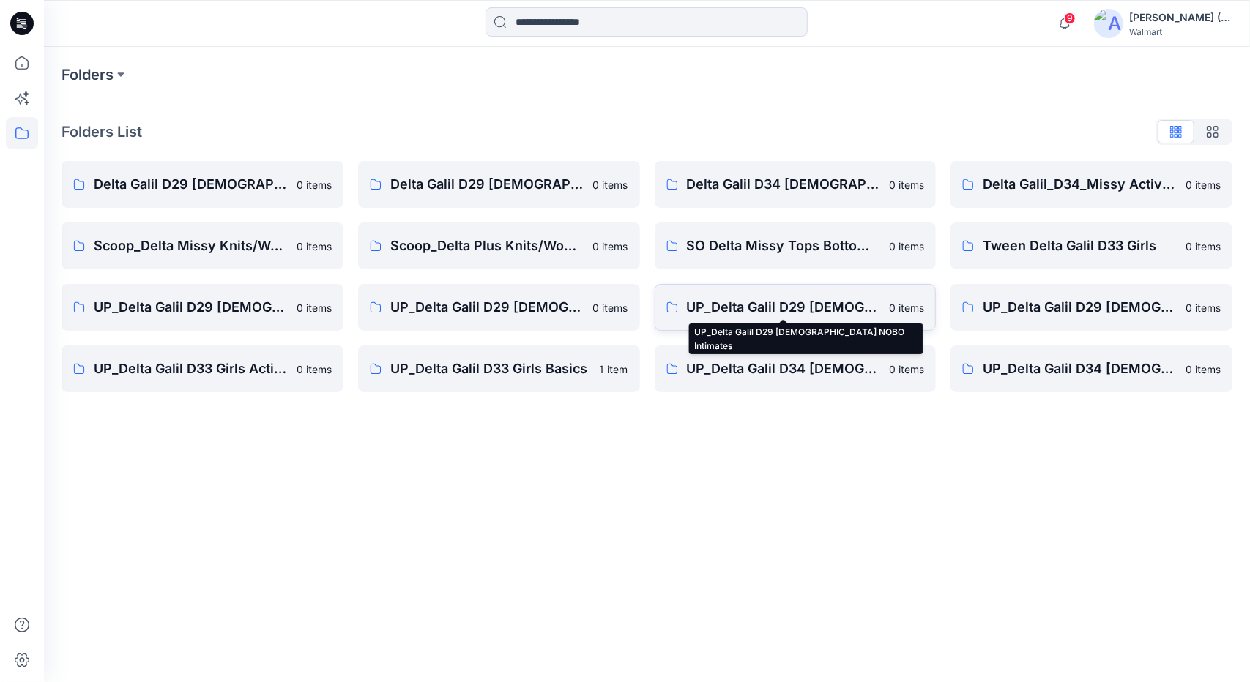
click at [817, 311] on p "UP_Delta Galil D29 [DEMOGRAPHIC_DATA] NOBO Intimates" at bounding box center [784, 307] width 194 height 20
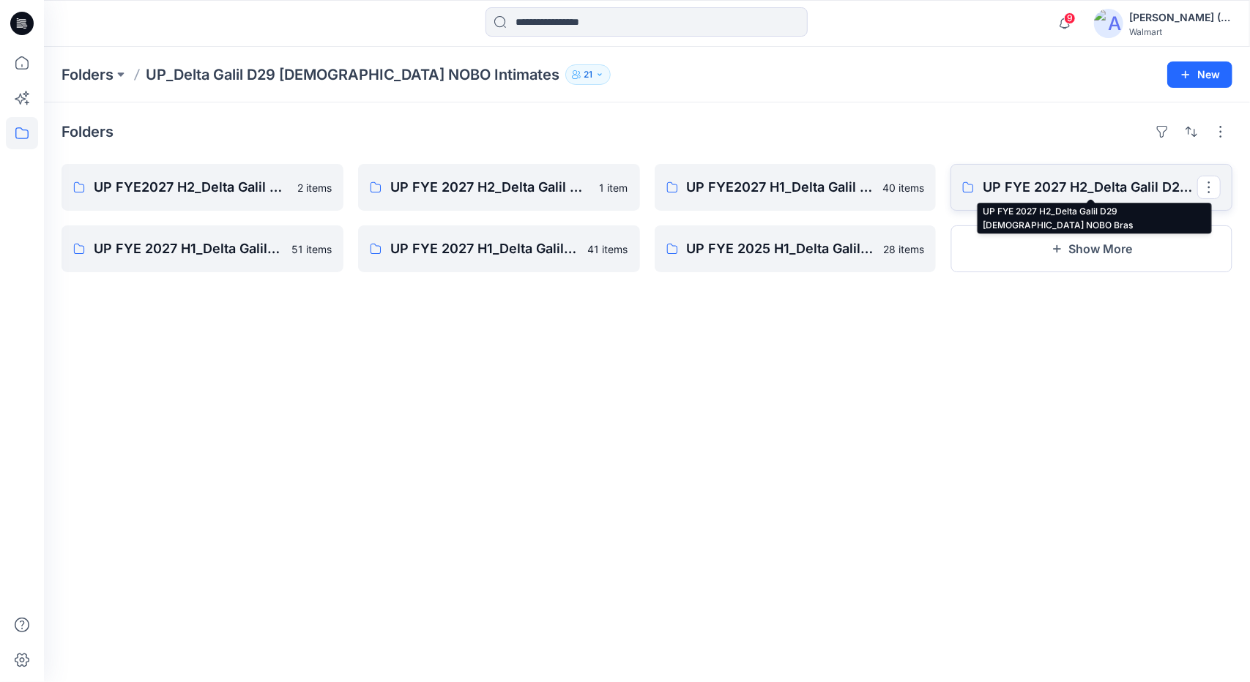
click at [1111, 184] on p "UP FYE 2027 H2_Delta Galil D29 [DEMOGRAPHIC_DATA] NOBO Bras" at bounding box center [1089, 187] width 215 height 20
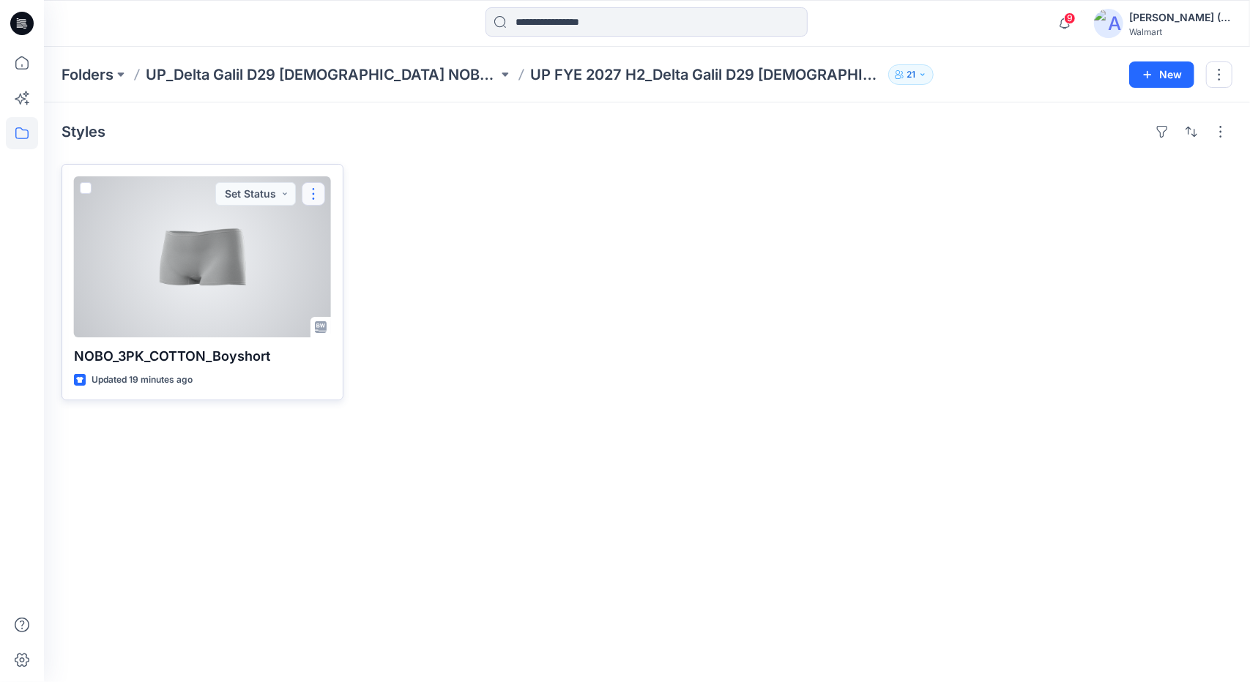
click at [320, 193] on button "button" at bounding box center [313, 193] width 23 height 23
click at [363, 230] on button "Edit" at bounding box center [384, 227] width 158 height 27
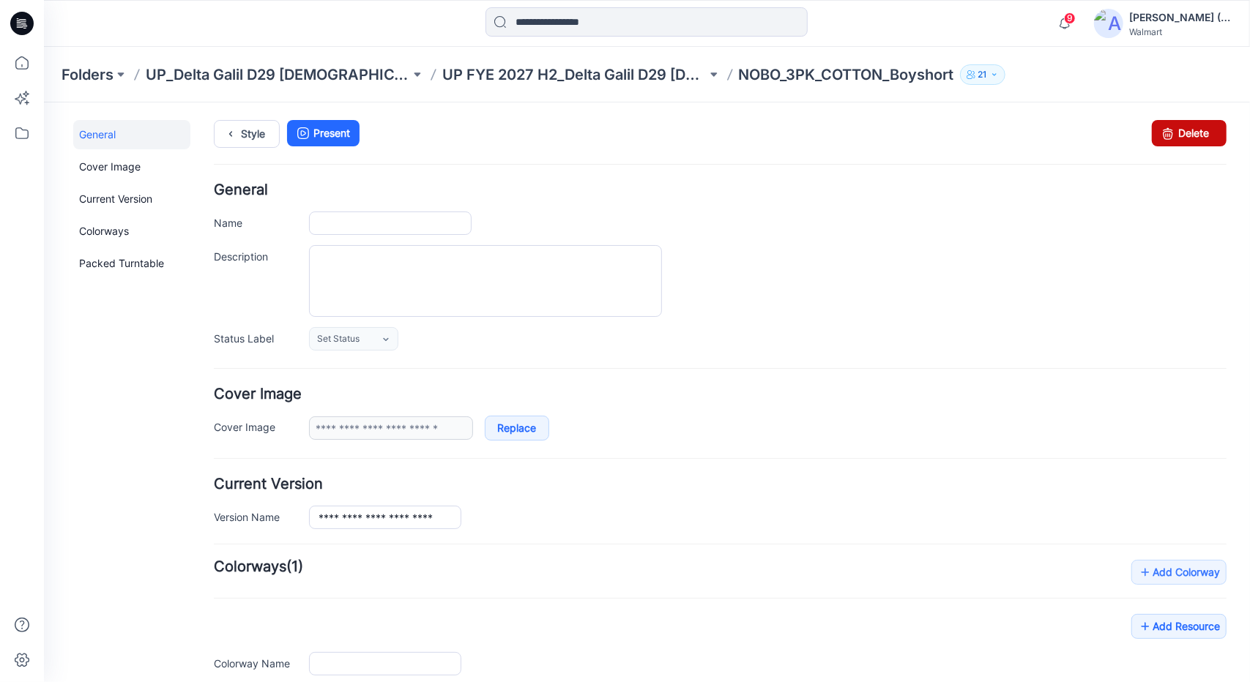
type input "**********"
click at [1158, 123] on icon at bounding box center [1167, 132] width 20 height 26
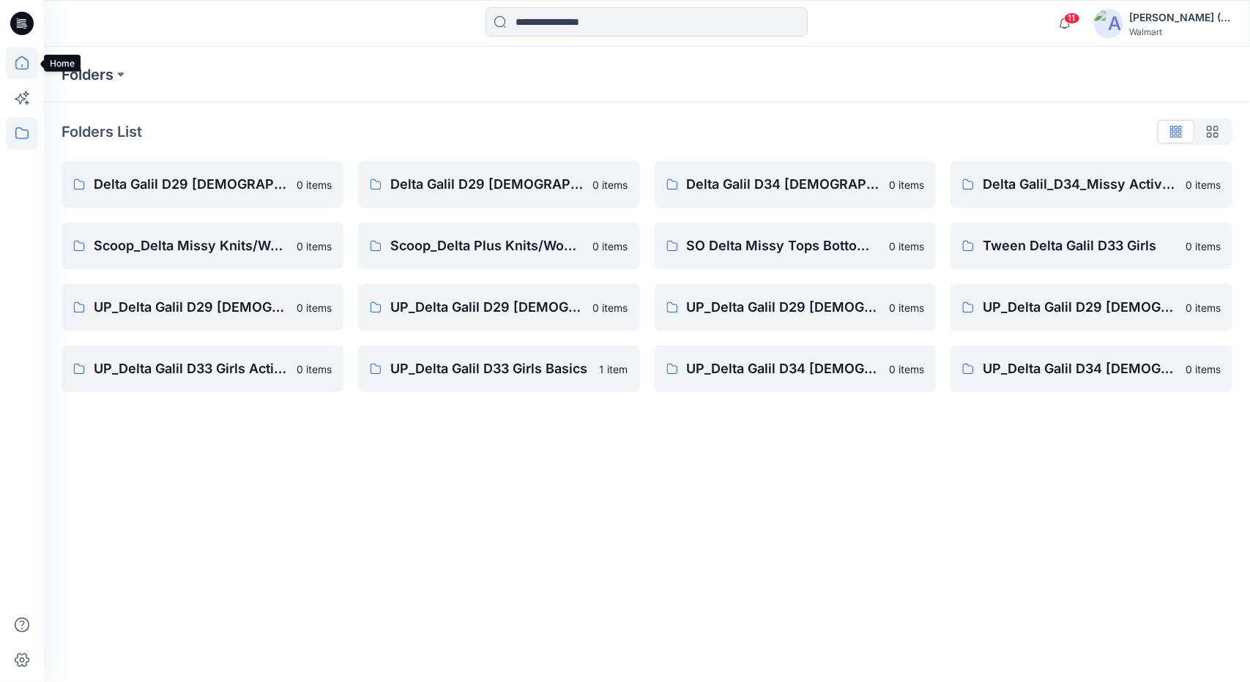
click at [28, 65] on icon at bounding box center [21, 62] width 13 height 13
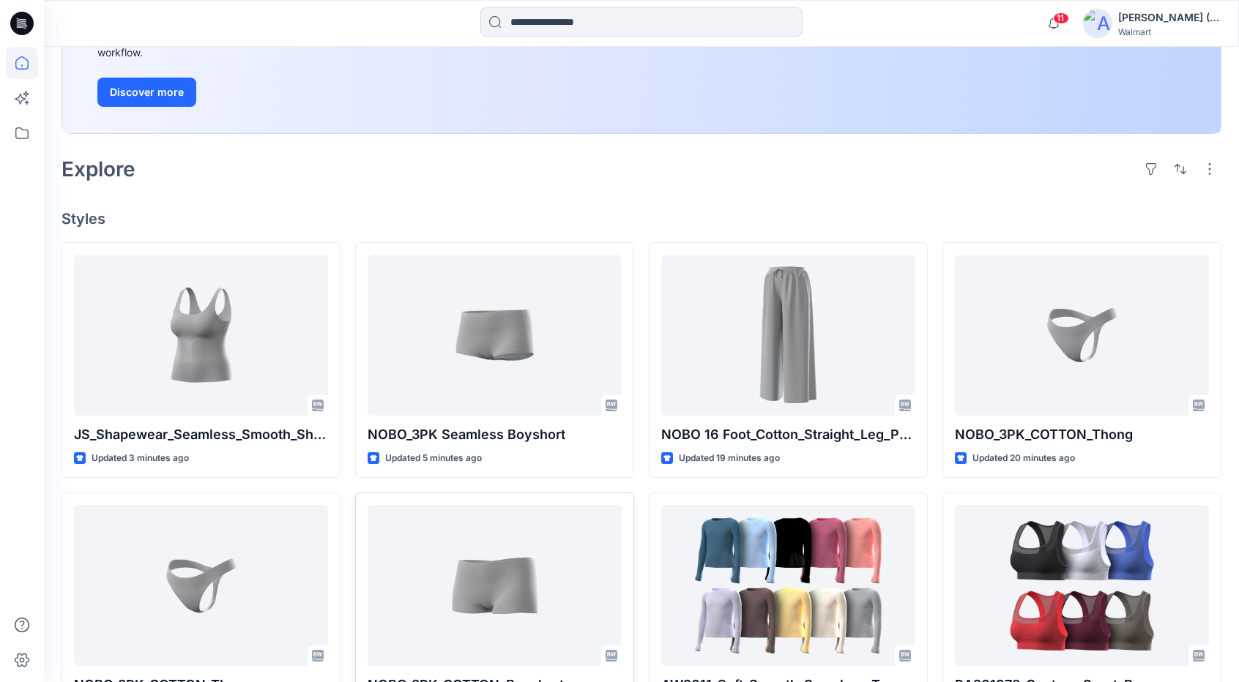
scroll to position [242, 0]
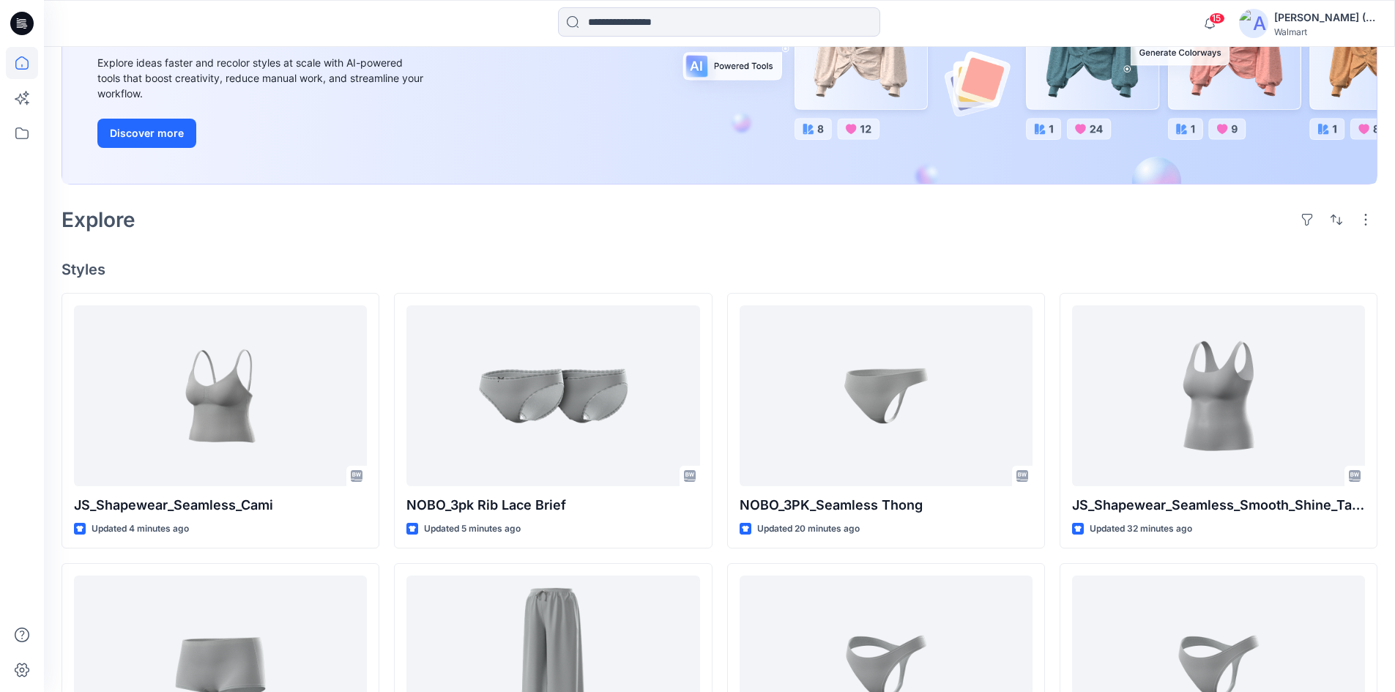
scroll to position [220, 0]
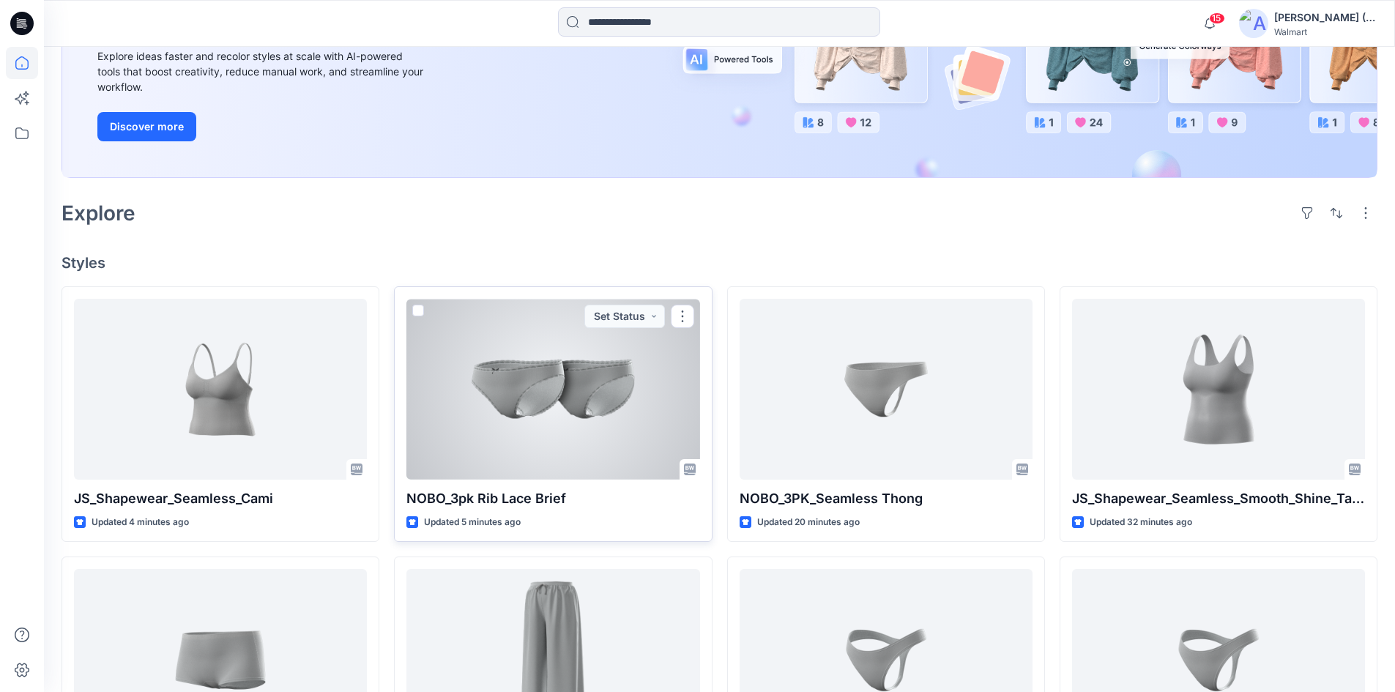
click at [533, 375] on div at bounding box center [552, 389] width 293 height 181
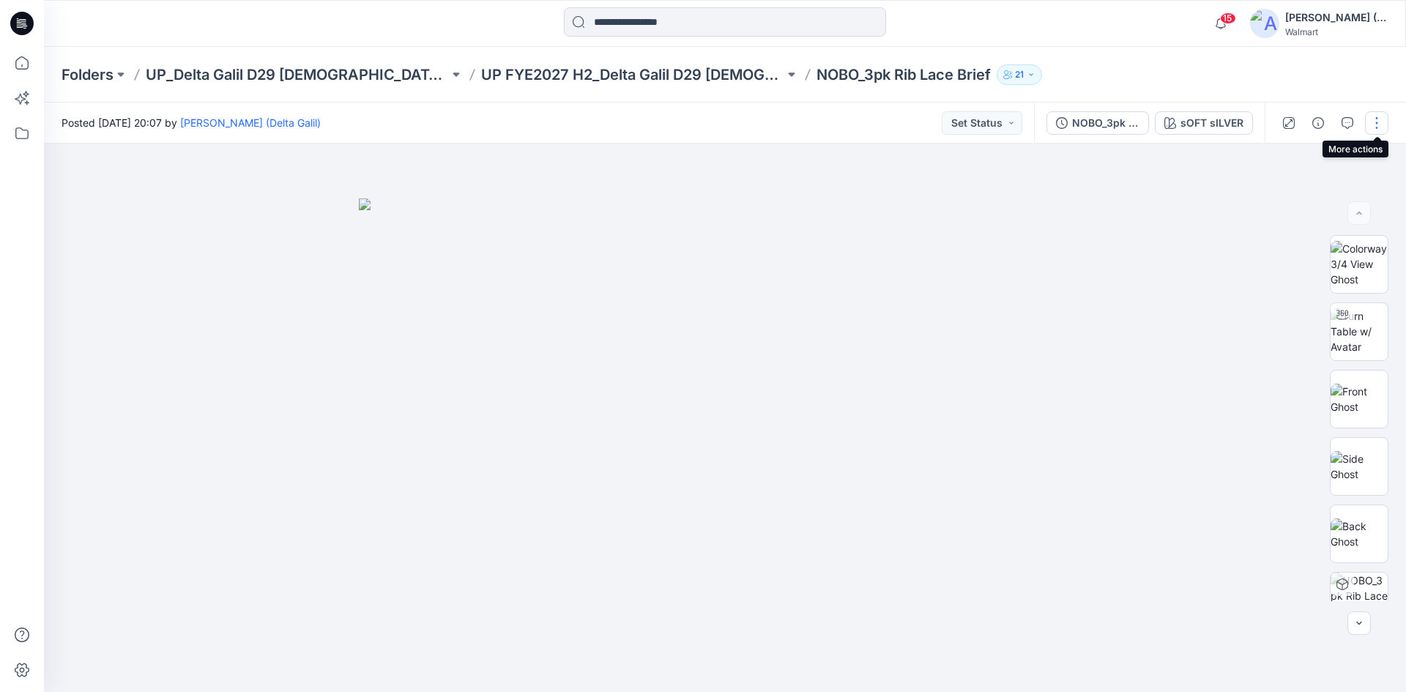
click at [1373, 126] on button "button" at bounding box center [1376, 122] width 23 height 23
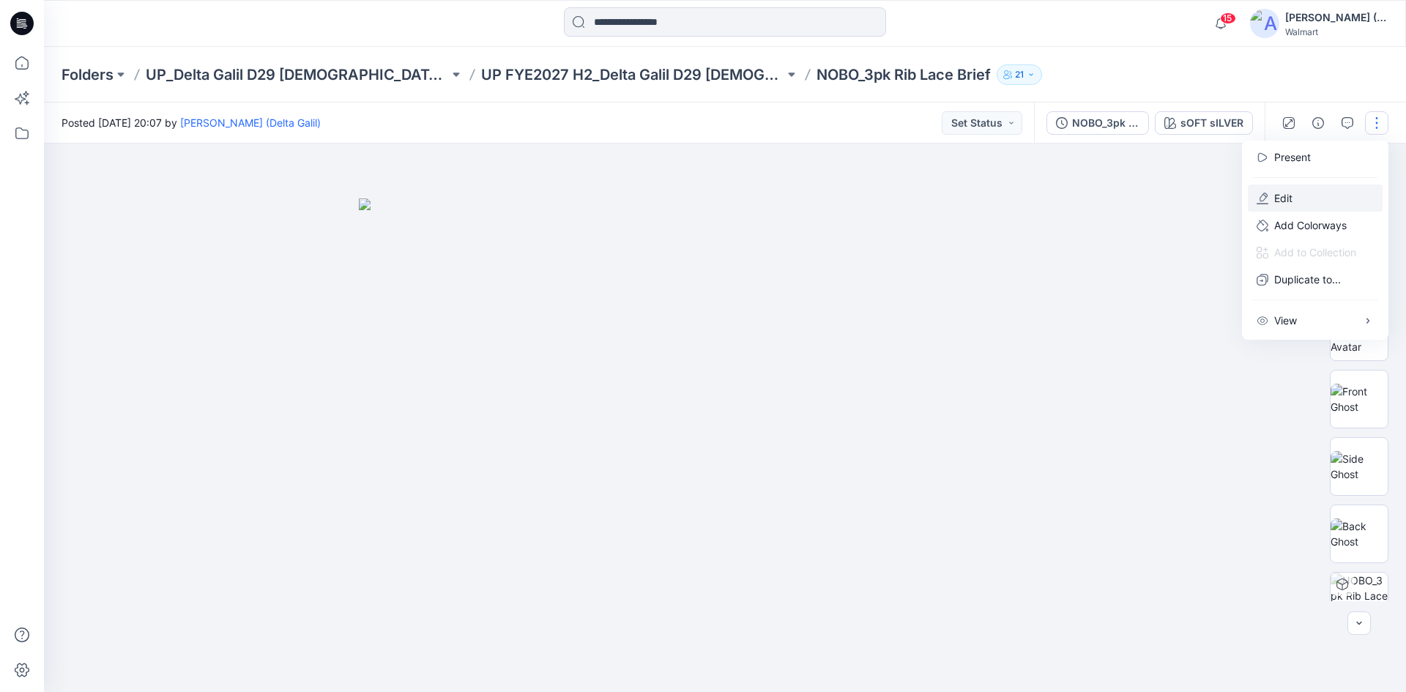
click at [1324, 194] on button "Edit" at bounding box center [1315, 197] width 135 height 27
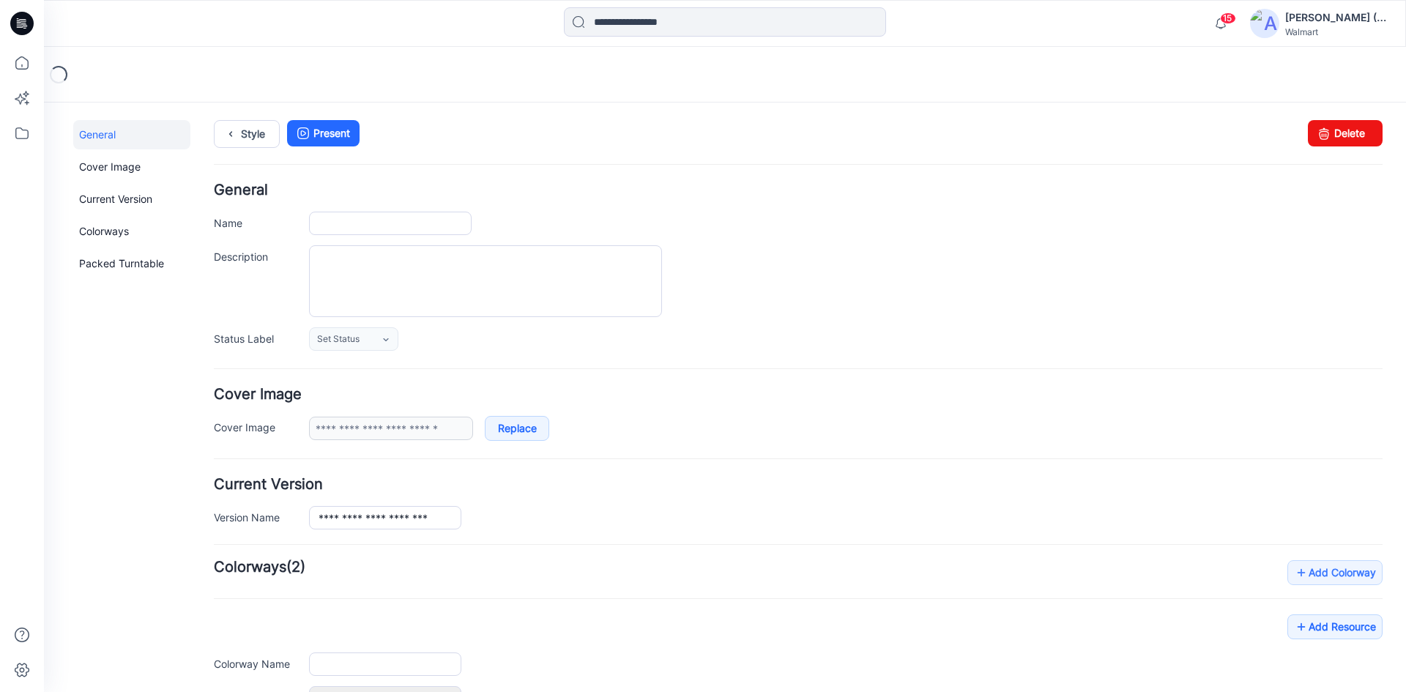
type input "**********"
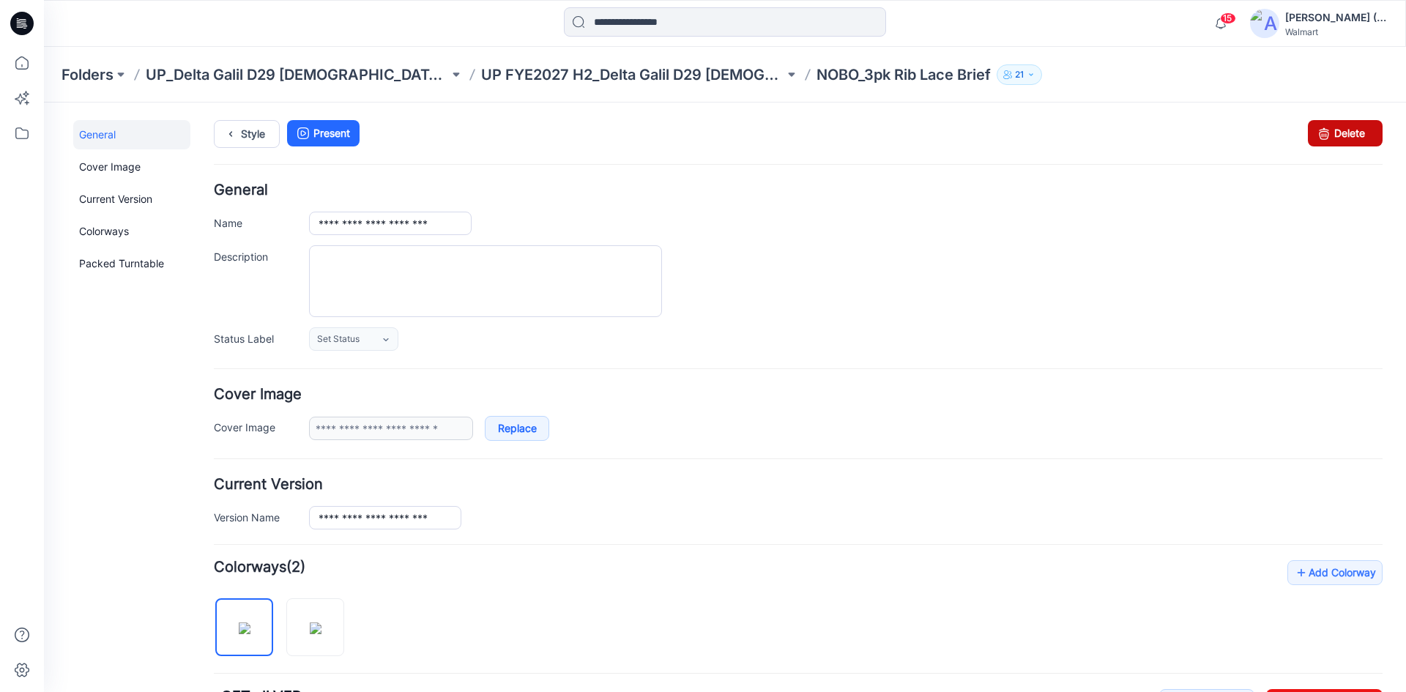
click at [1336, 135] on link "Delete" at bounding box center [1345, 133] width 75 height 26
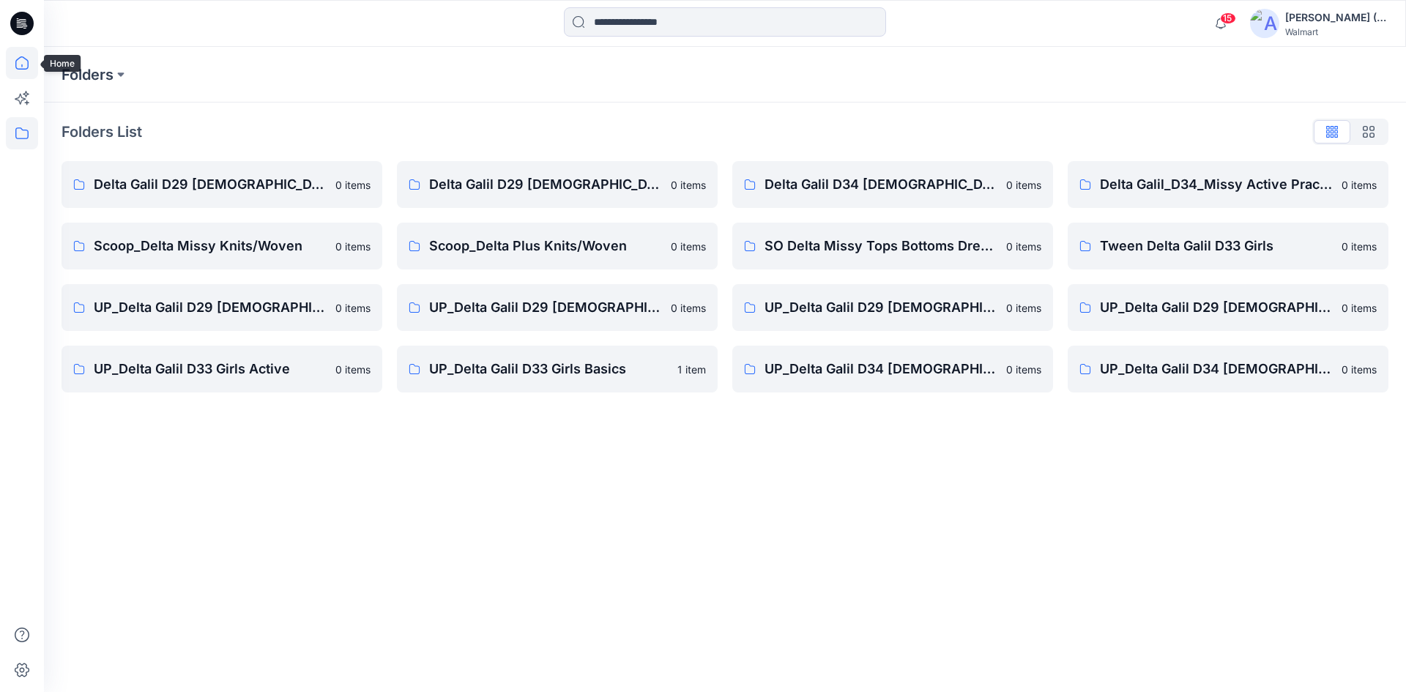
click at [29, 65] on icon at bounding box center [21, 62] width 13 height 13
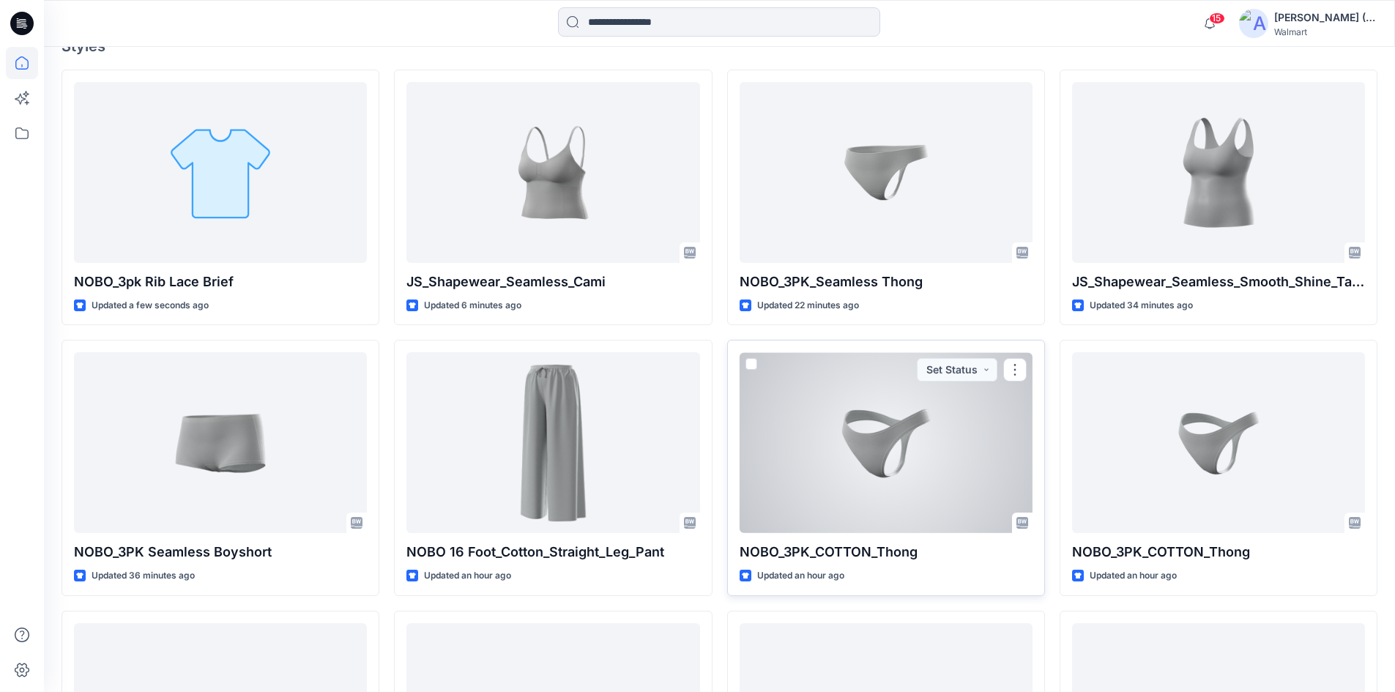
scroll to position [439, 0]
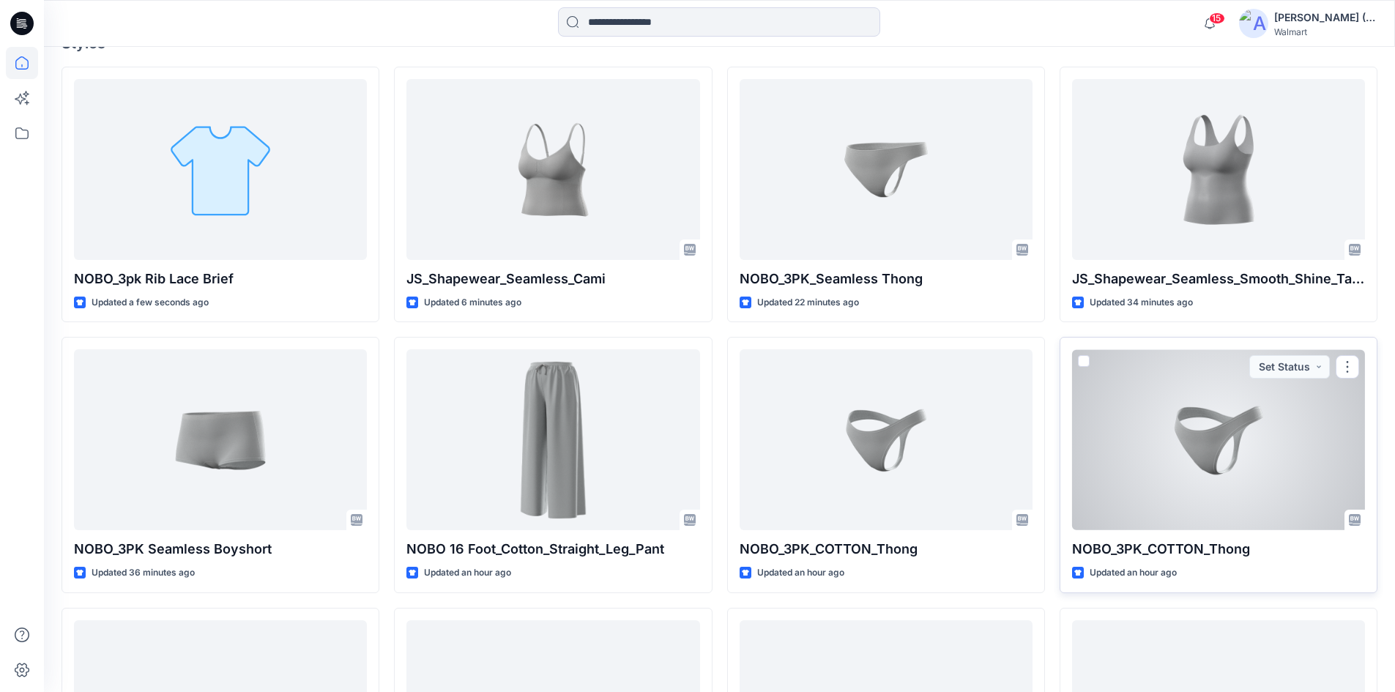
click at [1266, 567] on div "Updated an hour ago" at bounding box center [1218, 572] width 293 height 15
click at [1248, 488] on div at bounding box center [1218, 439] width 293 height 181
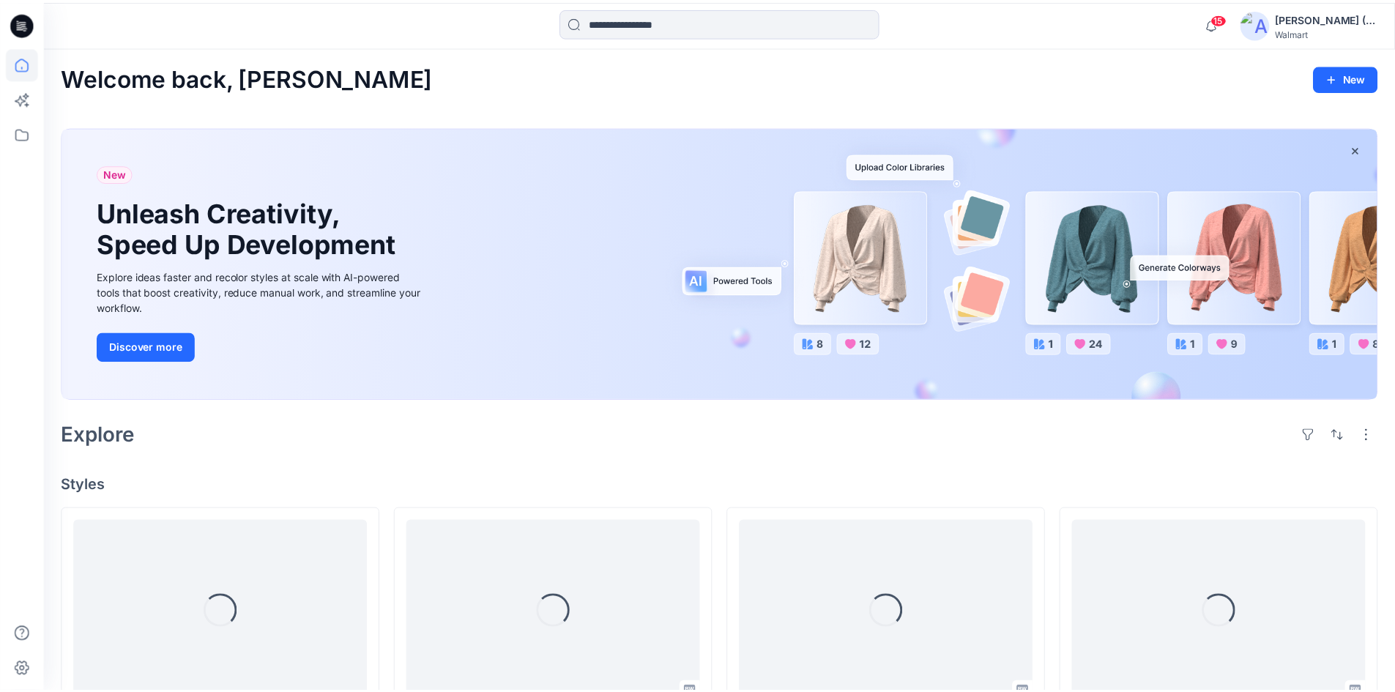
scroll to position [439, 0]
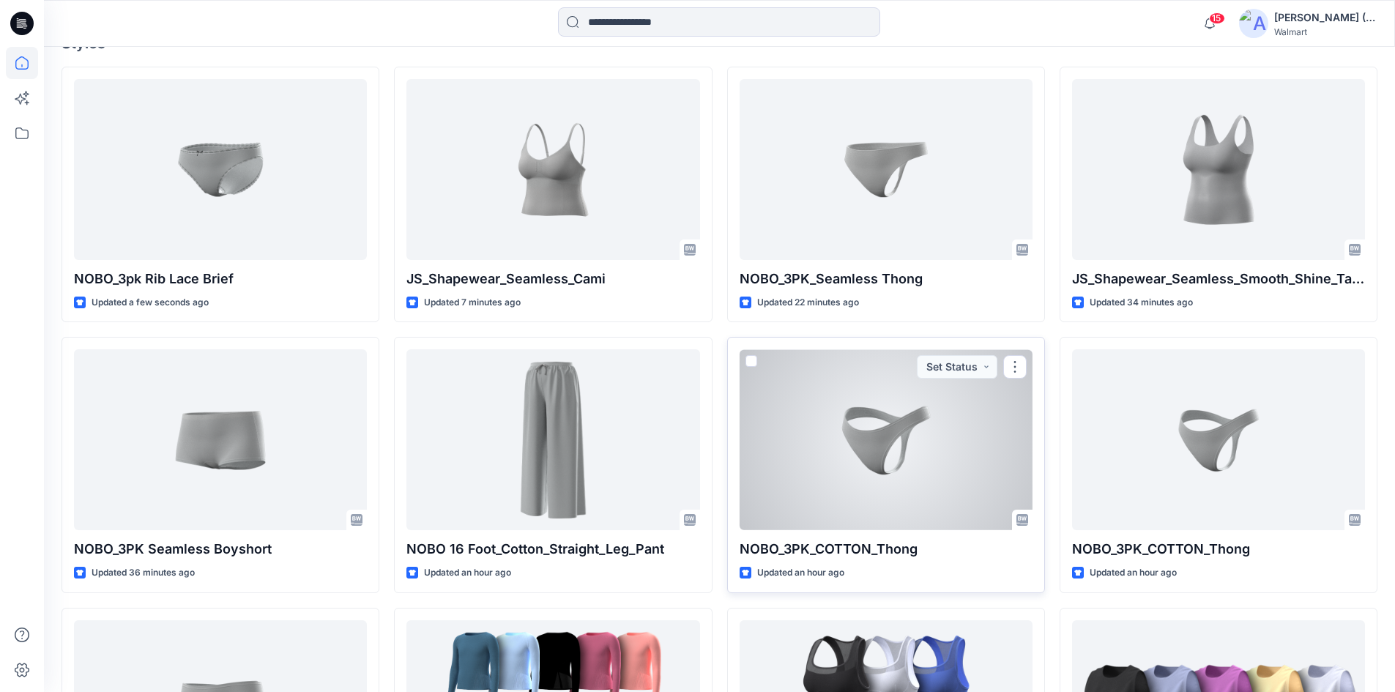
click at [922, 455] on div at bounding box center [885, 439] width 293 height 181
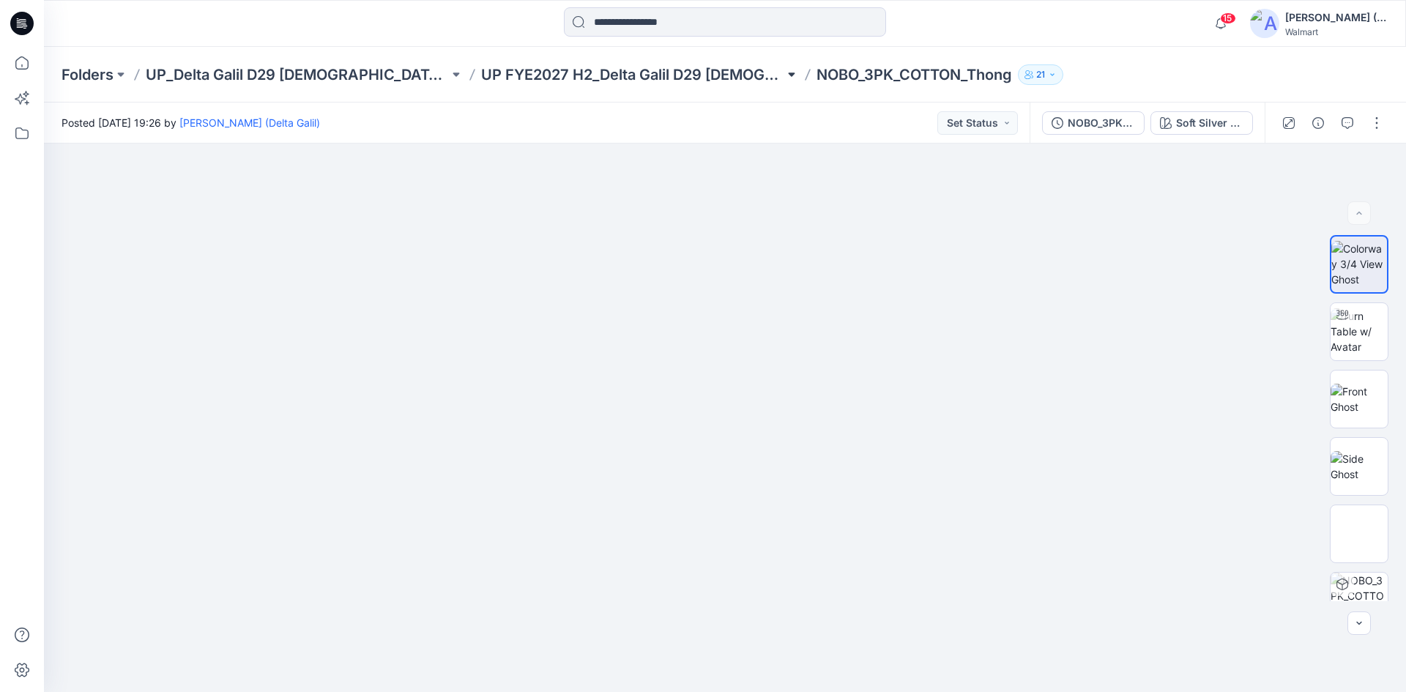
click at [784, 74] on button at bounding box center [791, 74] width 15 height 20
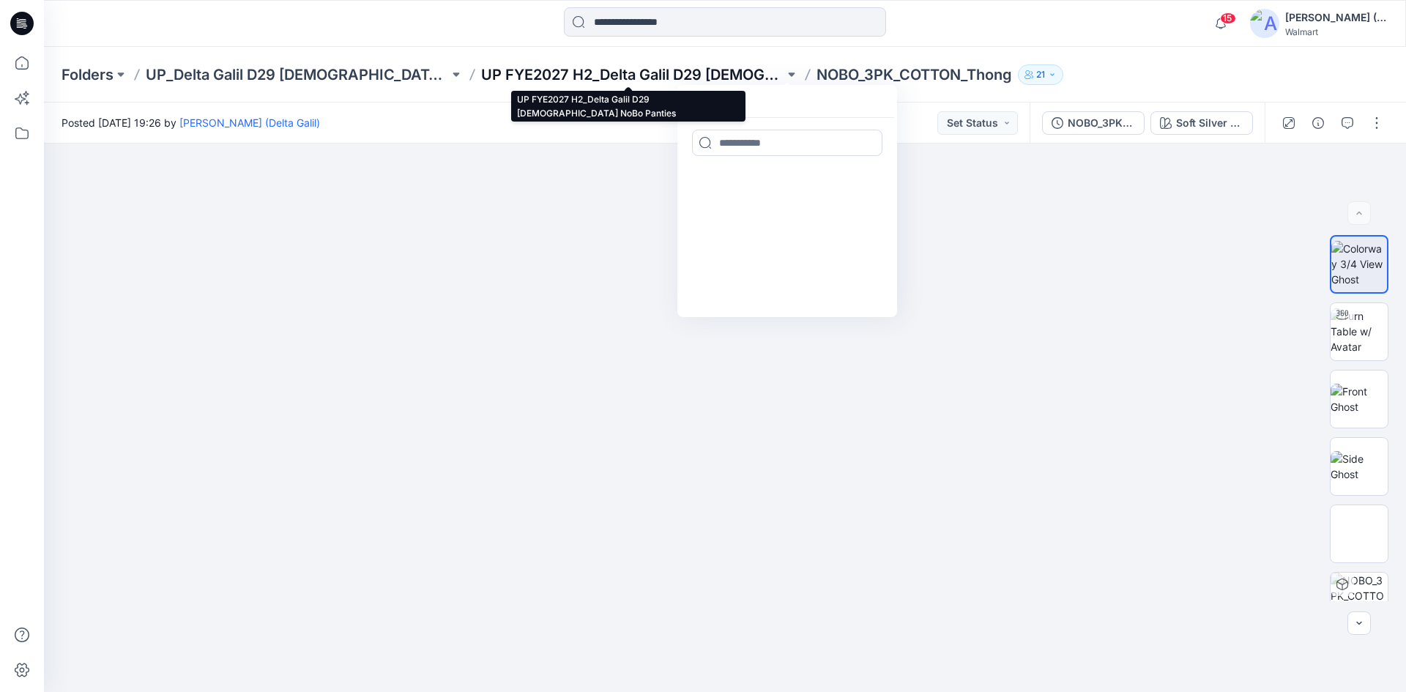
click at [701, 77] on p "UP FYE2027 H2_Delta Galil D29 [DEMOGRAPHIC_DATA] NoBo Panties" at bounding box center [632, 74] width 303 height 20
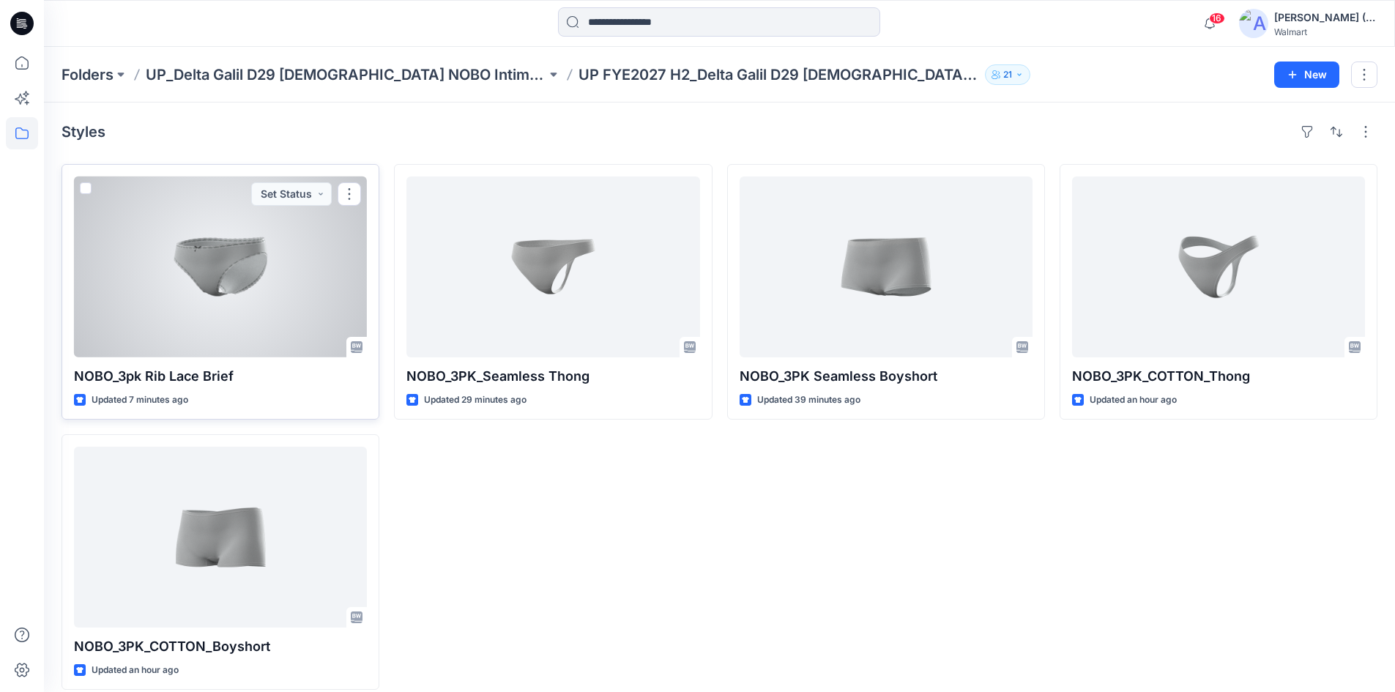
click at [185, 217] on div at bounding box center [220, 266] width 293 height 181
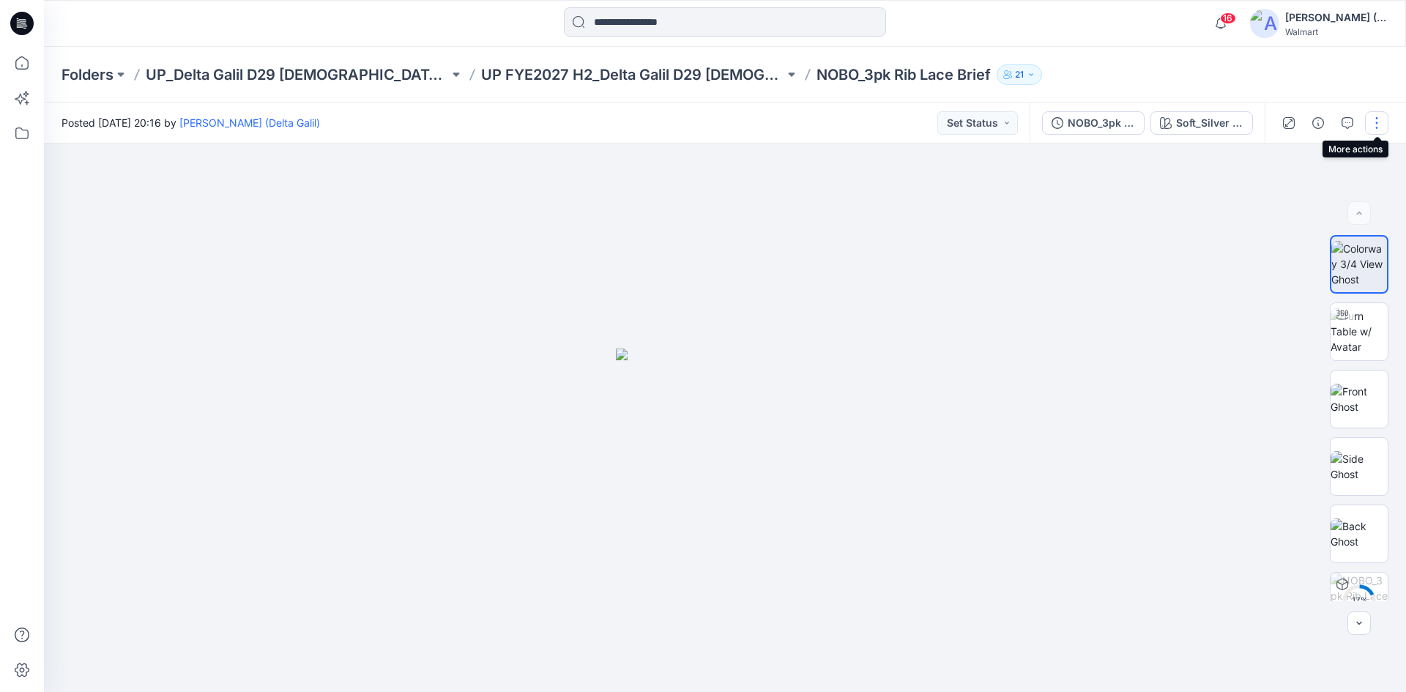
click at [1374, 131] on button "button" at bounding box center [1376, 122] width 23 height 23
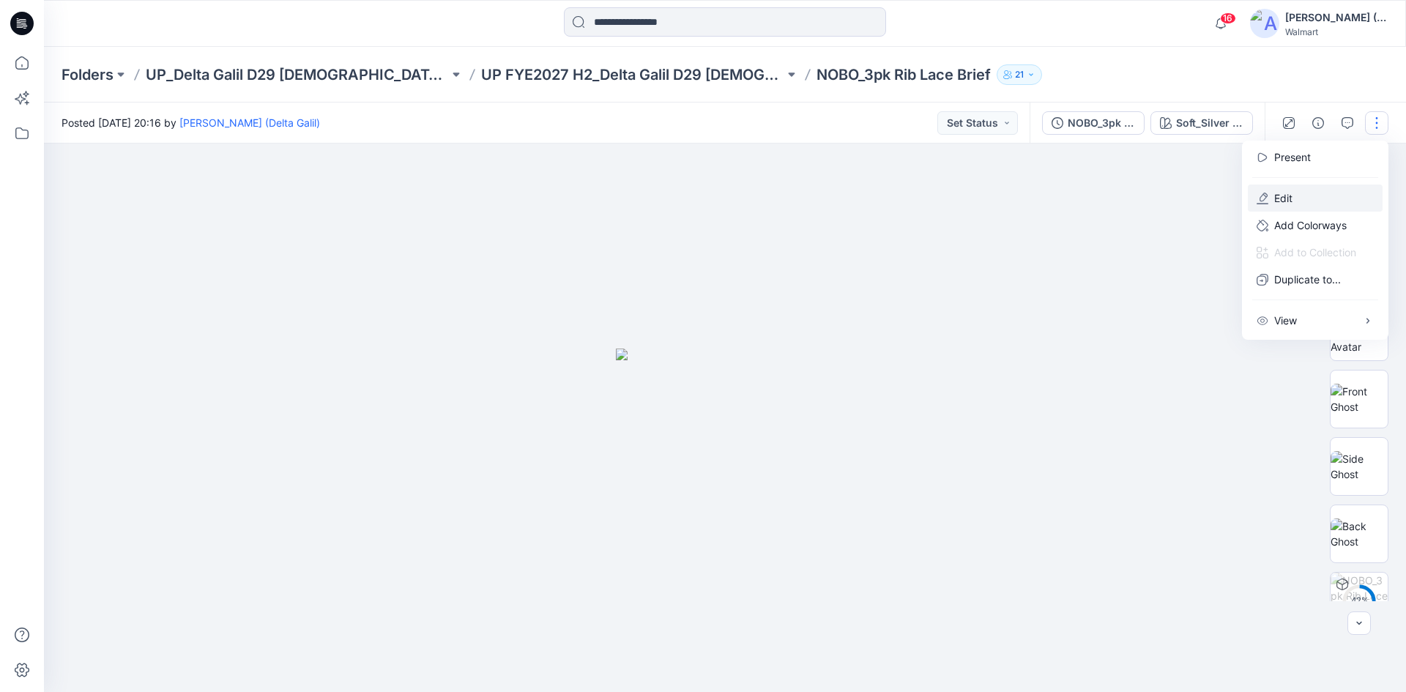
click at [1320, 193] on button "Edit" at bounding box center [1315, 197] width 135 height 27
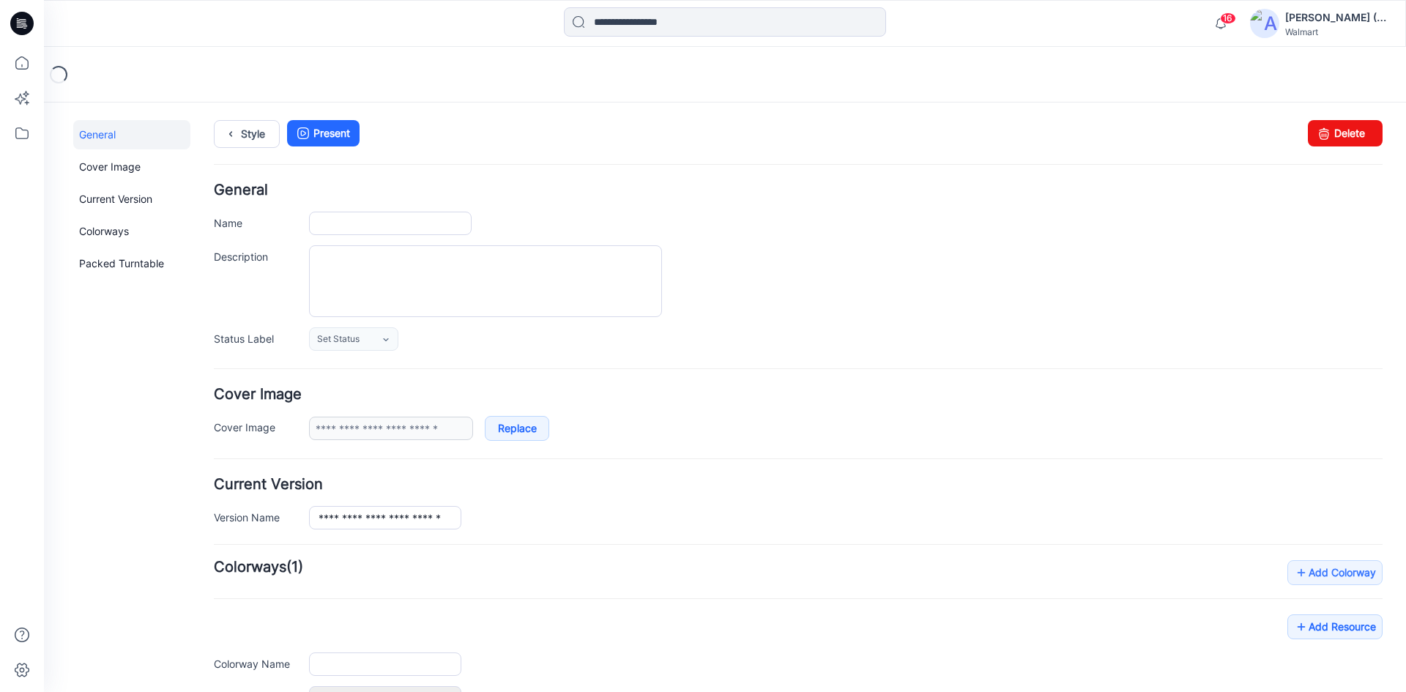
type input "**********"
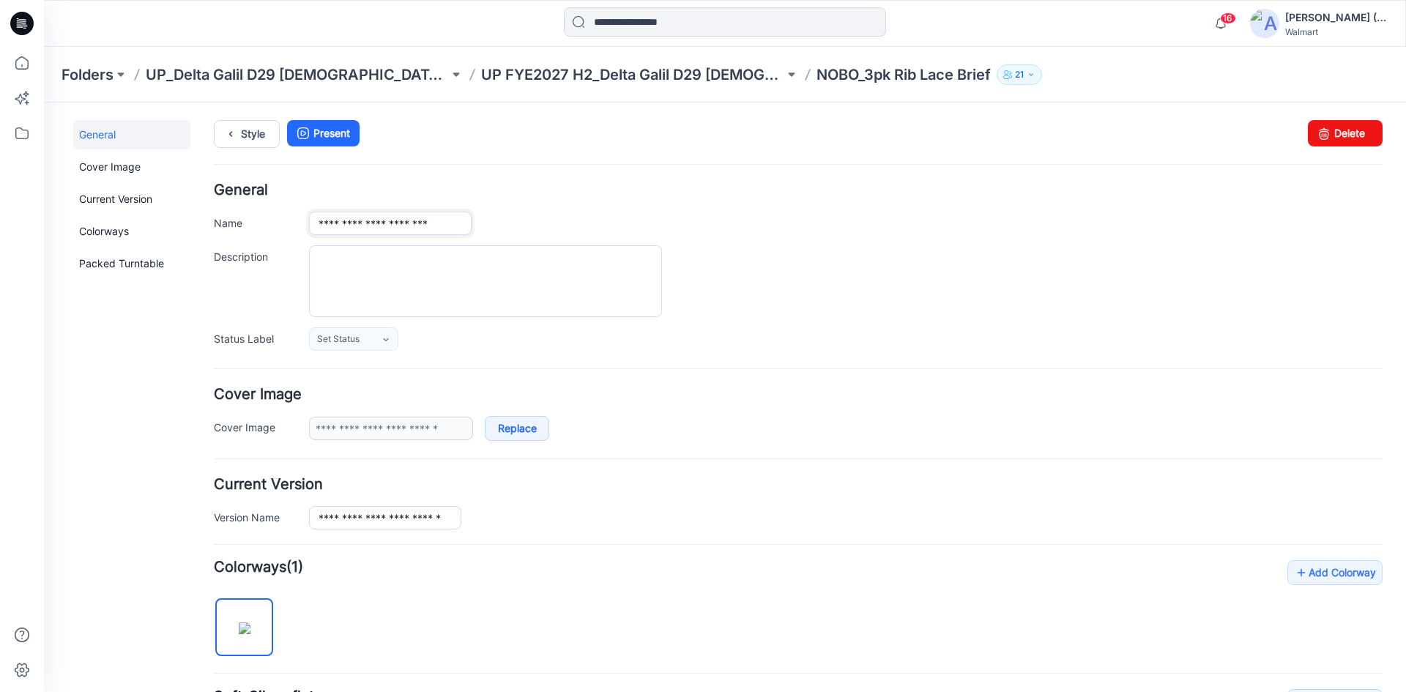
drag, startPoint x: 386, startPoint y: 223, endPoint x: 375, endPoint y: 223, distance: 11.0
click at [375, 223] on input "**********" at bounding box center [390, 223] width 163 height 23
type input "**********"
click at [239, 133] on icon at bounding box center [230, 134] width 20 height 26
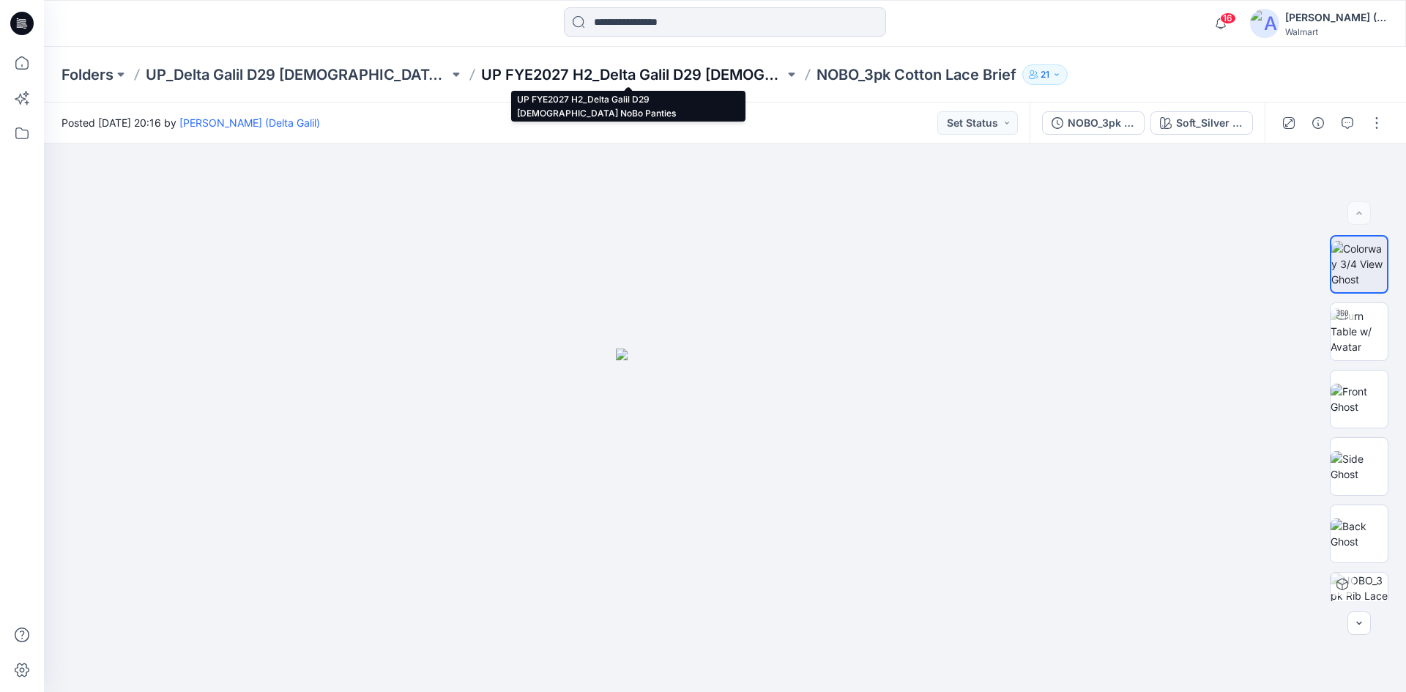
click at [568, 77] on p "UP FYE2027 H2_Delta Galil D29 [DEMOGRAPHIC_DATA] NoBo Panties" at bounding box center [632, 74] width 303 height 20
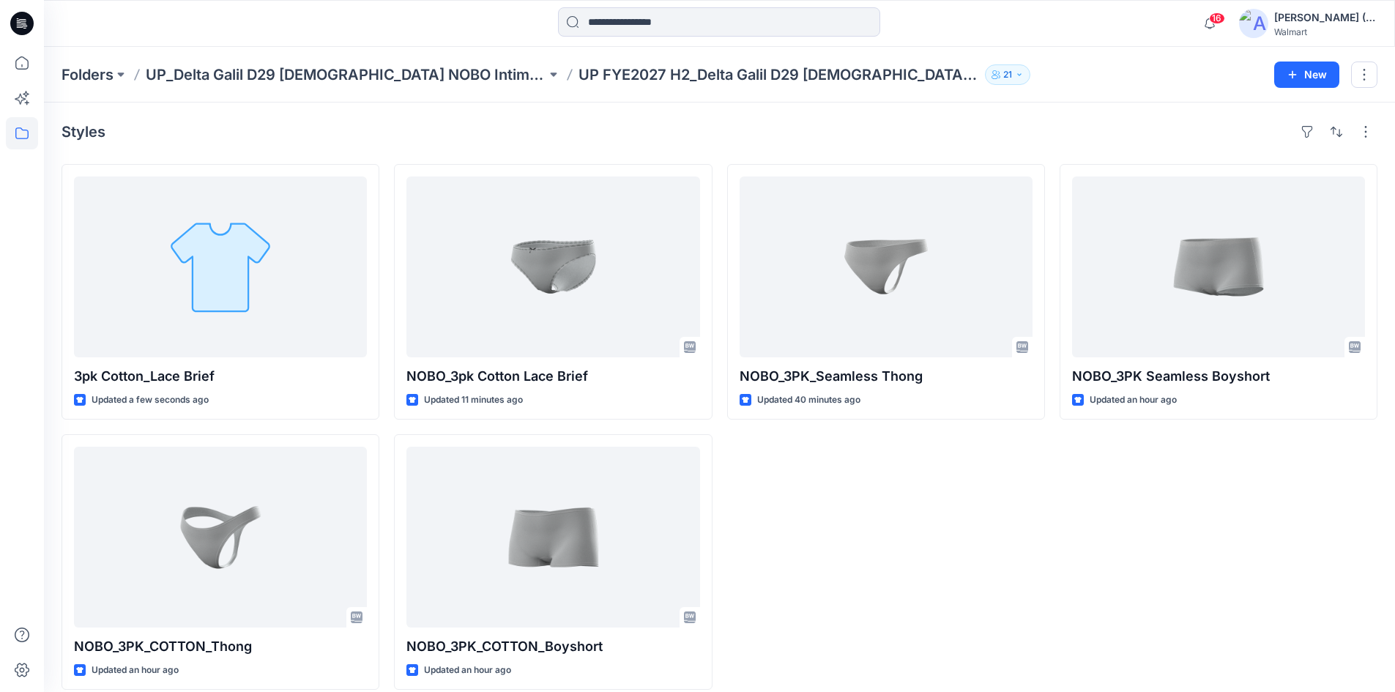
click at [819, 518] on div "NOBO_3PK_Seamless Thong Updated 40 minutes ago" at bounding box center [886, 427] width 318 height 526
click at [400, 75] on p "UP_Delta Galil D29 [DEMOGRAPHIC_DATA] NOBO Intimates" at bounding box center [346, 74] width 400 height 20
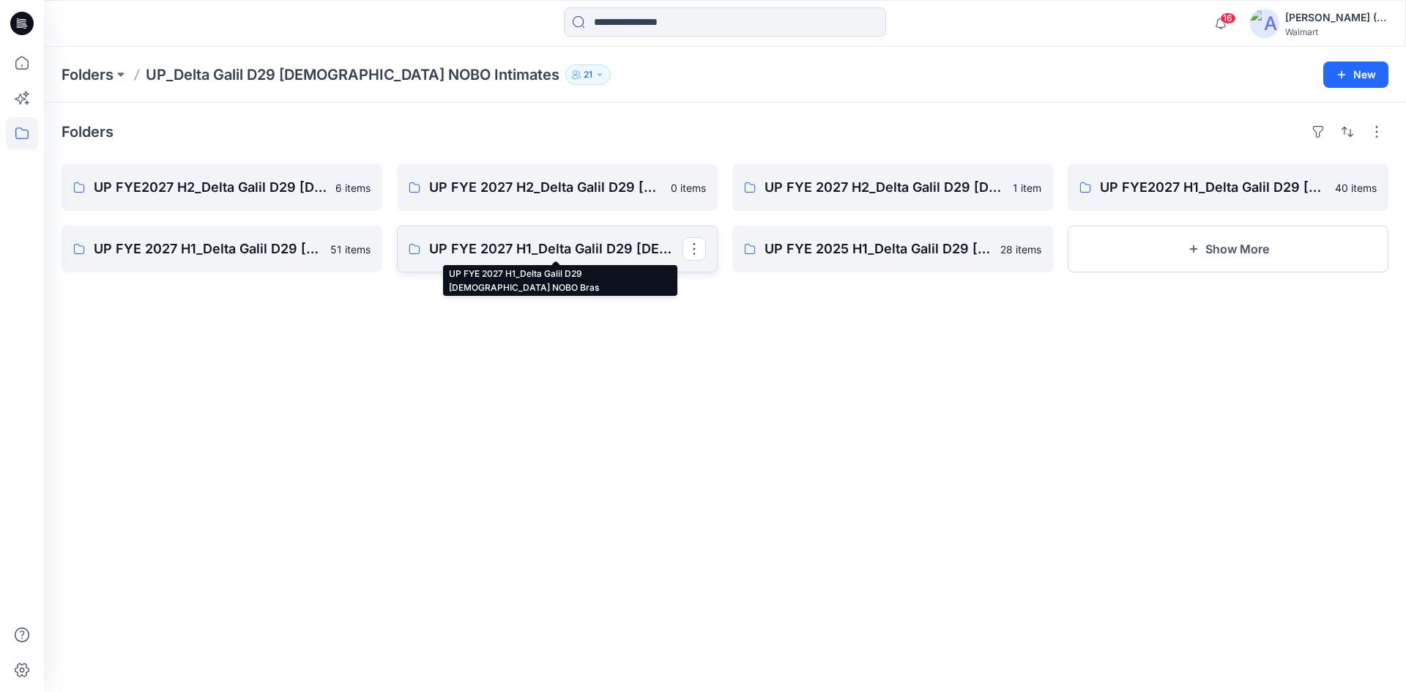
click at [612, 250] on p "UP FYE 2027 H1_Delta Galil D29 Ladies NOBO Bras" at bounding box center [555, 249] width 253 height 20
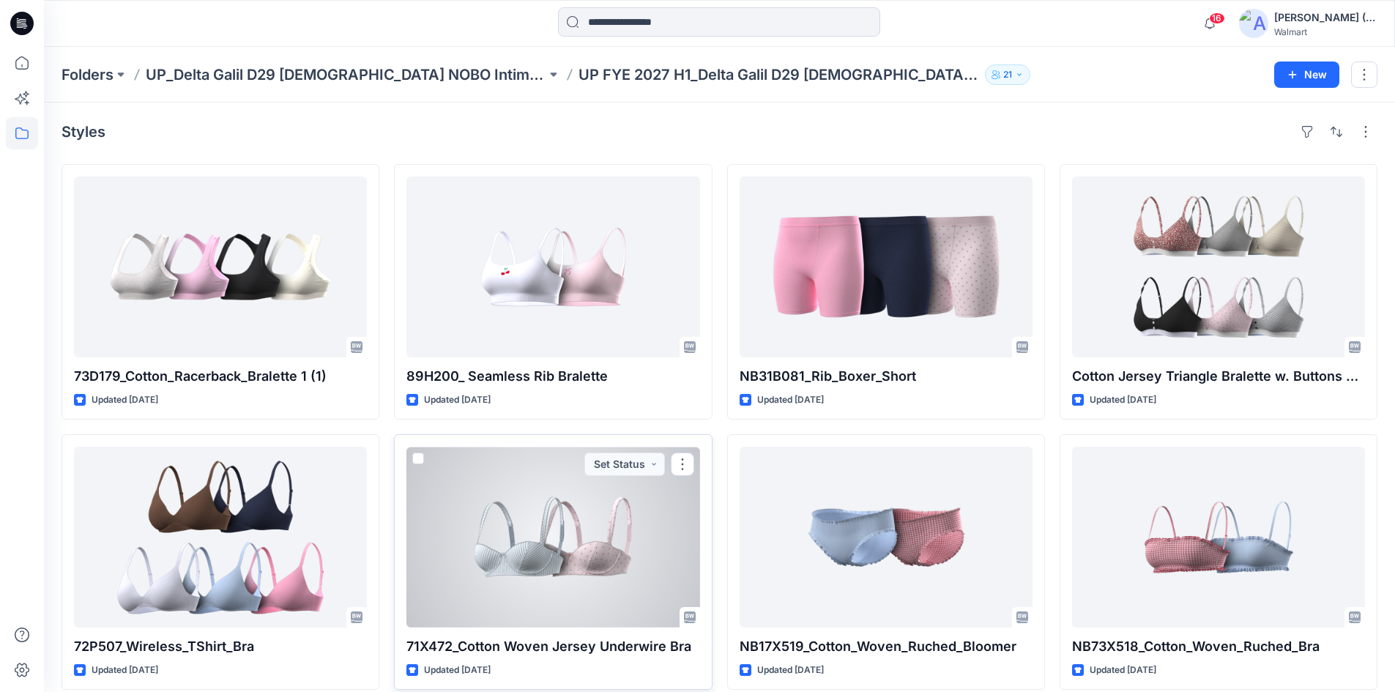
click at [562, 563] on div at bounding box center [552, 537] width 293 height 181
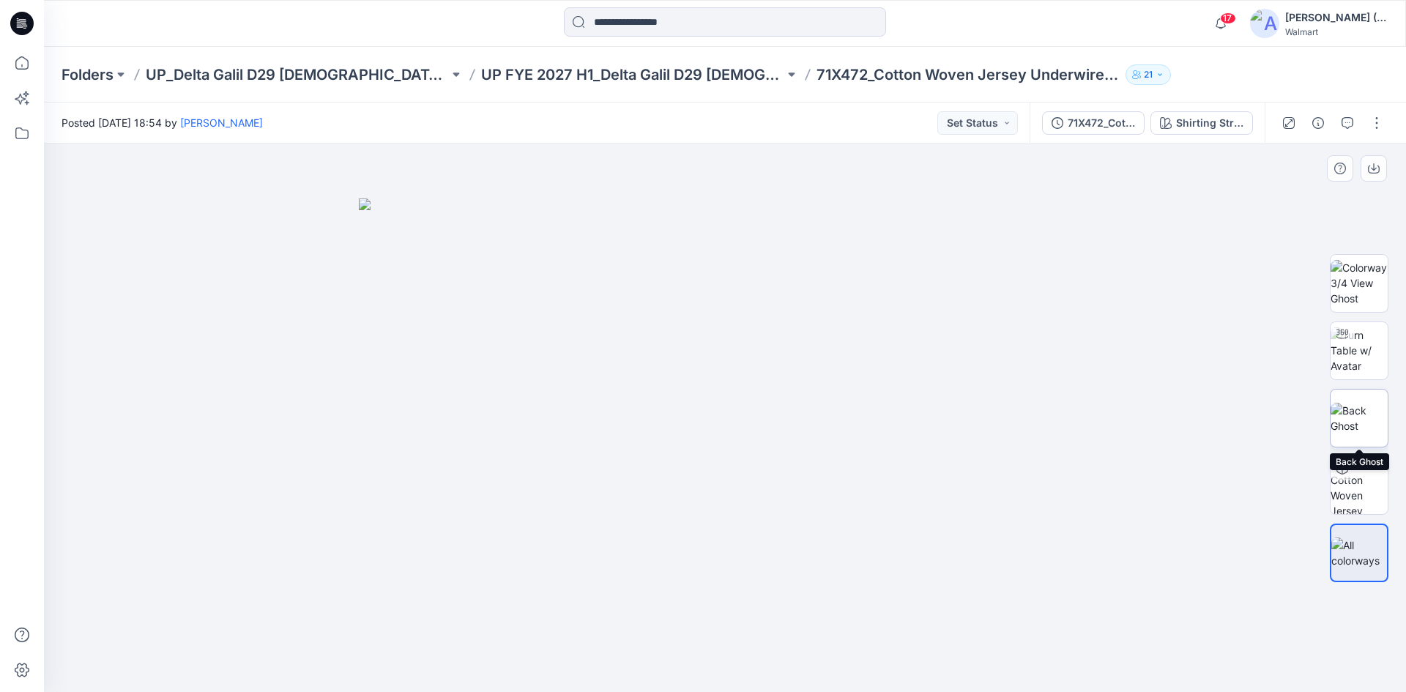
click at [1384, 433] on img at bounding box center [1358, 418] width 57 height 31
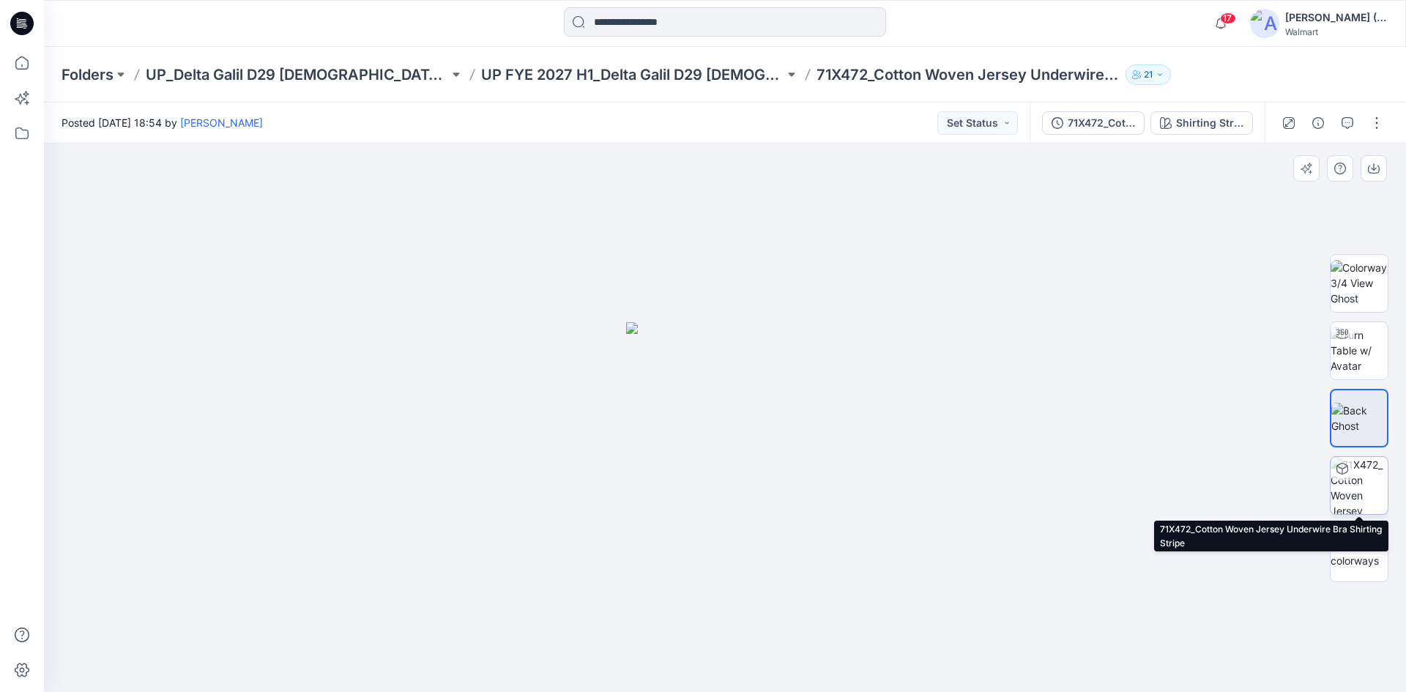
click at [1376, 496] on img at bounding box center [1358, 485] width 57 height 57
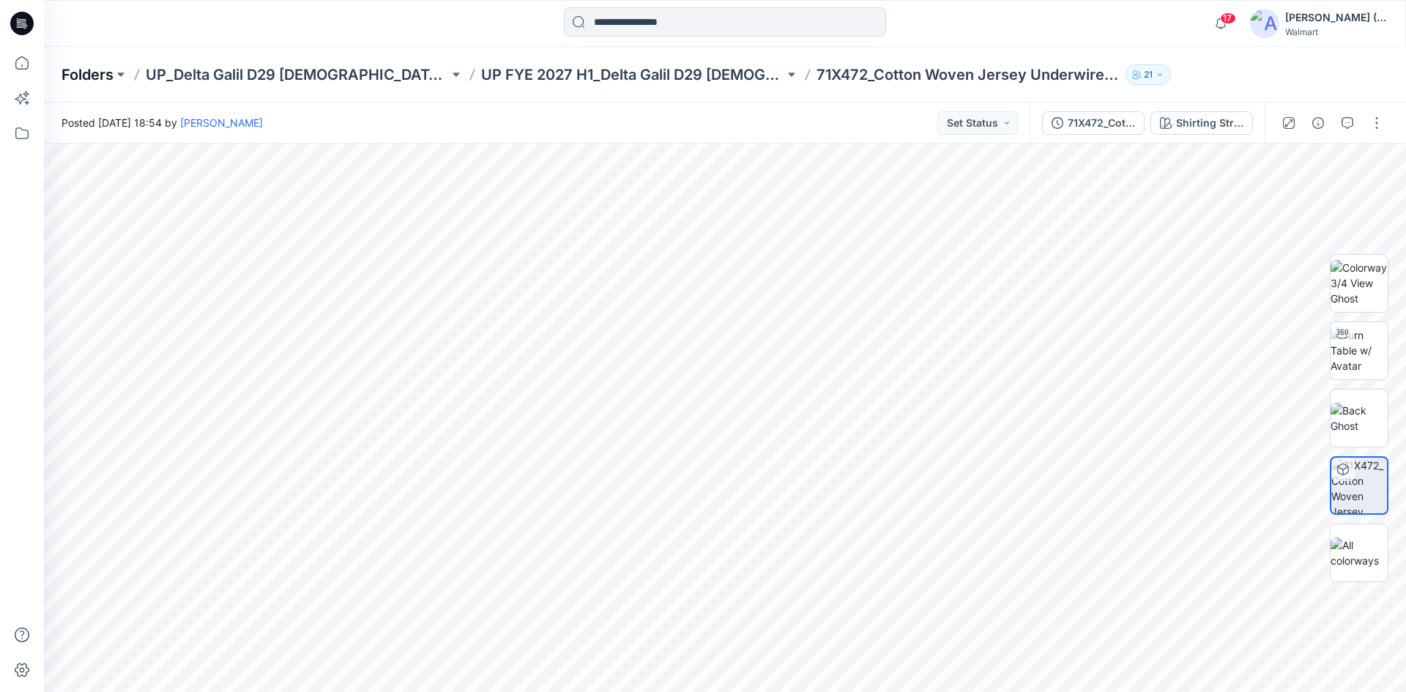
click at [78, 75] on p "Folders" at bounding box center [87, 74] width 52 height 20
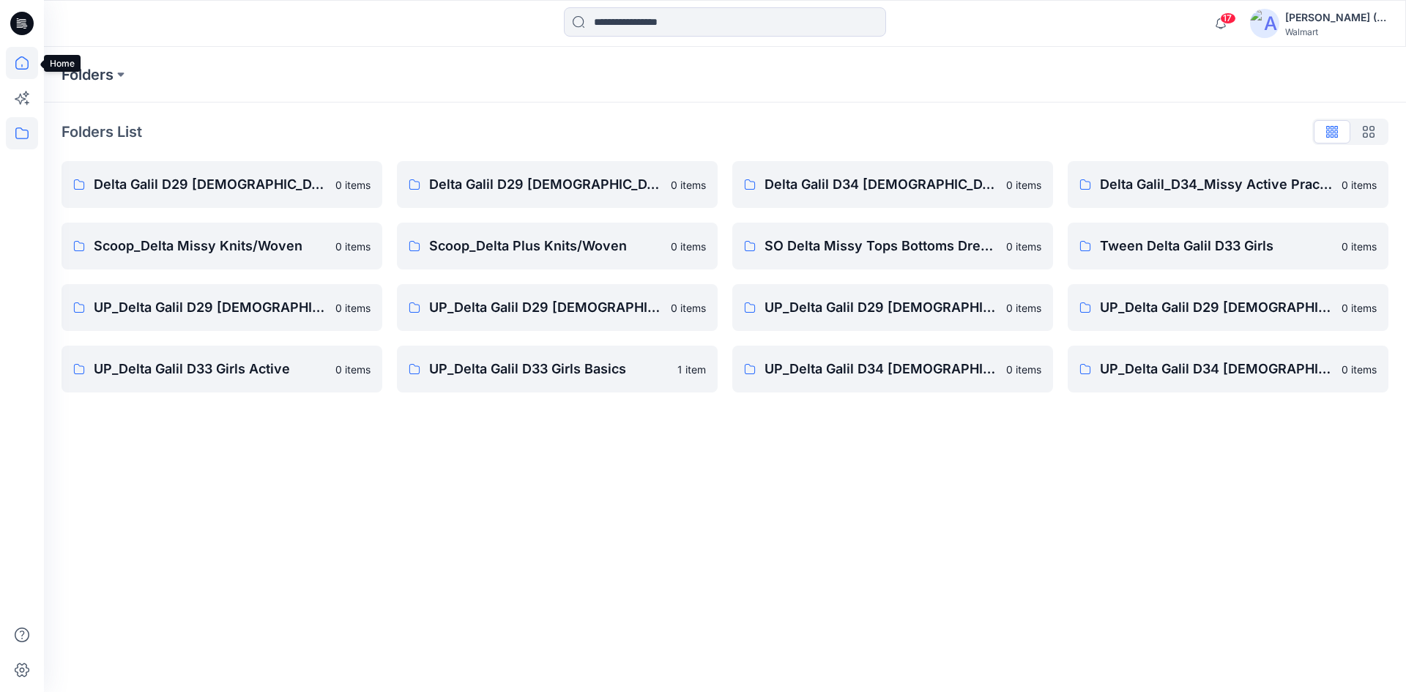
click at [12, 65] on icon at bounding box center [22, 63] width 32 height 32
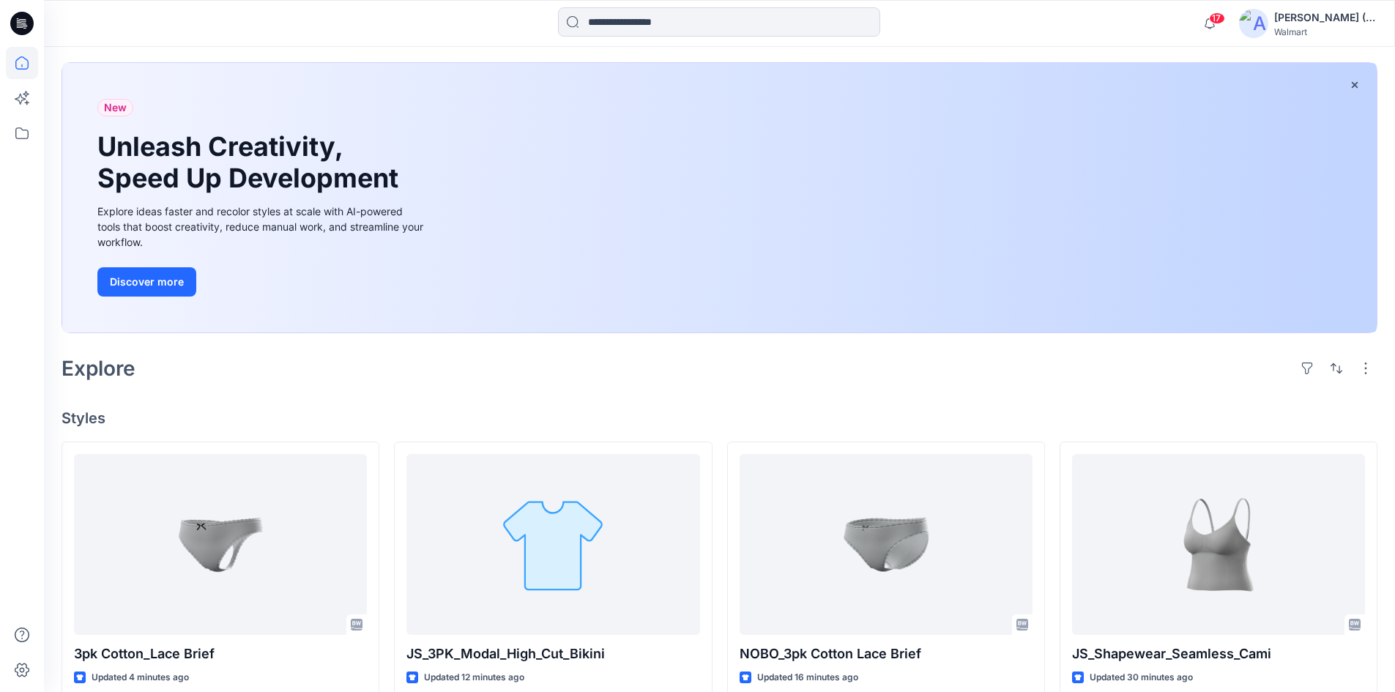
scroll to position [73, 0]
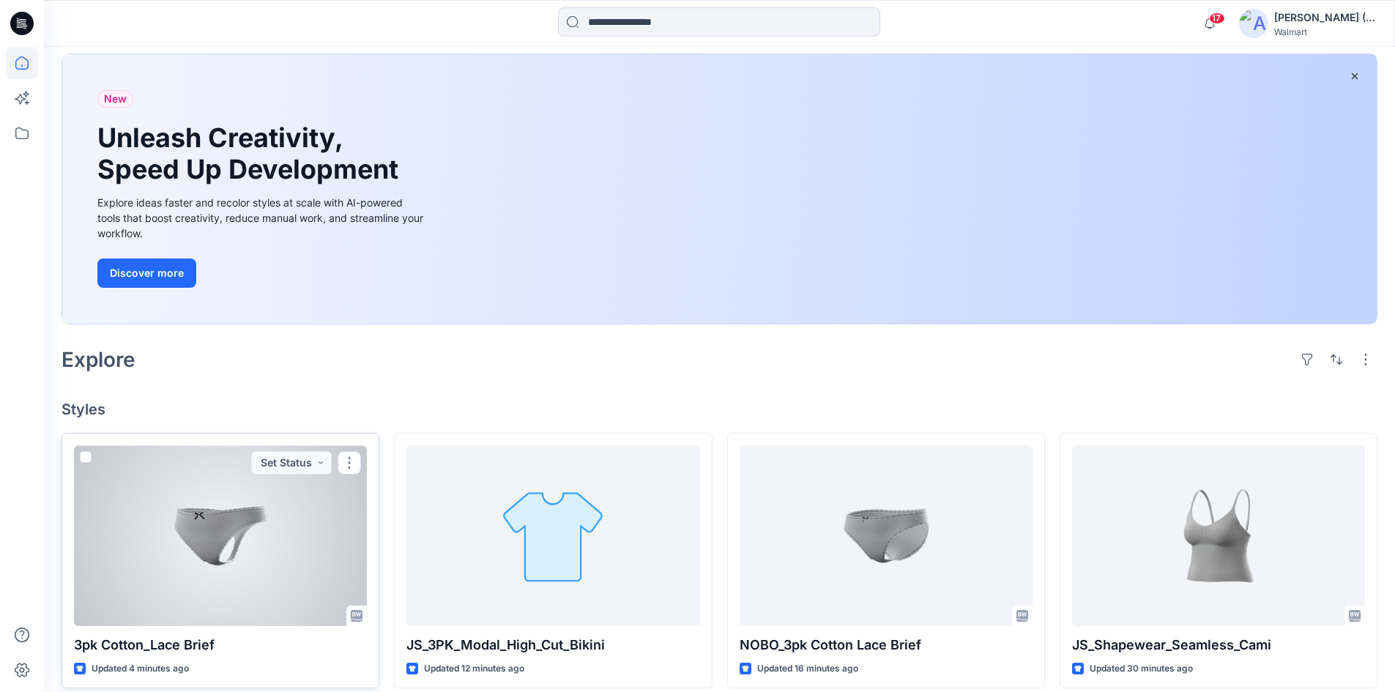
click at [198, 529] on div at bounding box center [220, 535] width 293 height 181
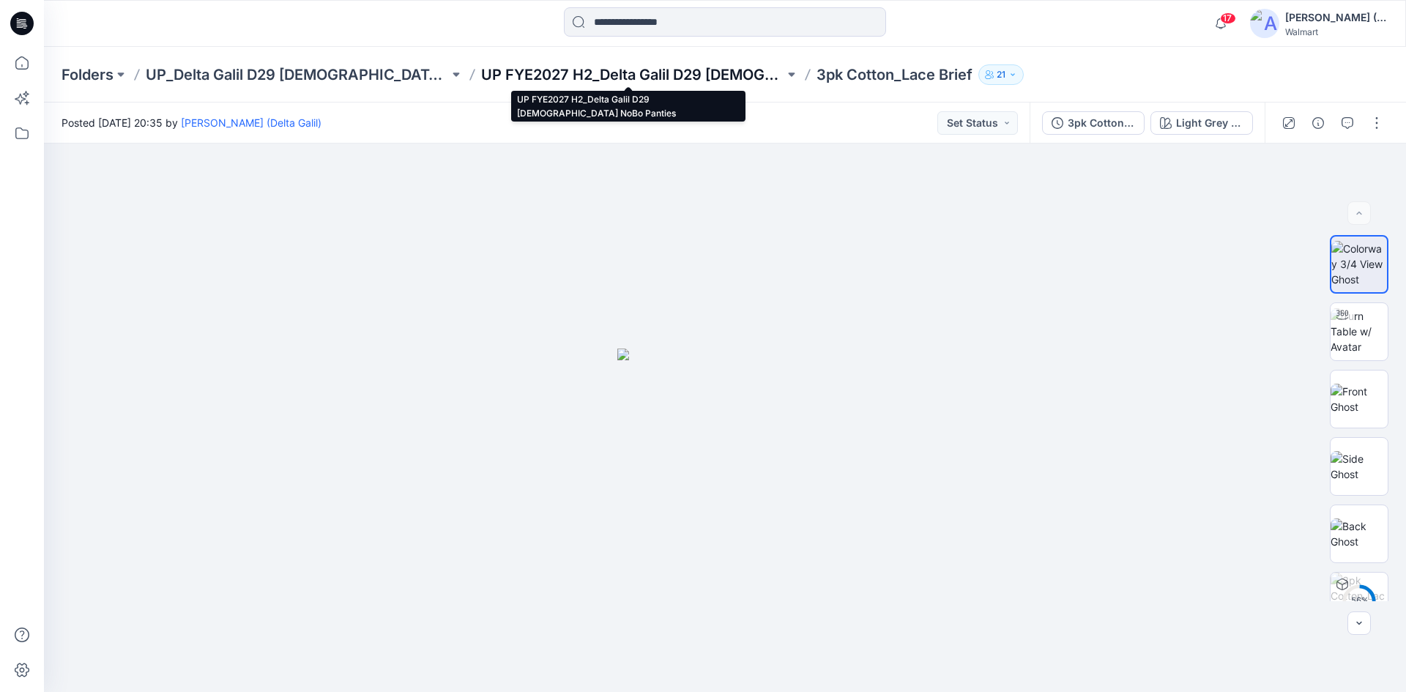
click at [688, 83] on p "UP FYE2027 H2_Delta Galil D29 [DEMOGRAPHIC_DATA] NoBo Panties" at bounding box center [632, 74] width 303 height 20
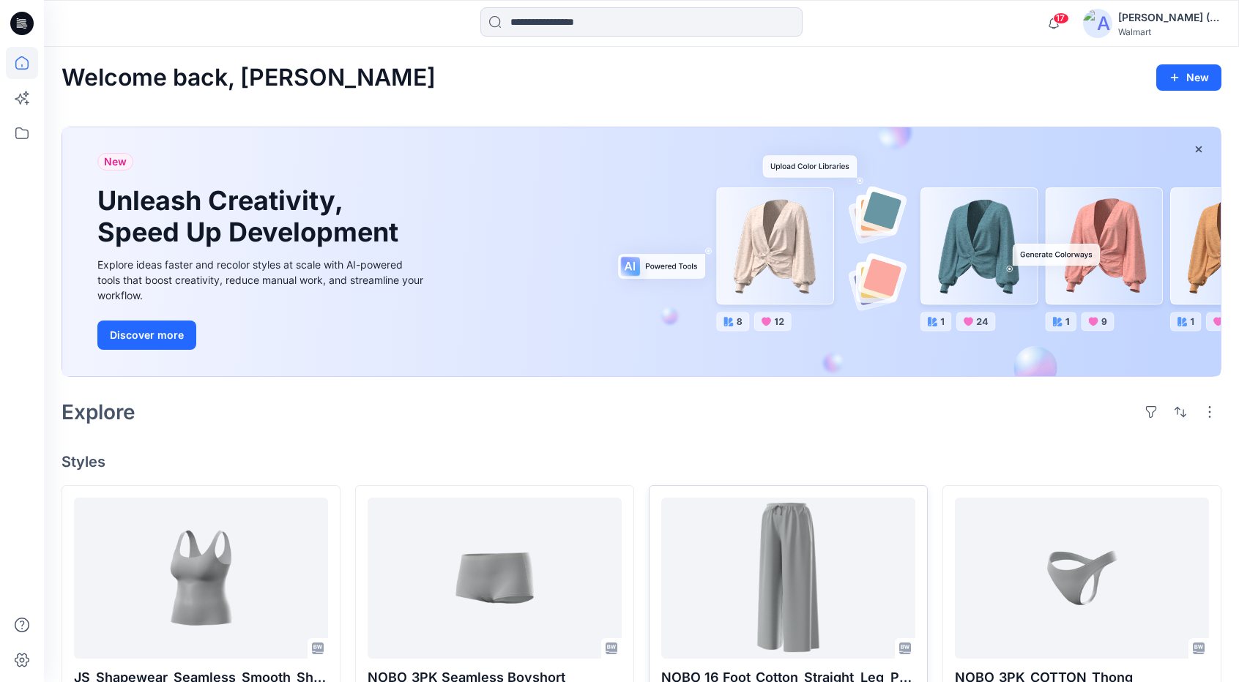
scroll to position [242, 0]
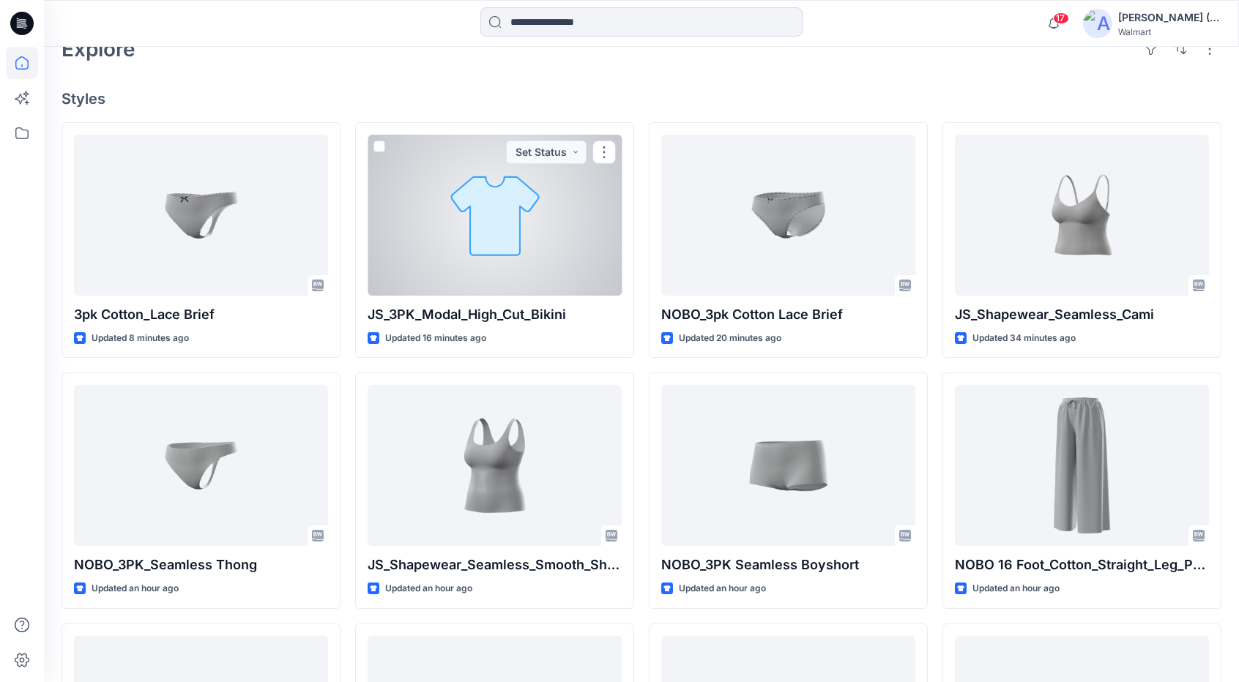
scroll to position [366, 0]
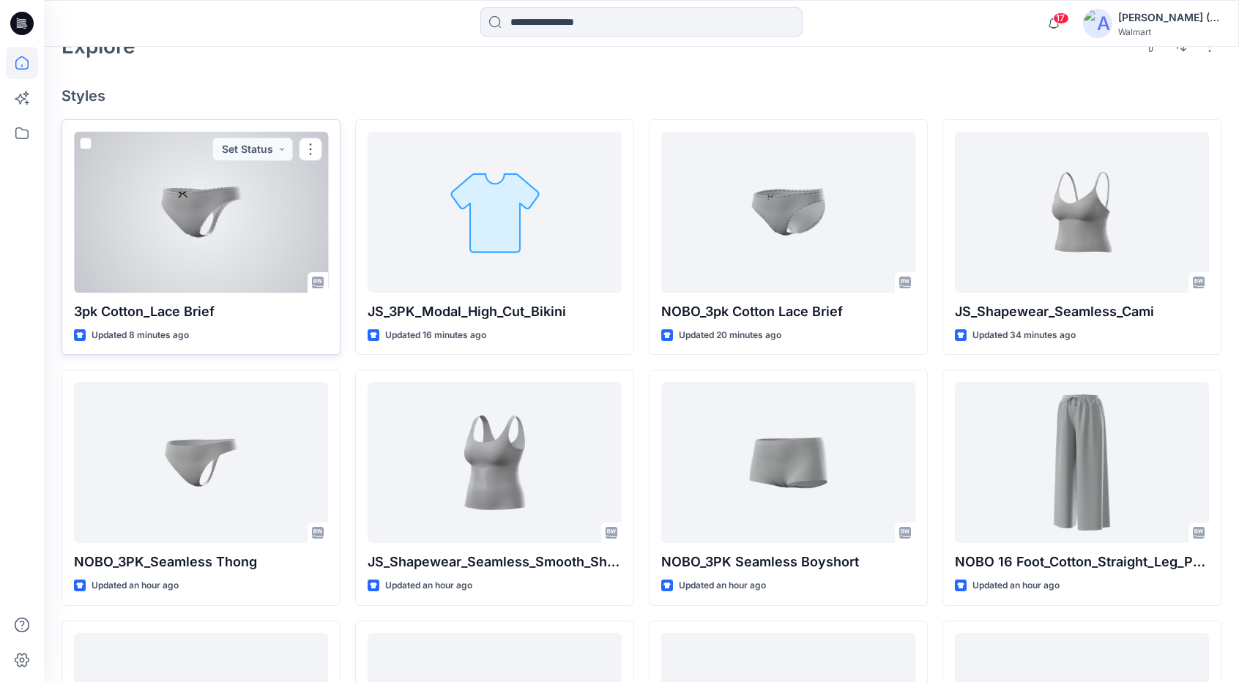
click at [253, 207] on div at bounding box center [201, 212] width 254 height 161
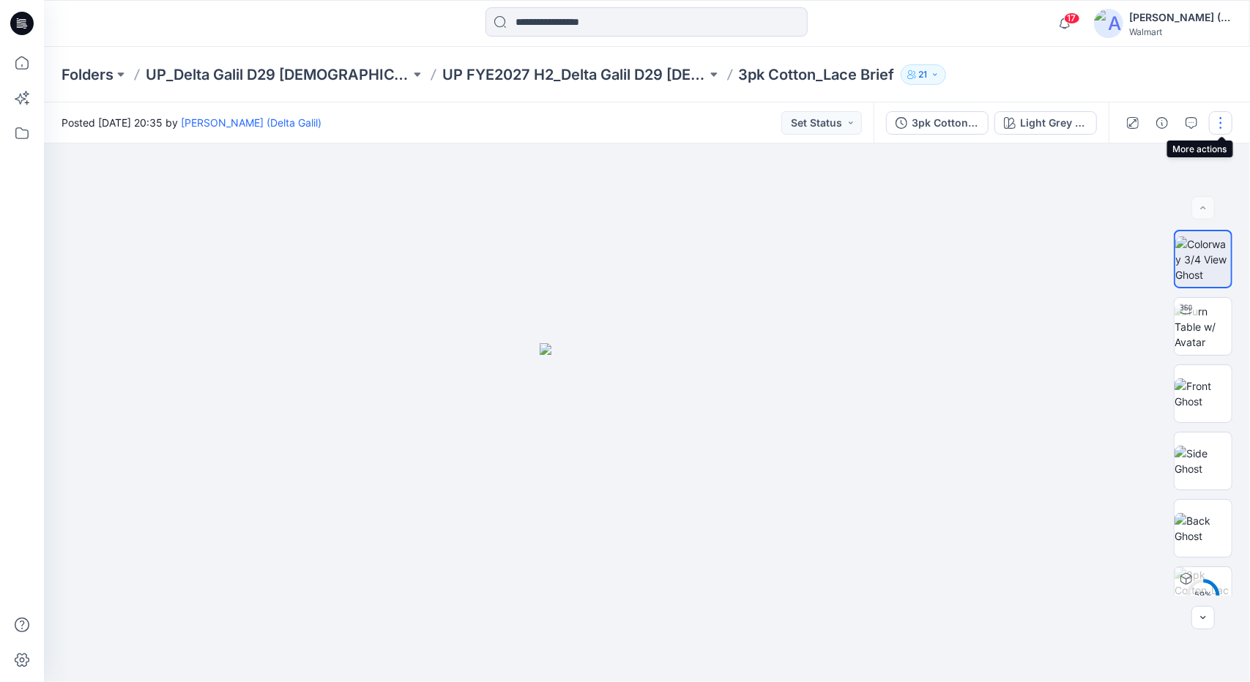
click at [1224, 123] on button "button" at bounding box center [1220, 122] width 23 height 23
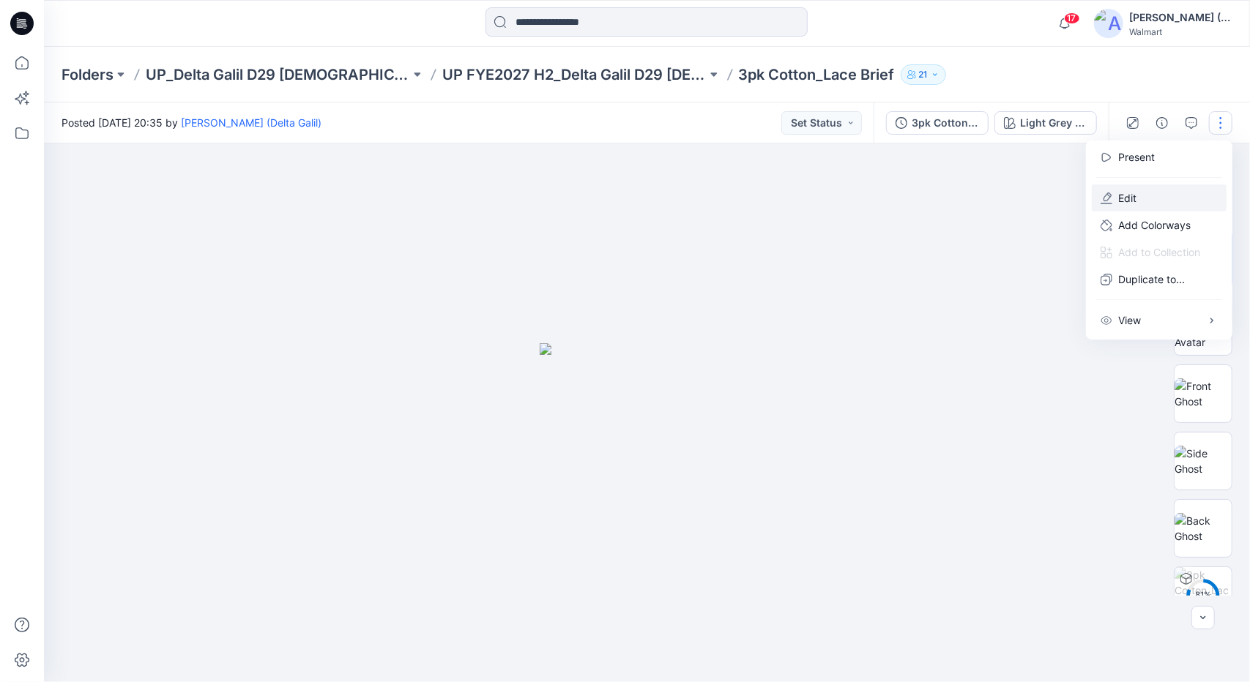
click at [1138, 199] on button "Edit" at bounding box center [1159, 197] width 135 height 27
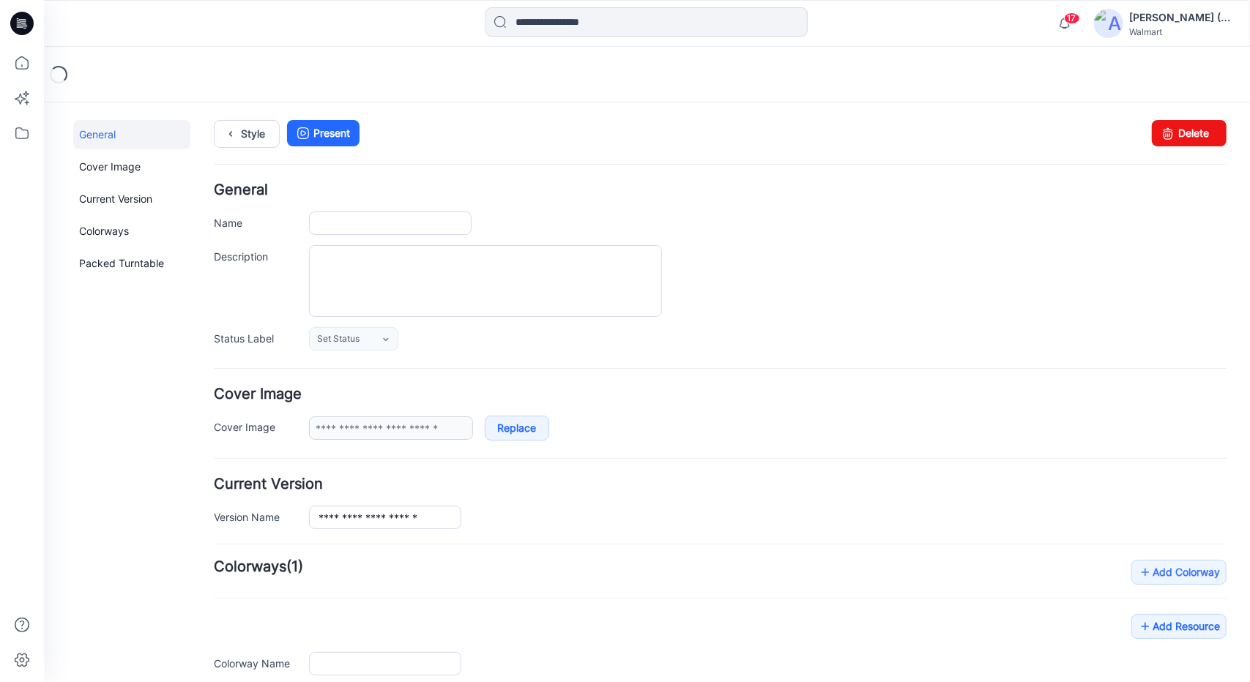
type input "**********"
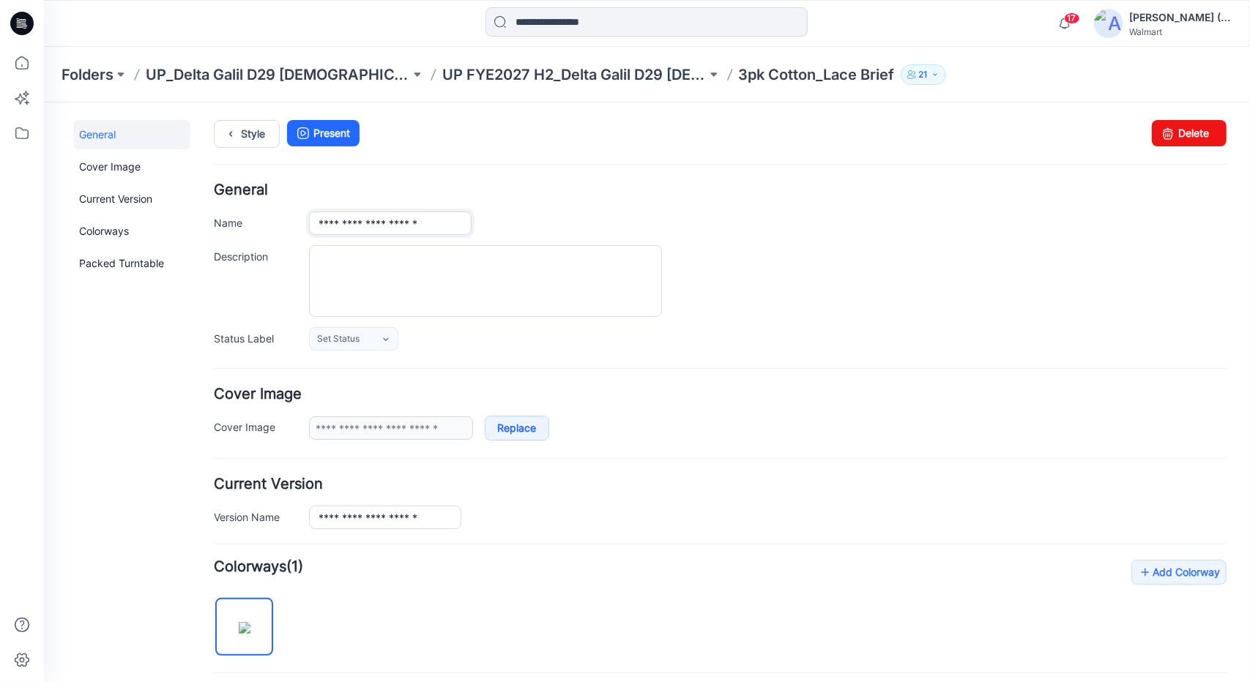
click at [315, 223] on input "**********" at bounding box center [389, 222] width 163 height 23
type input "**********"
click at [255, 135] on link "Style" at bounding box center [246, 133] width 66 height 28
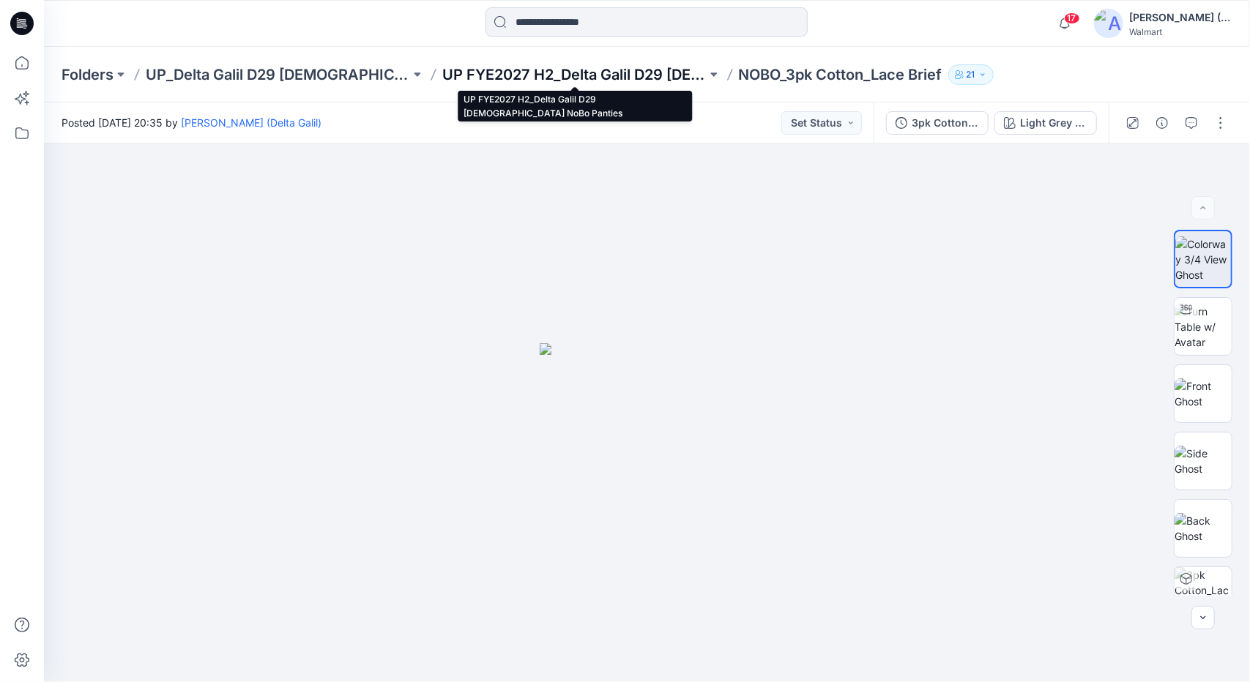
click at [631, 74] on p "UP FYE2027 H2_Delta Galil D29 [DEMOGRAPHIC_DATA] NoBo Panties" at bounding box center [574, 74] width 264 height 20
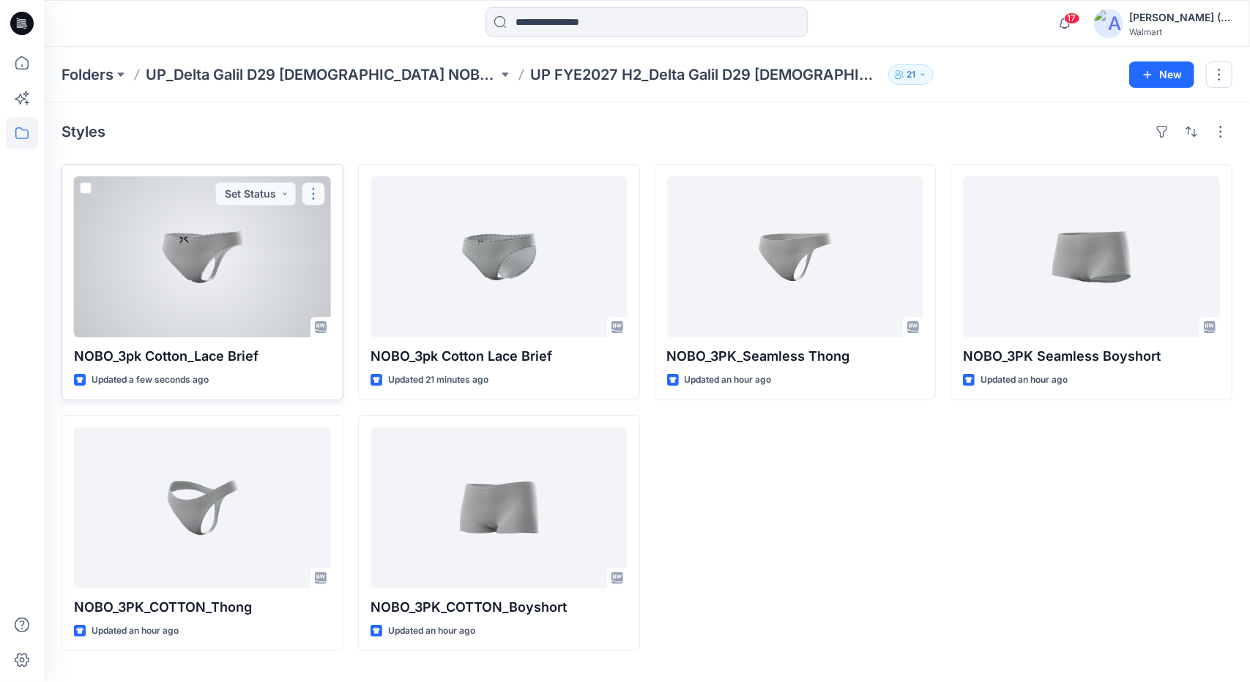
click at [315, 191] on button "button" at bounding box center [313, 193] width 23 height 23
click at [357, 231] on button "Edit" at bounding box center [384, 227] width 158 height 27
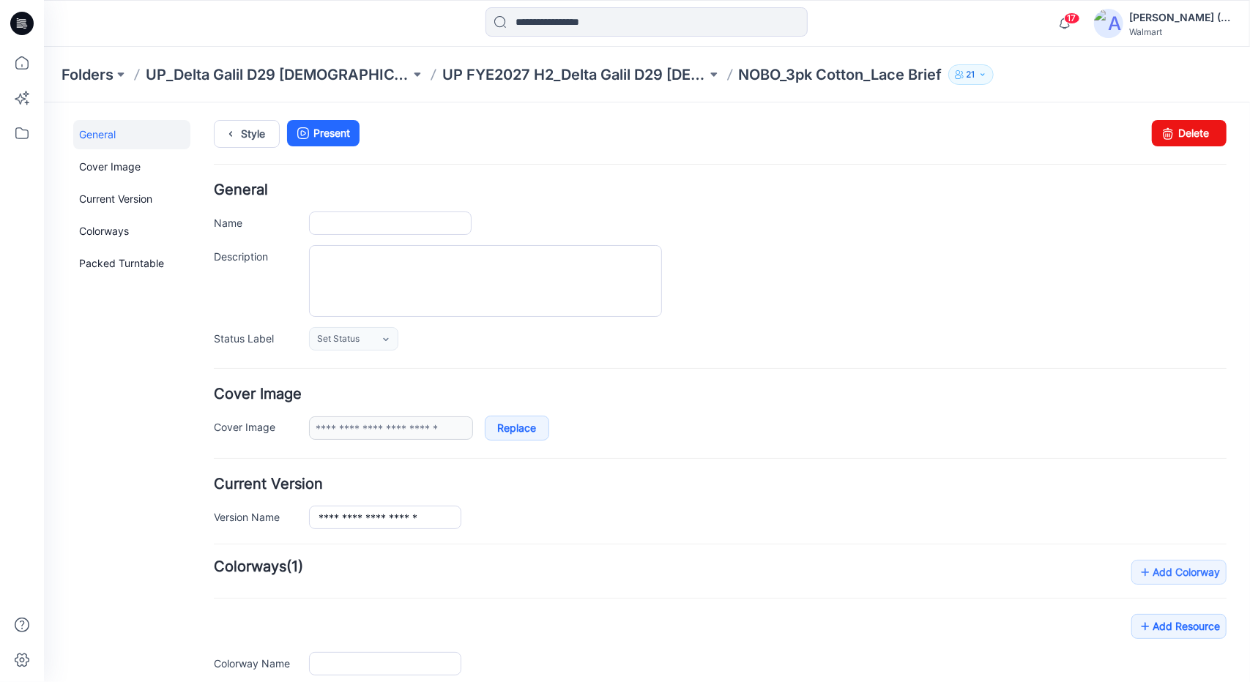
type input "**********"
drag, startPoint x: 437, startPoint y: 221, endPoint x: 512, endPoint y: 220, distance: 74.7
click at [512, 220] on div "**********" at bounding box center [766, 222] width 917 height 23
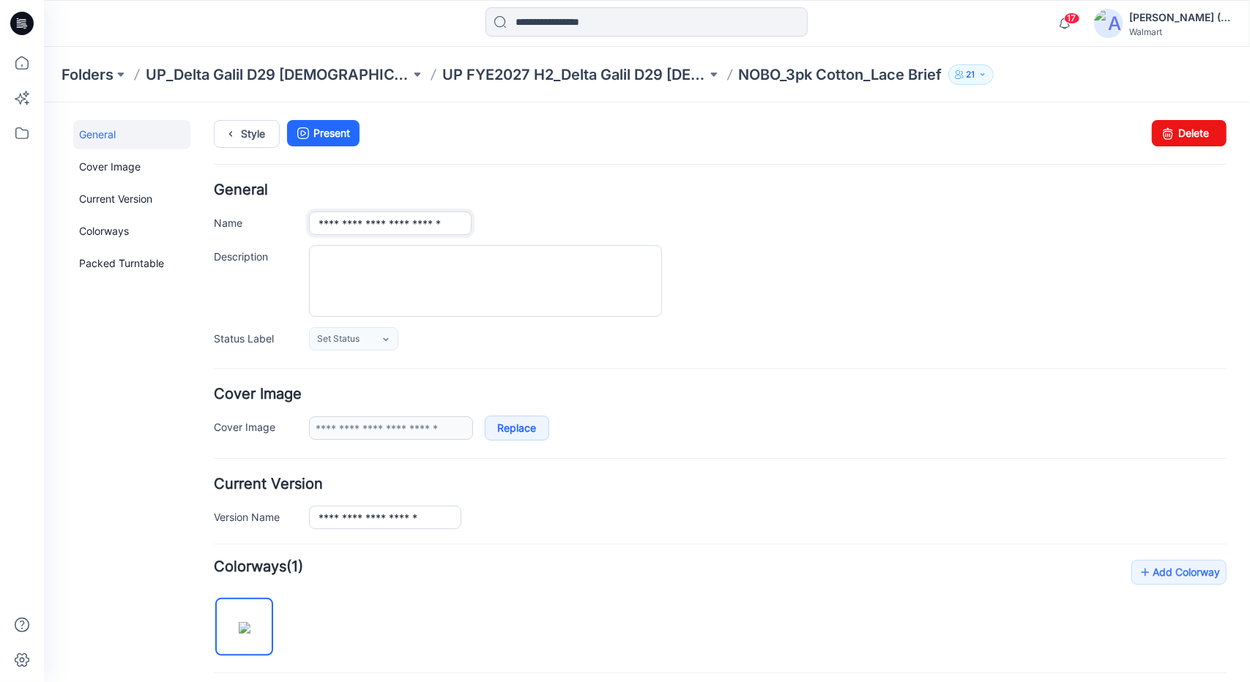
click at [439, 220] on input "**********" at bounding box center [389, 222] width 163 height 23
click at [437, 227] on input "**********" at bounding box center [389, 222] width 163 height 23
type input "**********"
click at [682, 190] on h4 "General" at bounding box center [719, 189] width 1013 height 14
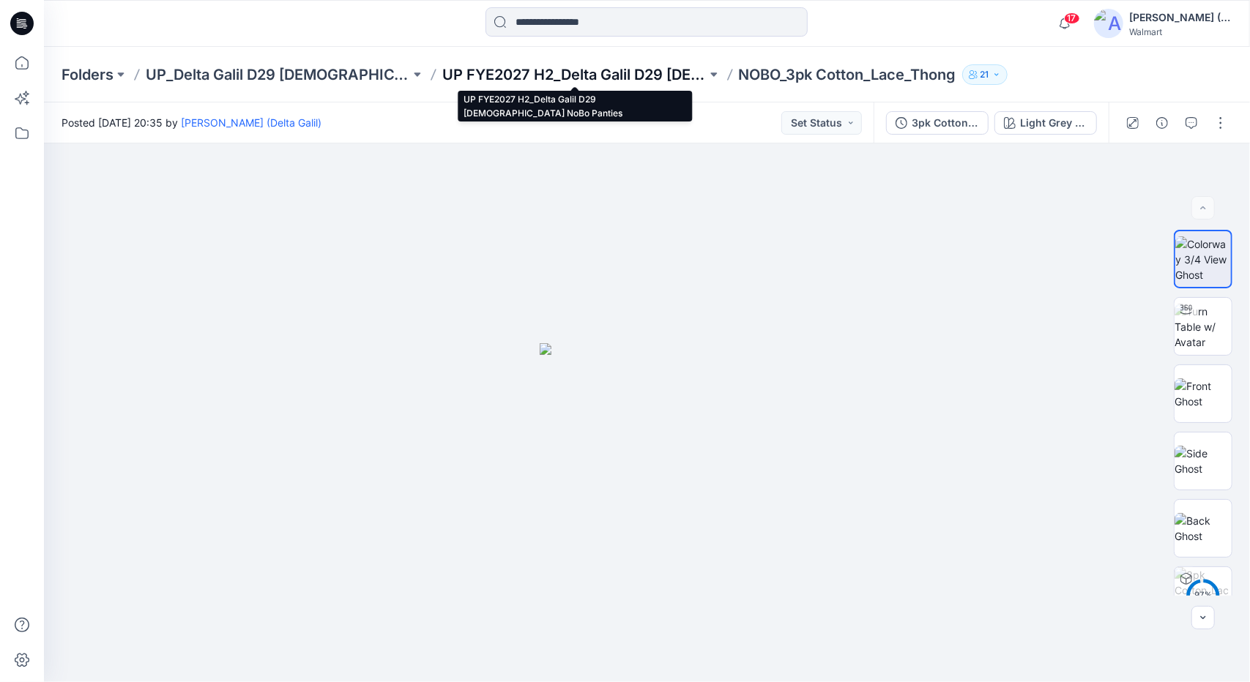
click at [638, 77] on p "UP FYE2027 H2_Delta Galil D29 [DEMOGRAPHIC_DATA] NoBo Panties" at bounding box center [574, 74] width 264 height 20
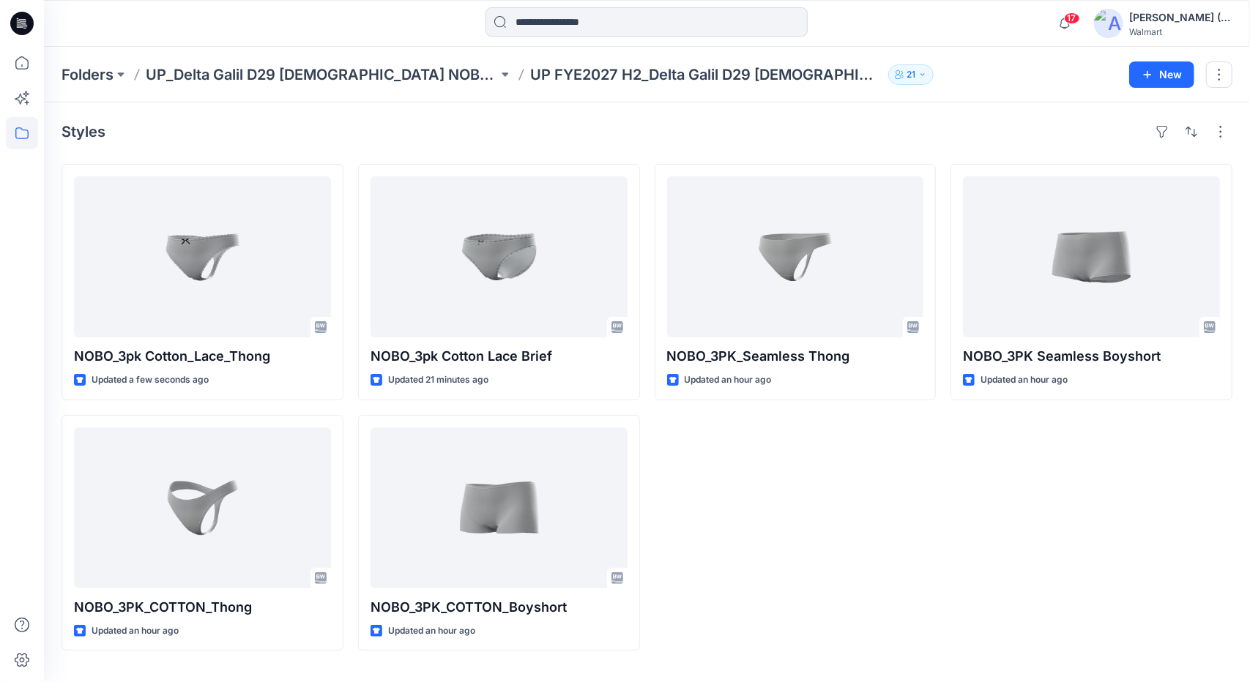
click at [775, 491] on div "NOBO_3PK_Seamless Thong Updated an hour ago" at bounding box center [796, 407] width 282 height 487
